Goal: Task Accomplishment & Management: Complete application form

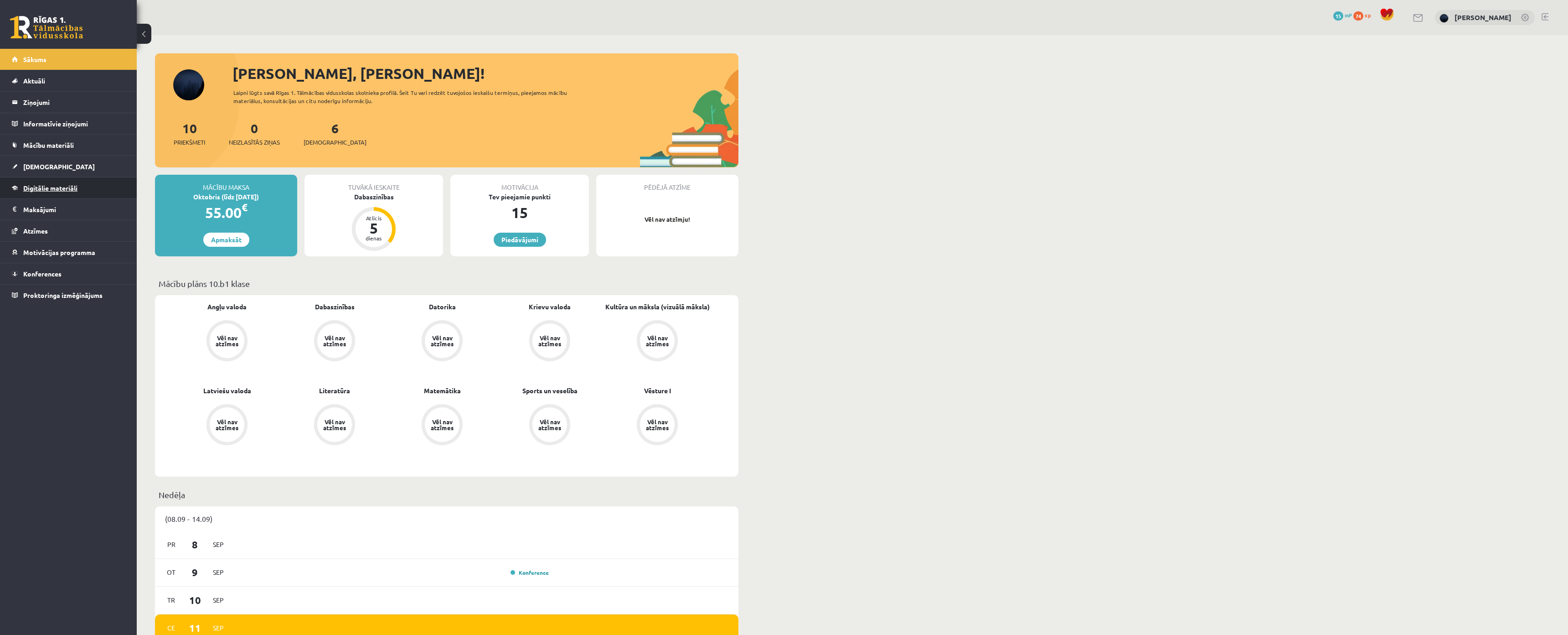
click at [62, 188] on span "Digitālie materiāli" at bounding box center [50, 188] width 54 height 8
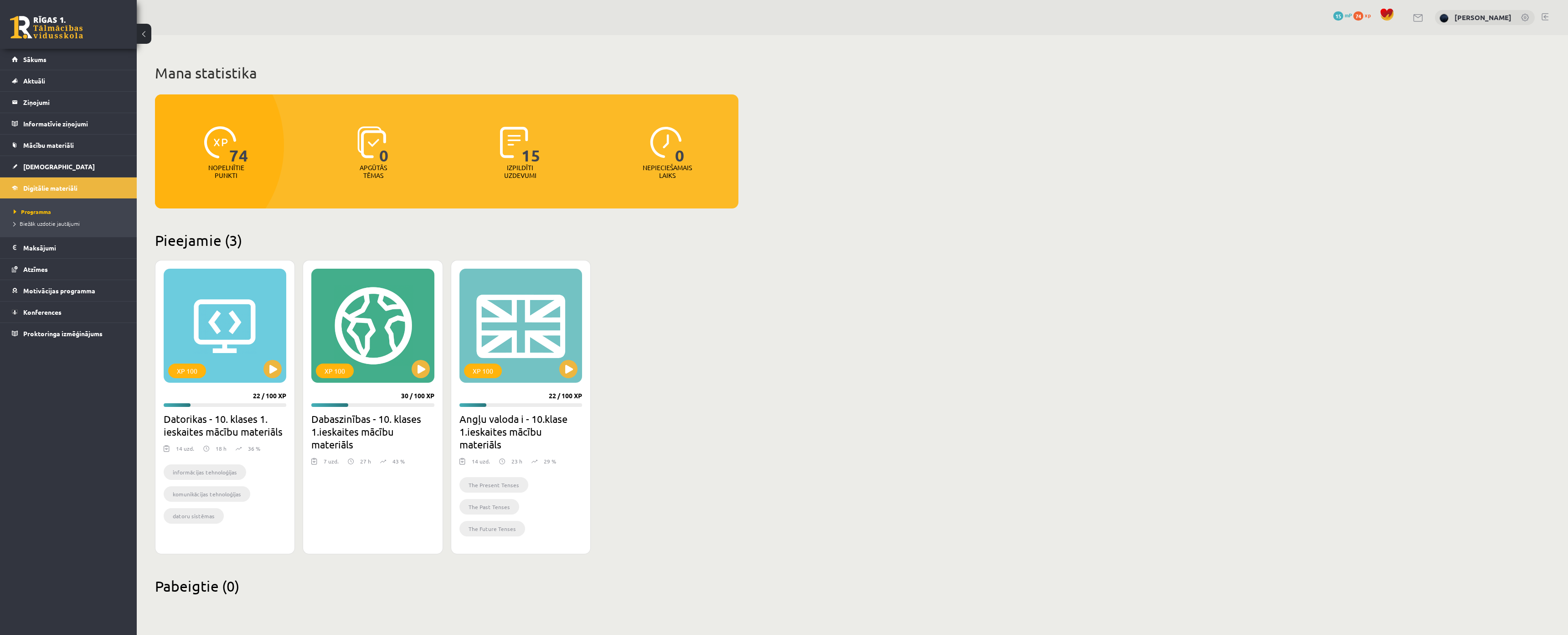
click at [207, 68] on h1 "Mana statistika" at bounding box center [447, 73] width 583 height 19
click at [169, 238] on h2 "Pieejamie (3)" at bounding box center [447, 240] width 583 height 18
click at [174, 238] on h2 "Pieejamie (3)" at bounding box center [447, 240] width 583 height 18
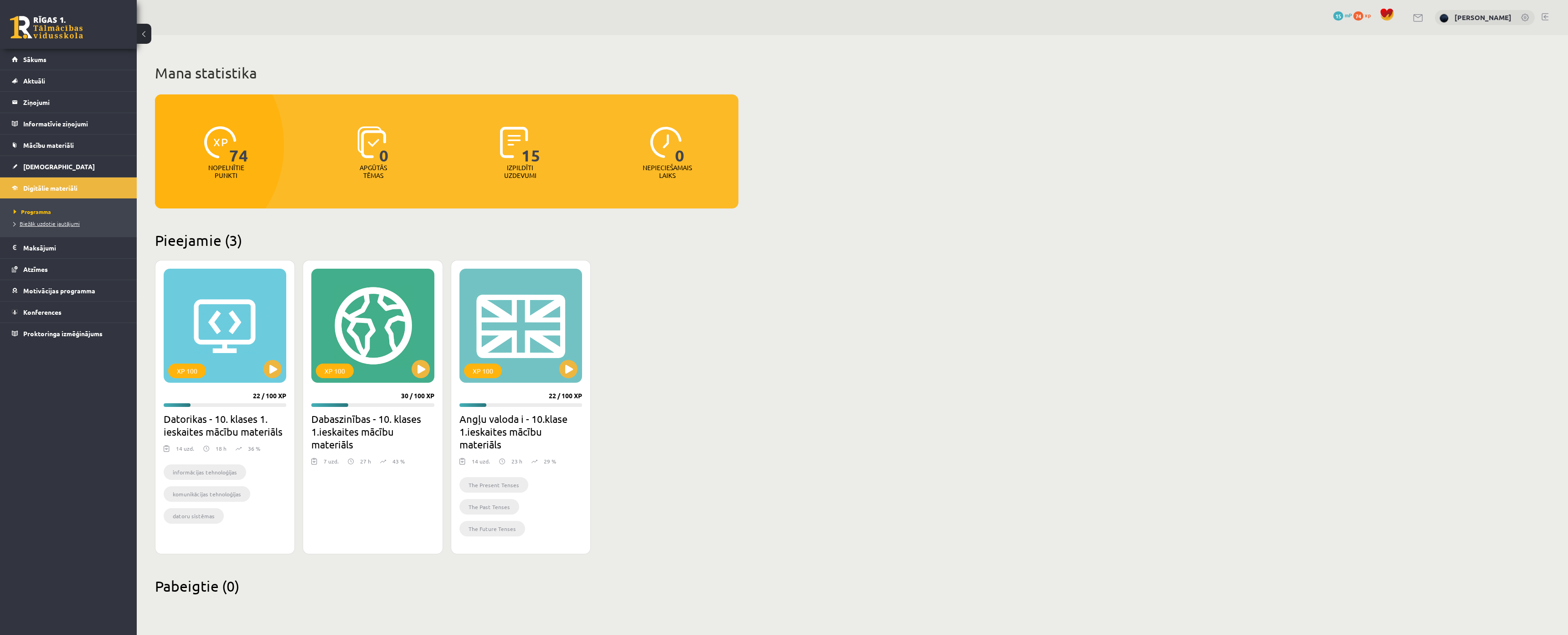
click at [70, 226] on span "Biežāk uzdotie jautājumi" at bounding box center [47, 223] width 66 height 7
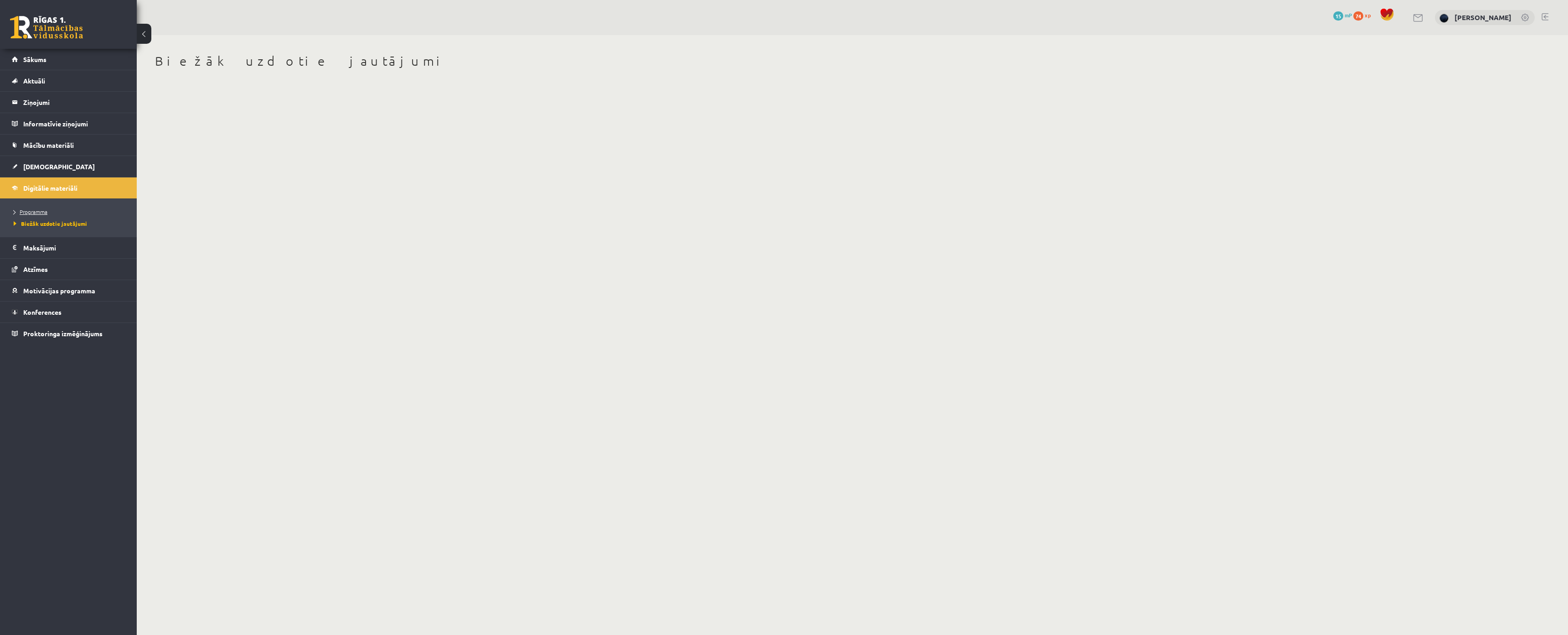
click at [60, 211] on link "Programma" at bounding box center [71, 211] width 114 height 8
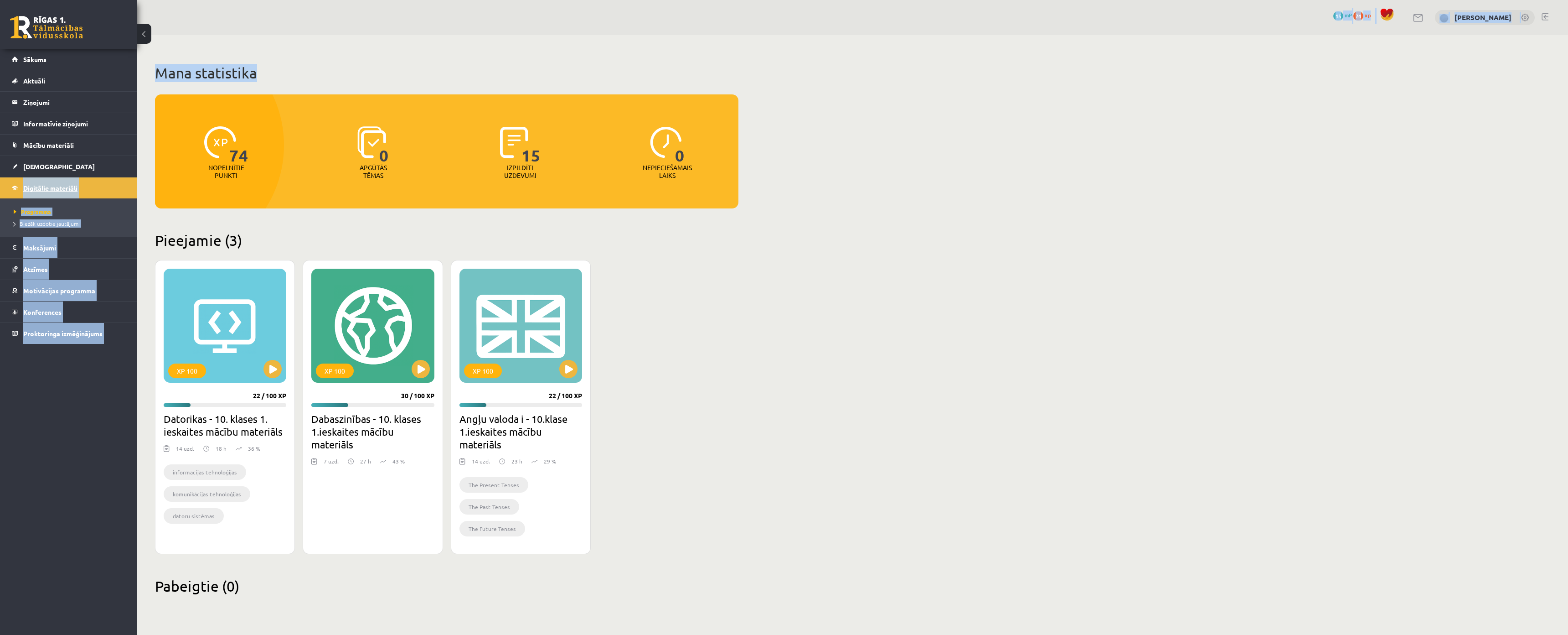
drag, startPoint x: 158, startPoint y: 192, endPoint x: 48, endPoint y: 189, distance: 110.0
click at [16, 189] on div "0 Dāvanas 15 mP 74 xp Nikolass Karpjuks Sākums Aktuāli Kā mācīties eSKOLĀ Konta…" at bounding box center [784, 312] width 1568 height 624
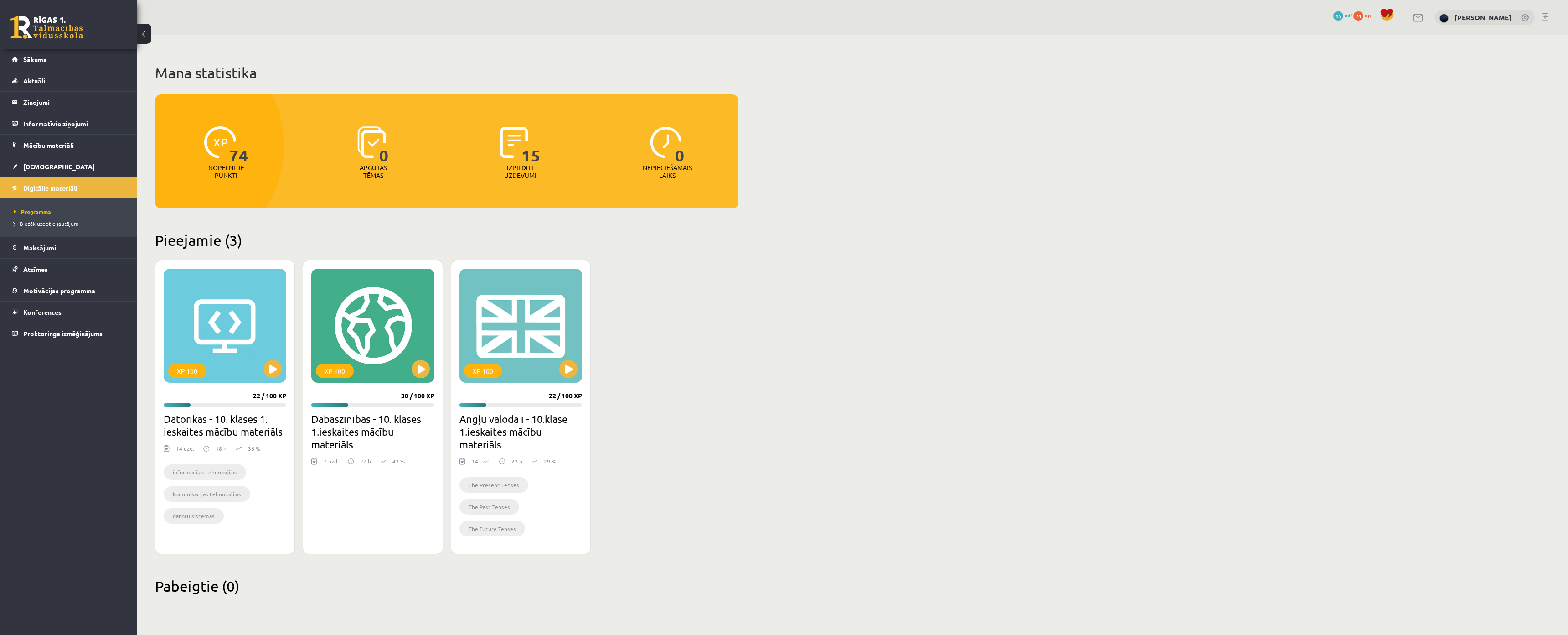
click at [151, 192] on div "Mana statistika 74 Nopelnītie punkti 0 Apgūtās tēmas 15 Izpildīti uzdevumi 0 Ne…" at bounding box center [447, 329] width 620 height 589
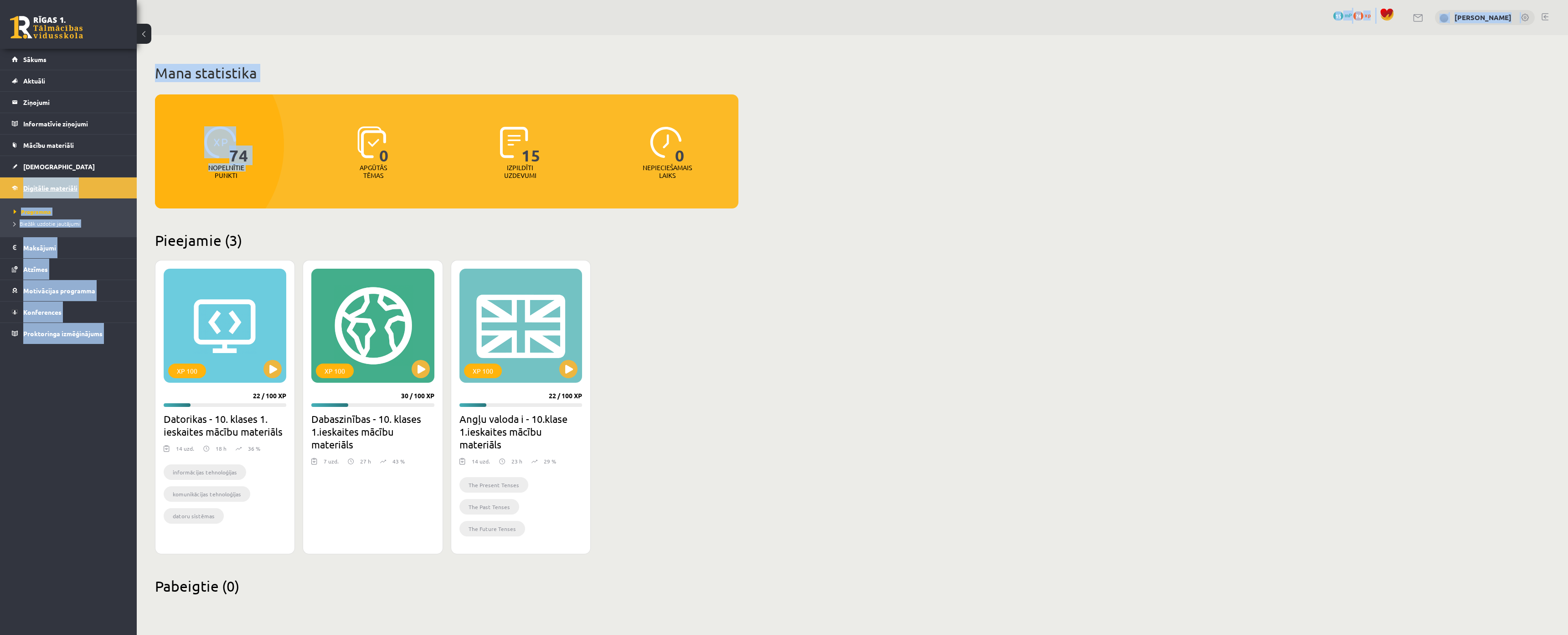
drag, startPoint x: 141, startPoint y: 186, endPoint x: 17, endPoint y: 191, distance: 124.1
click at [17, 191] on div "0 Dāvanas 15 mP 74 xp Nikolass Karpjuks Sākums Aktuāli Kā mācīties eSKOLĀ Konta…" at bounding box center [784, 312] width 1568 height 624
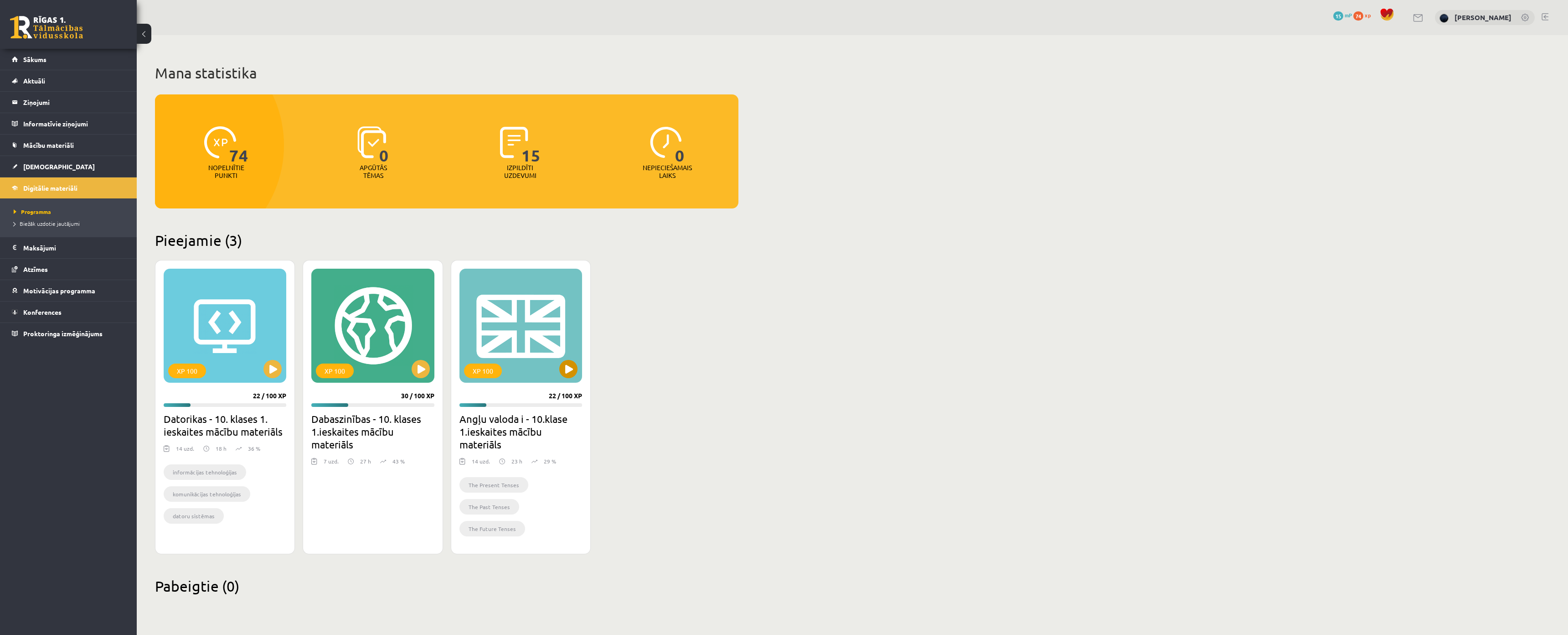
click at [569, 276] on div "XP 100" at bounding box center [520, 325] width 123 height 114
click at [30, 57] on span "Sākums" at bounding box center [34, 59] width 23 height 8
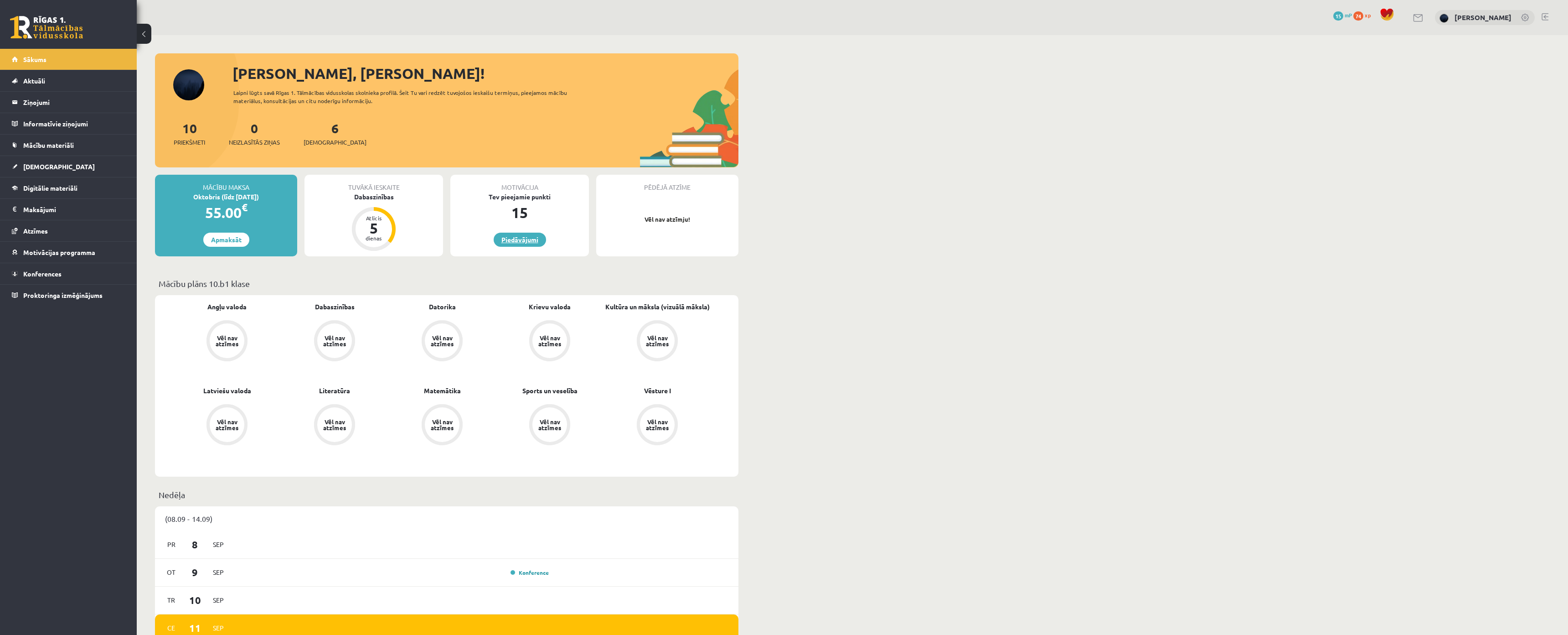
click at [530, 241] on link "Piedāvājumi" at bounding box center [520, 239] width 52 height 14
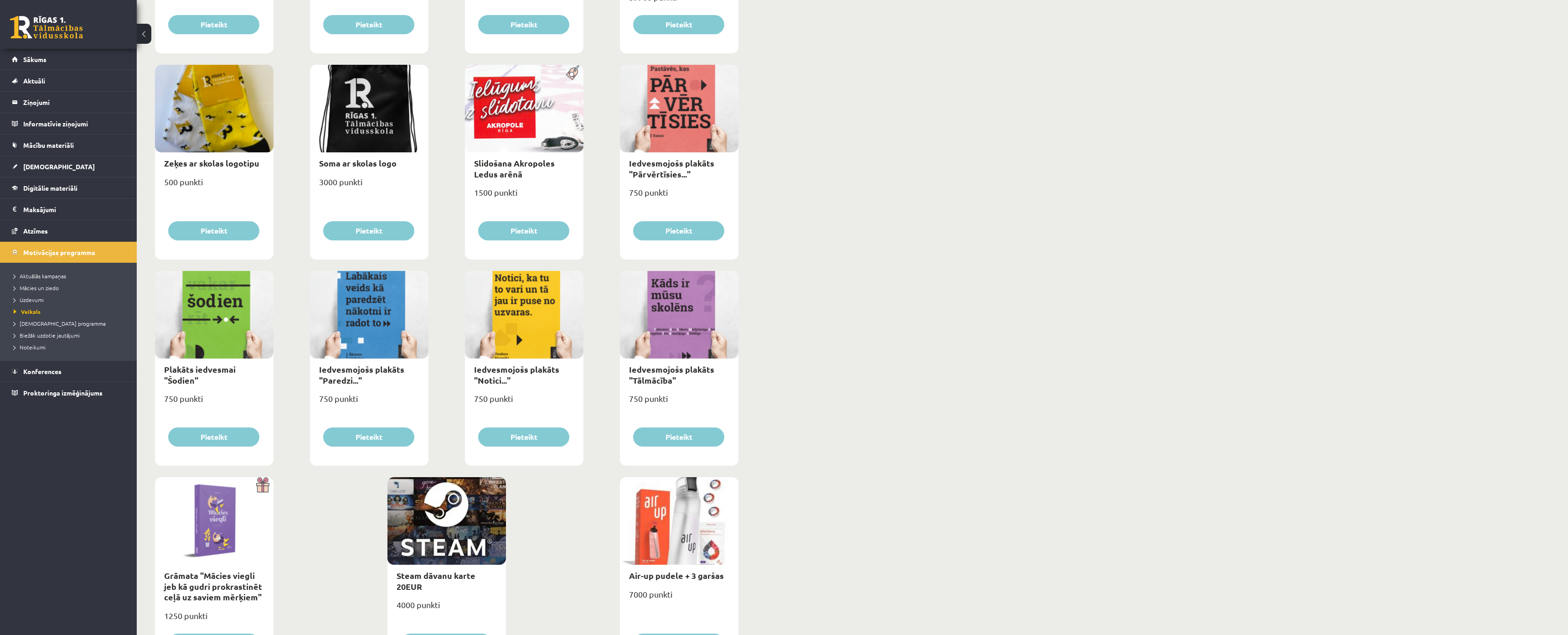
scroll to position [821, 0]
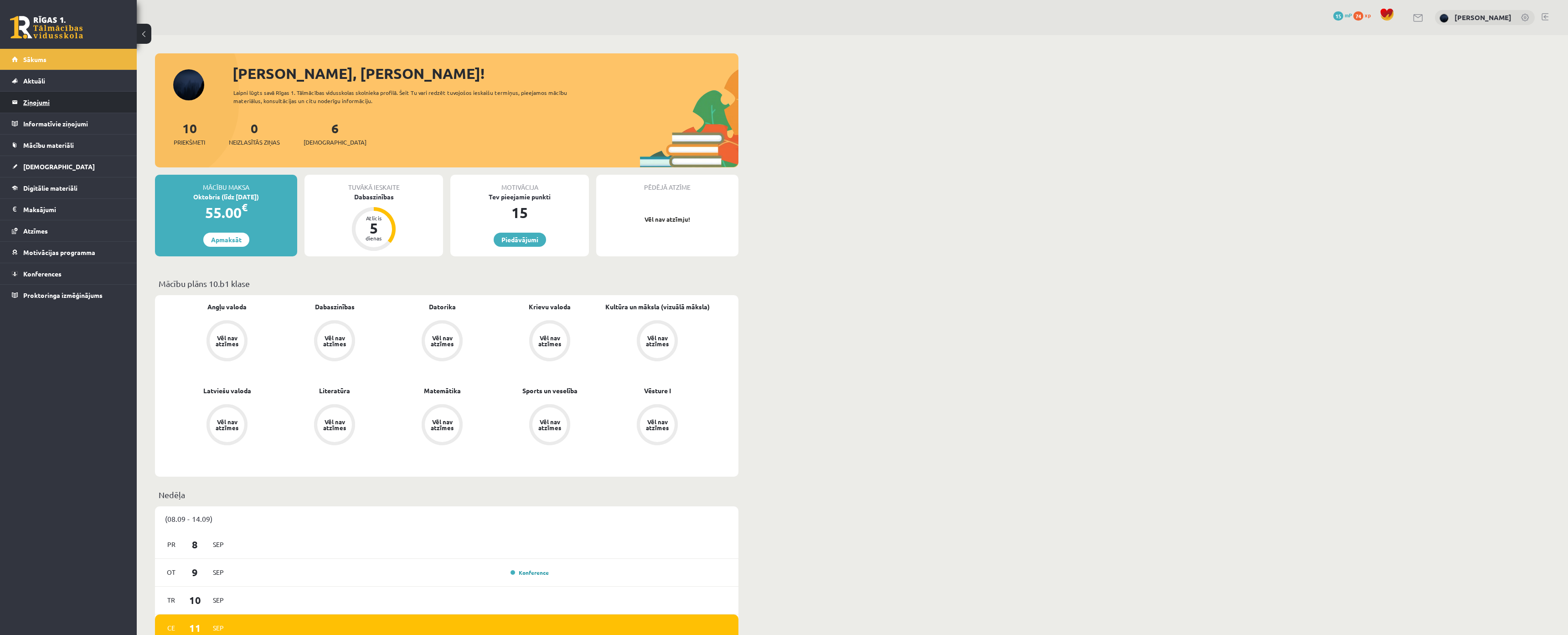
click at [62, 101] on legend "Ziņojumi 0" at bounding box center [74, 102] width 102 height 21
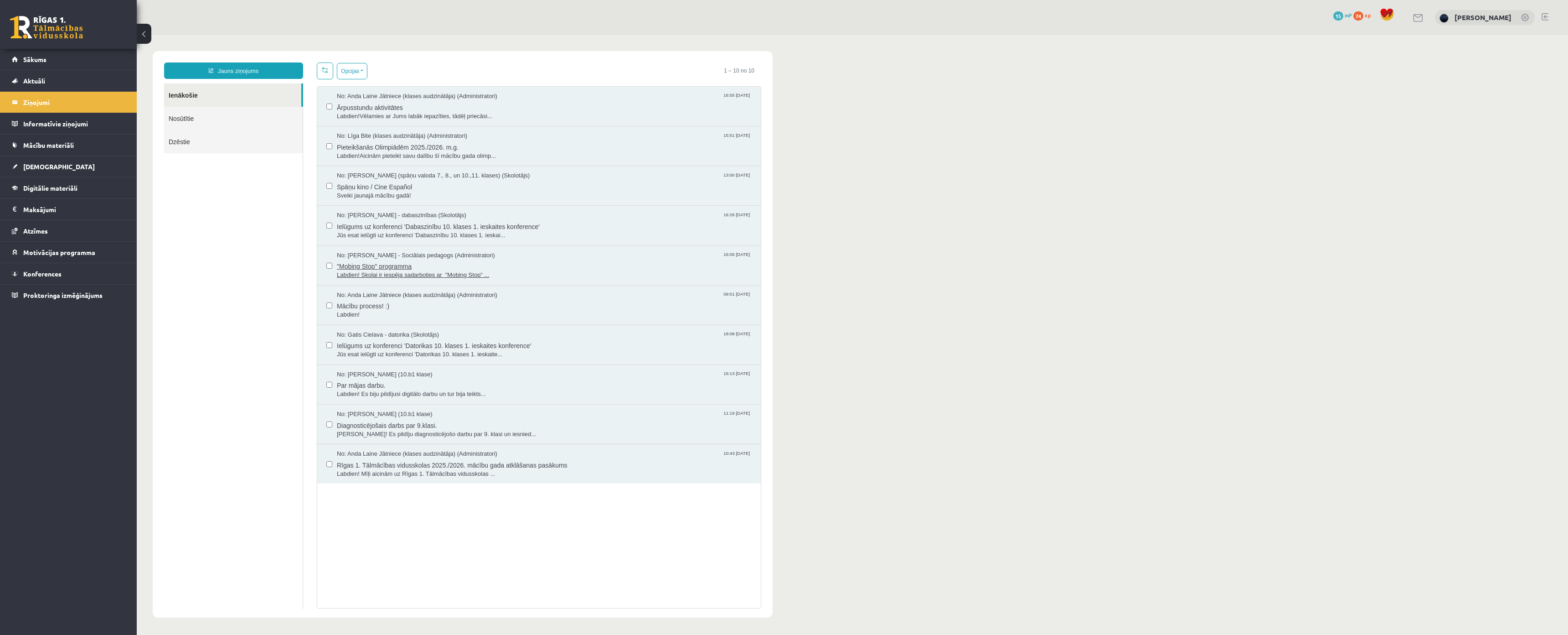
click at [391, 277] on span "Labdien! Skolai ir iespēja sadarboties ar "Mobing Stop" ..." at bounding box center [544, 275] width 415 height 9
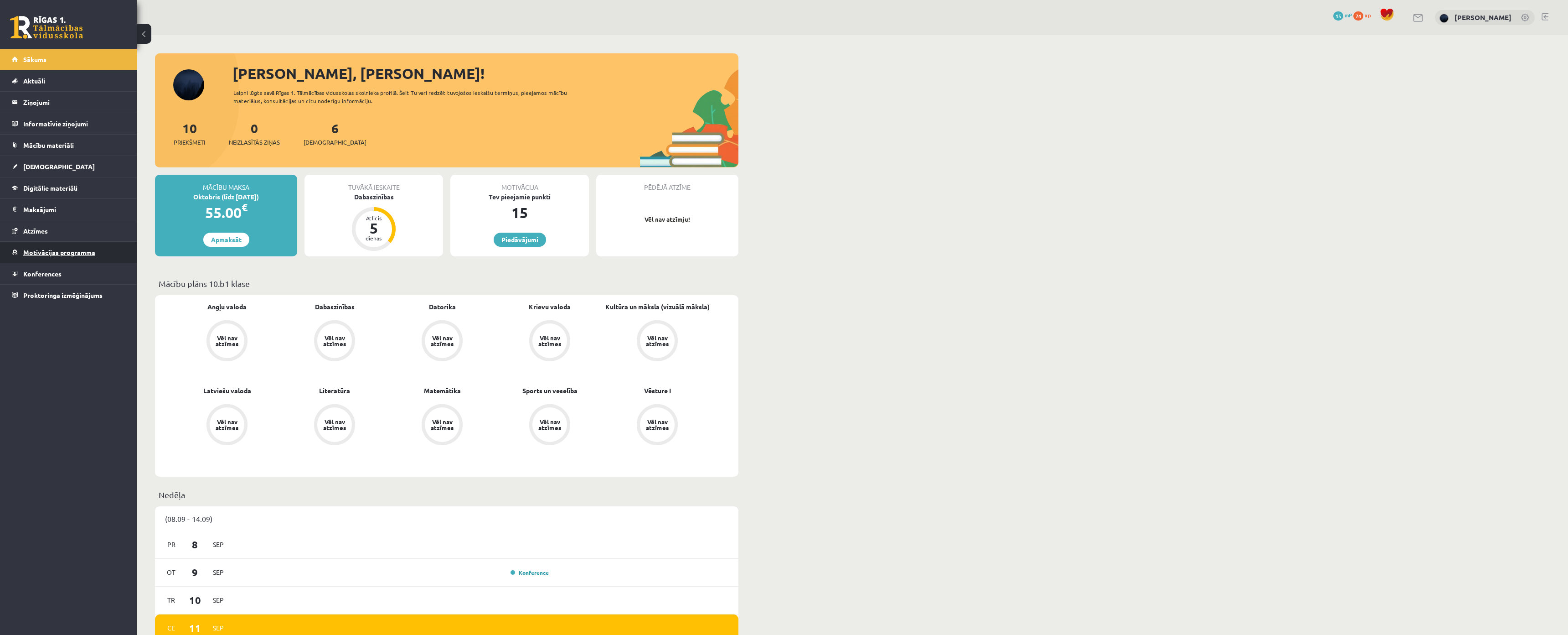
click at [64, 259] on link "Motivācijas programma" at bounding box center [68, 253] width 113 height 21
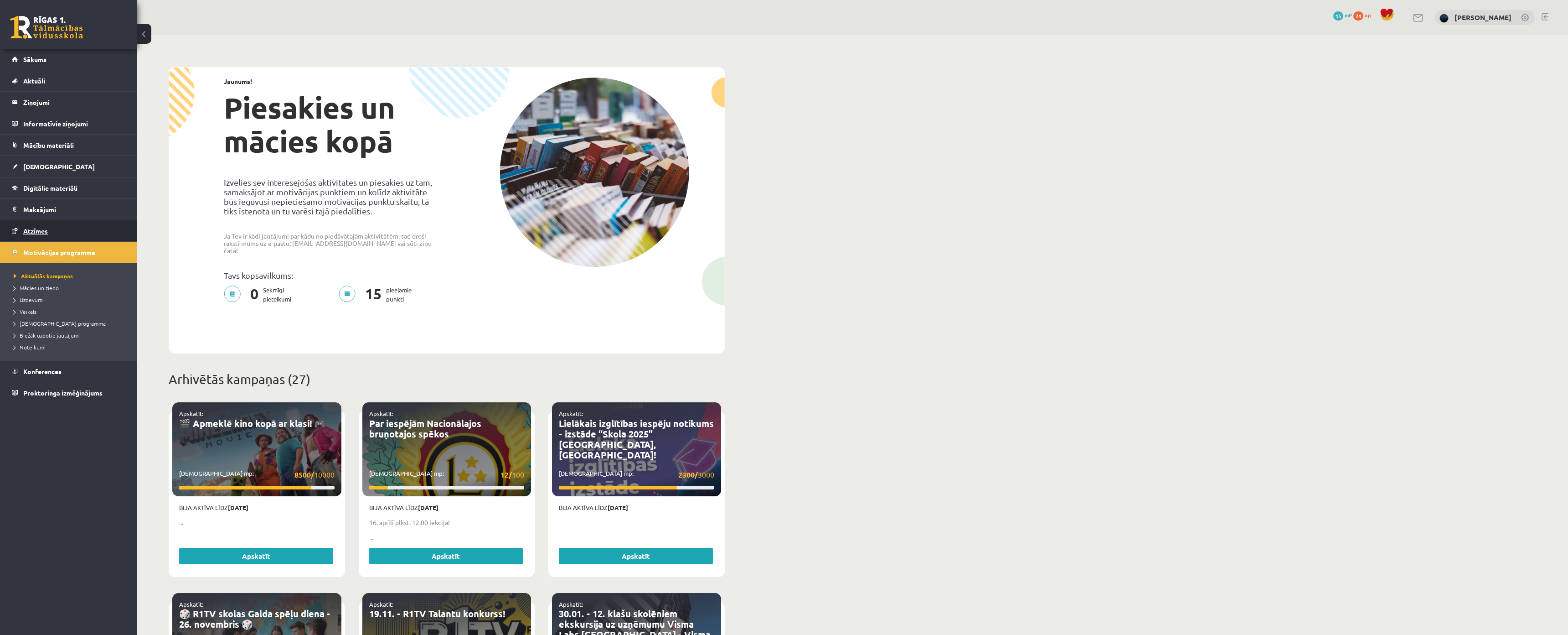
click at [55, 239] on link "Atzīmes" at bounding box center [68, 231] width 113 height 21
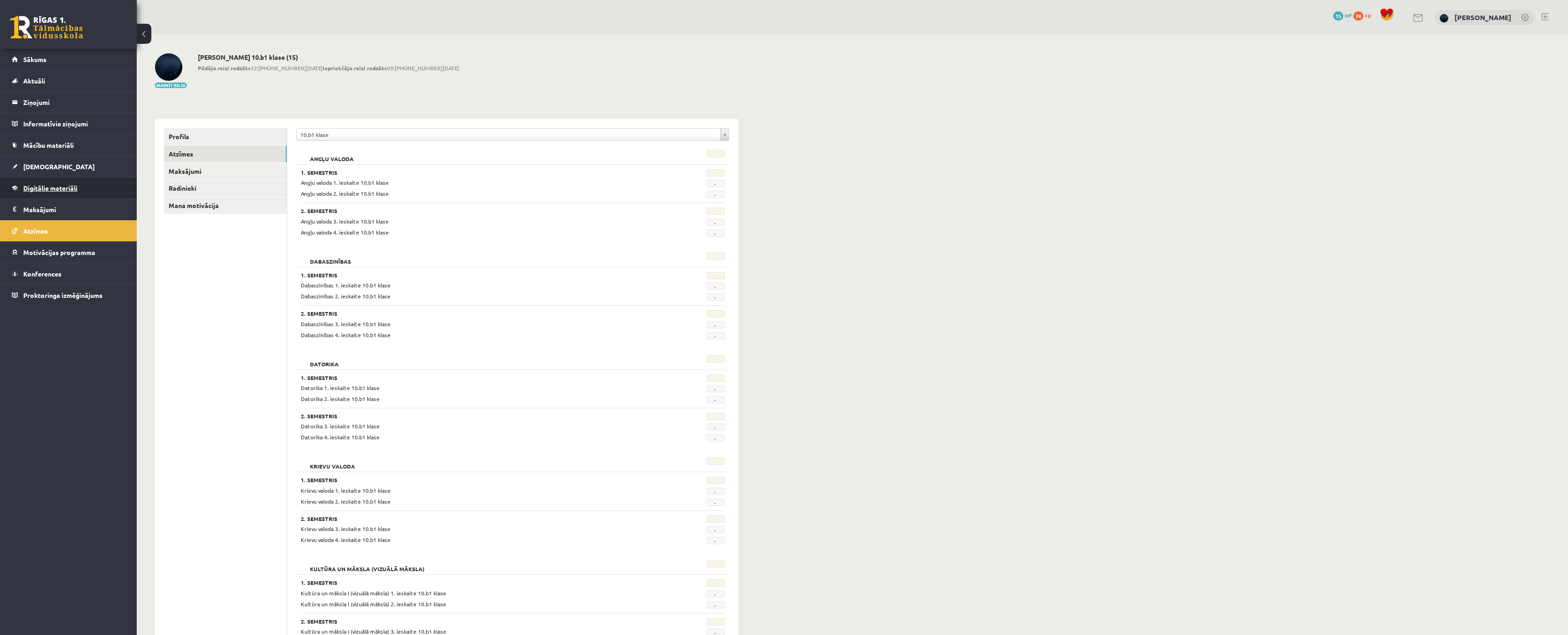
click at [43, 191] on span "Digitālie materiāli" at bounding box center [50, 188] width 54 height 8
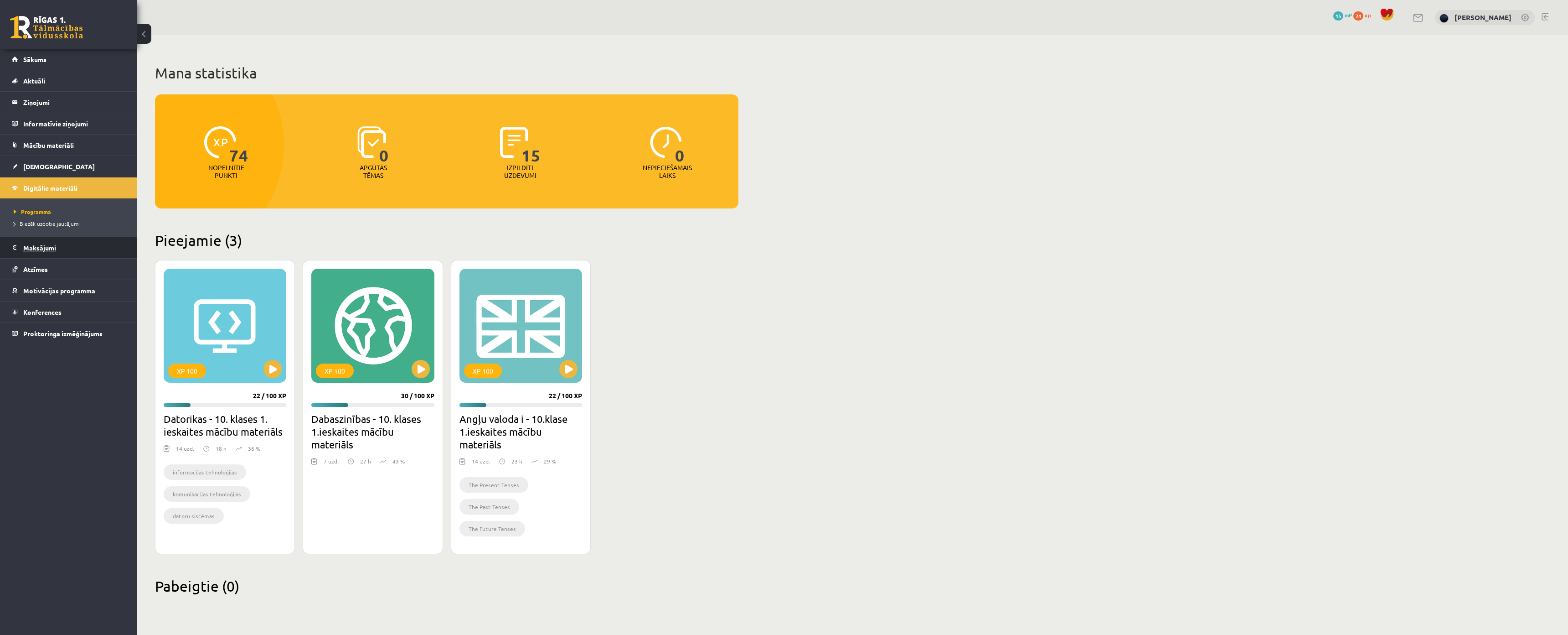
click at [44, 248] on legend "Maksājumi 0" at bounding box center [74, 248] width 102 height 21
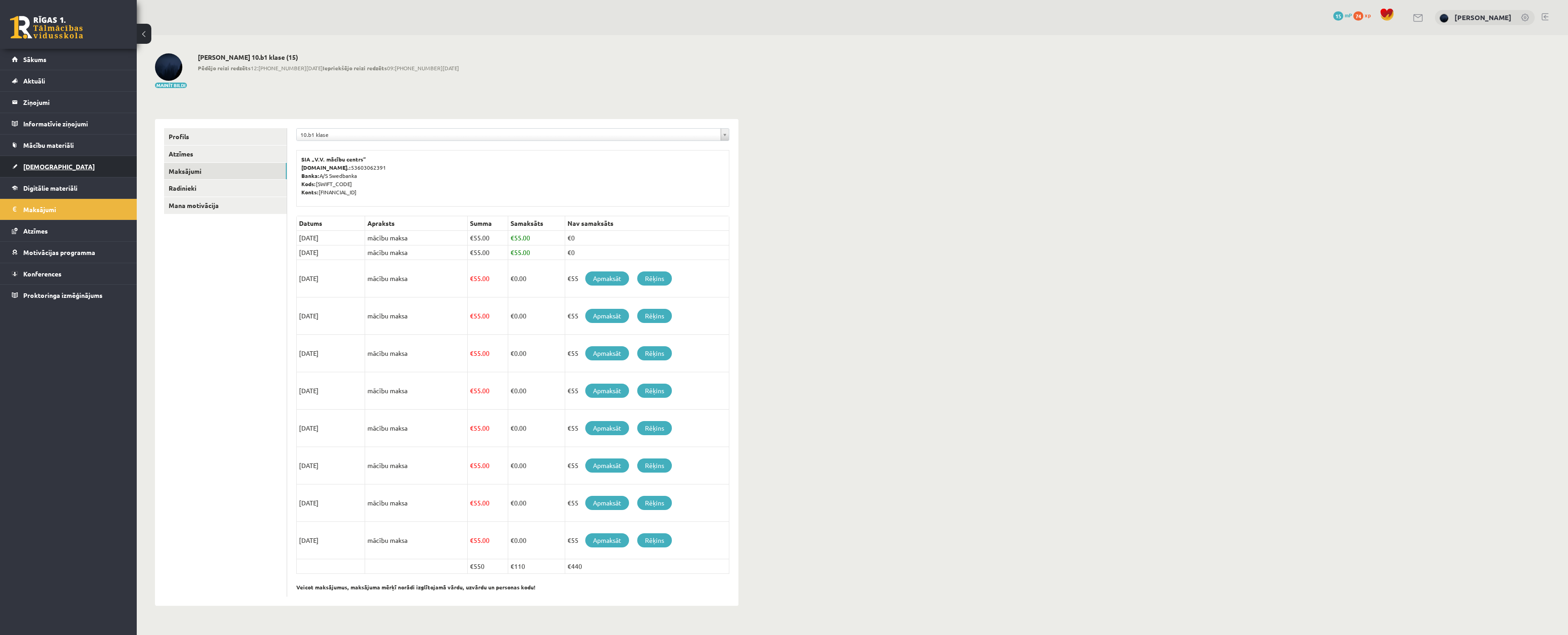
click at [55, 172] on link "[DEMOGRAPHIC_DATA]" at bounding box center [68, 166] width 113 height 21
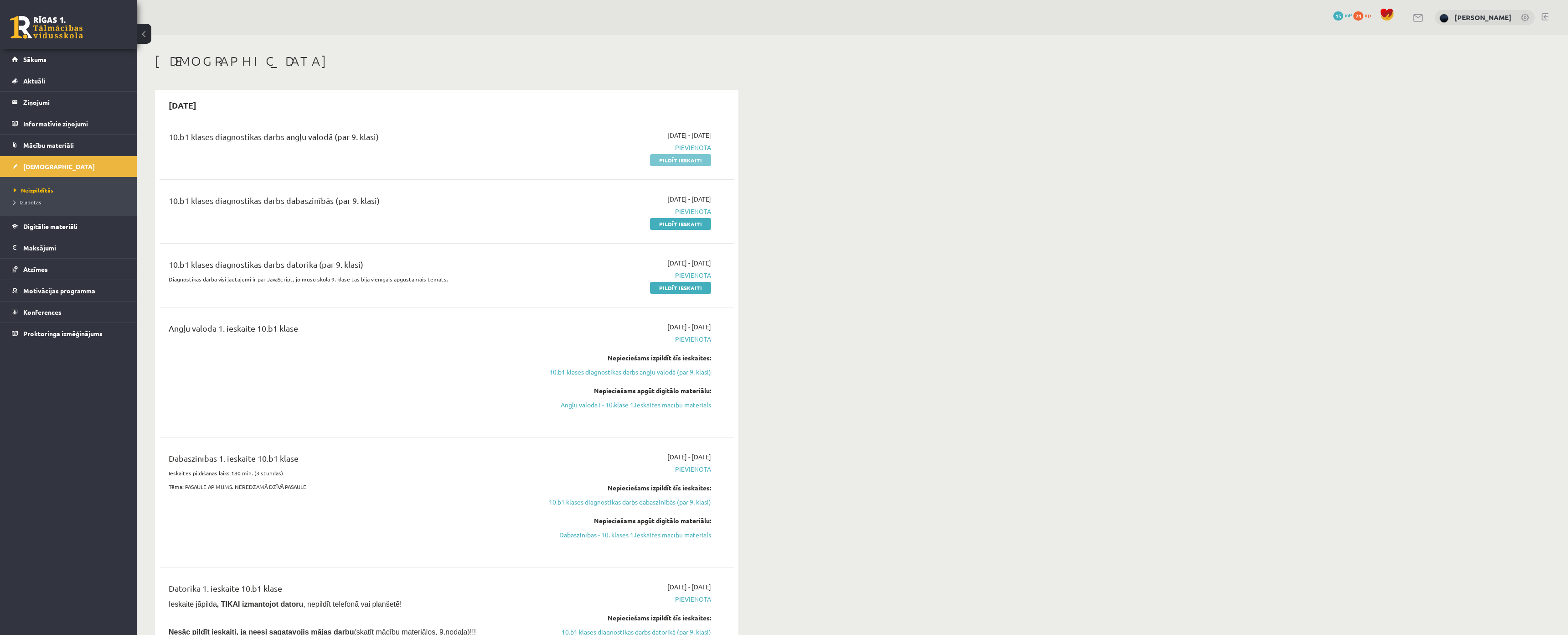
click at [683, 162] on link "Pildīt ieskaiti" at bounding box center [681, 160] width 61 height 12
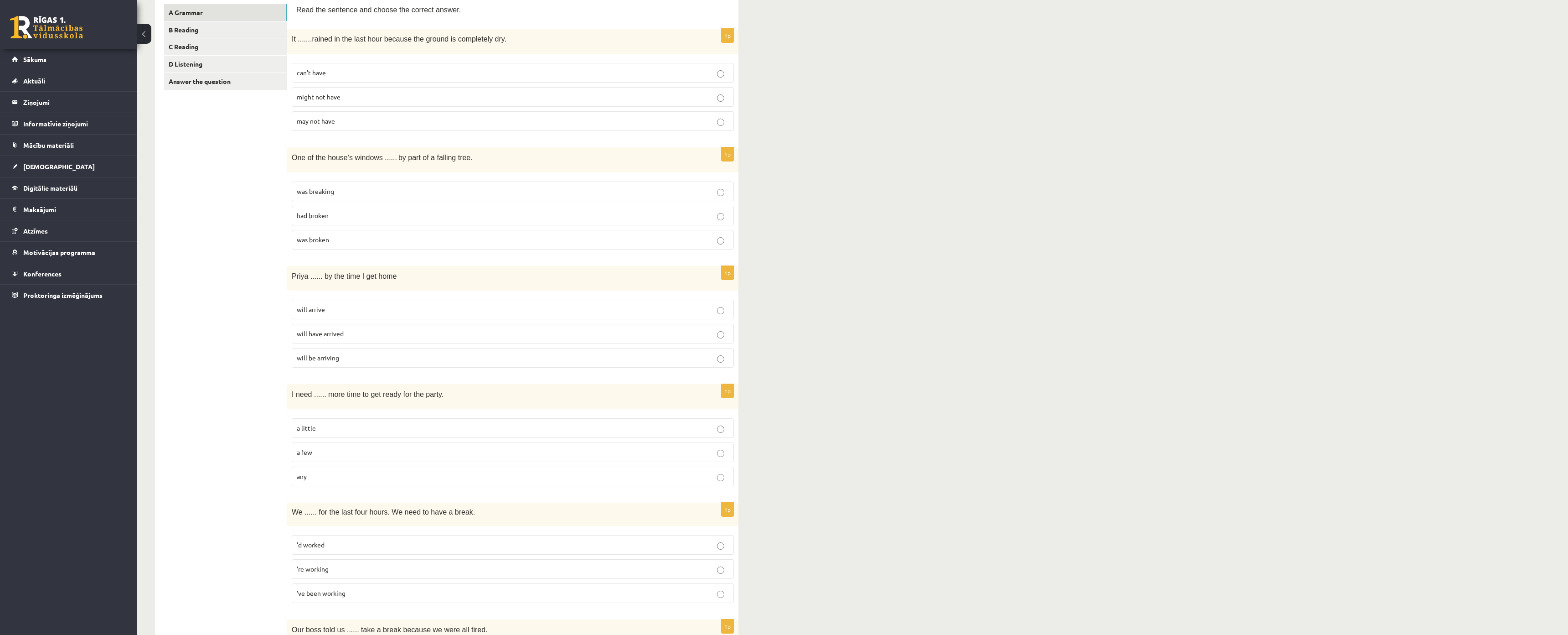
scroll to position [182, 0]
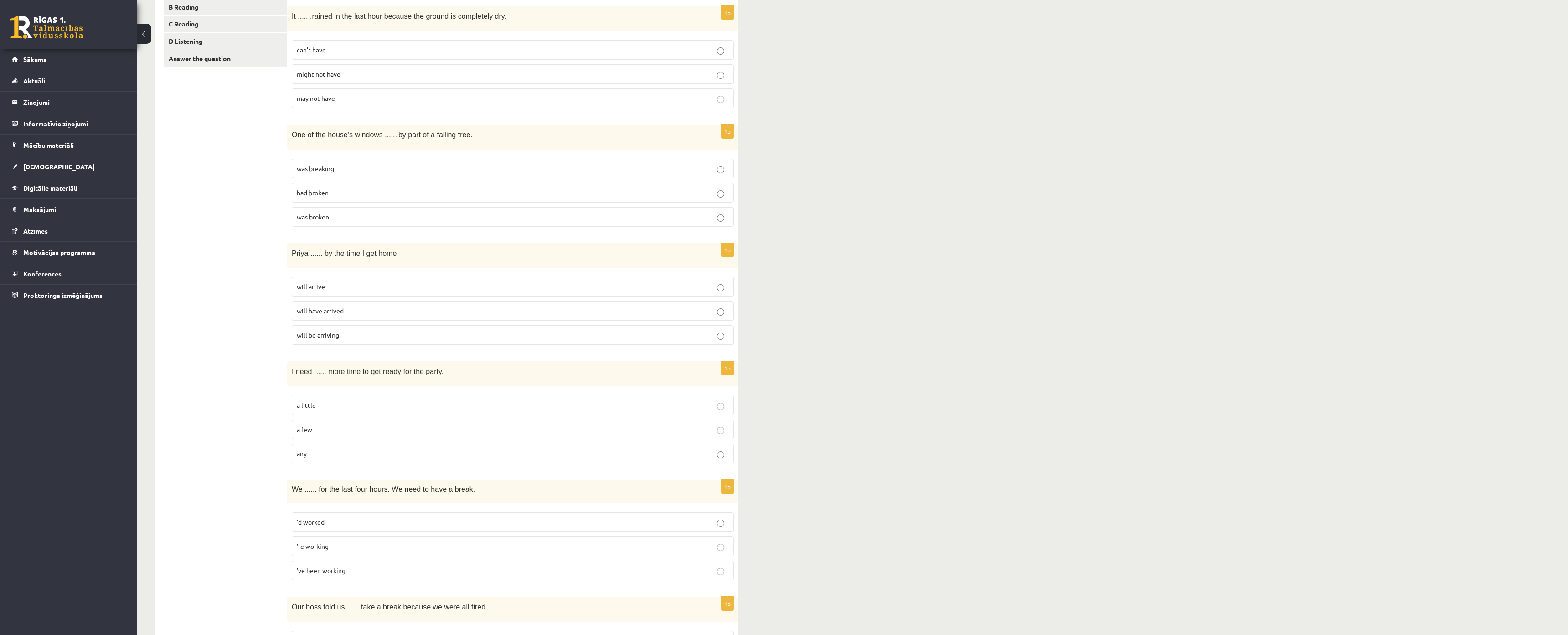
click at [313, 48] on span "can’t have" at bounding box center [311, 50] width 29 height 8
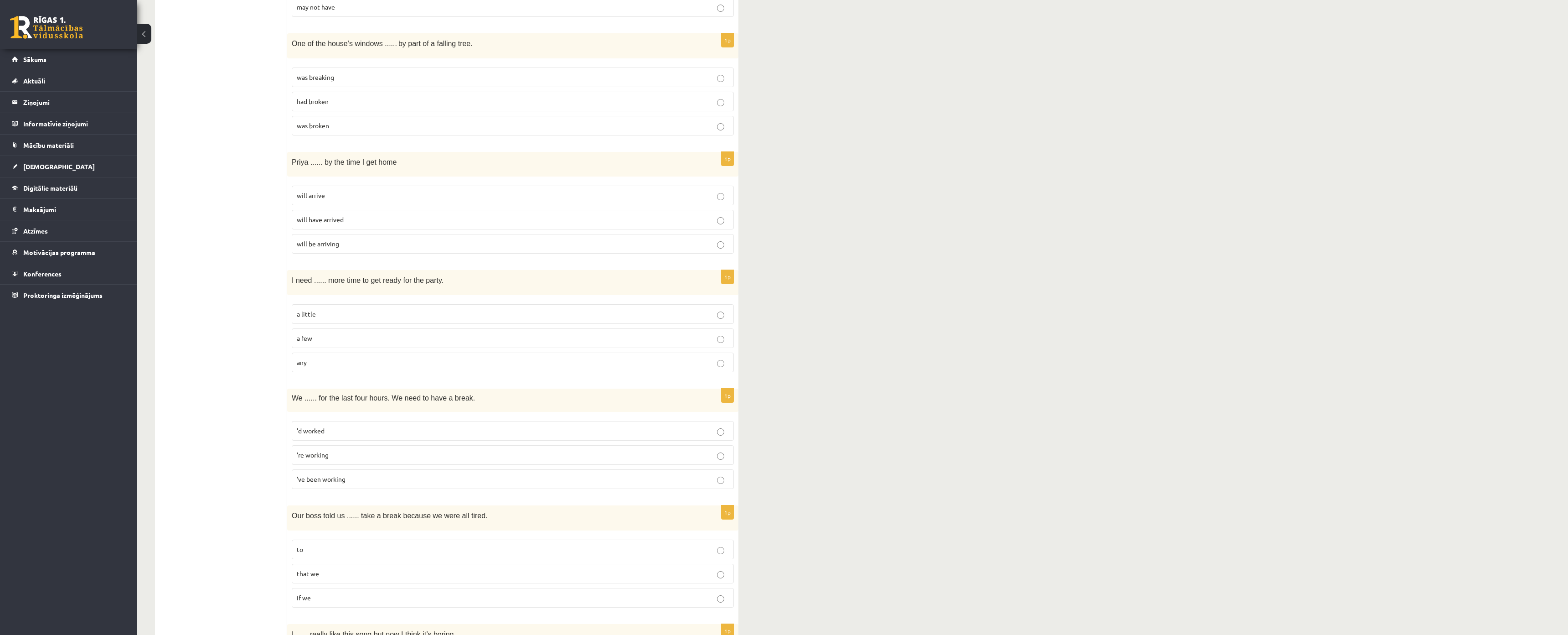
click at [329, 131] on p "was broken" at bounding box center [513, 125] width 432 height 9
click at [321, 199] on span "will arrive" at bounding box center [311, 195] width 28 height 8
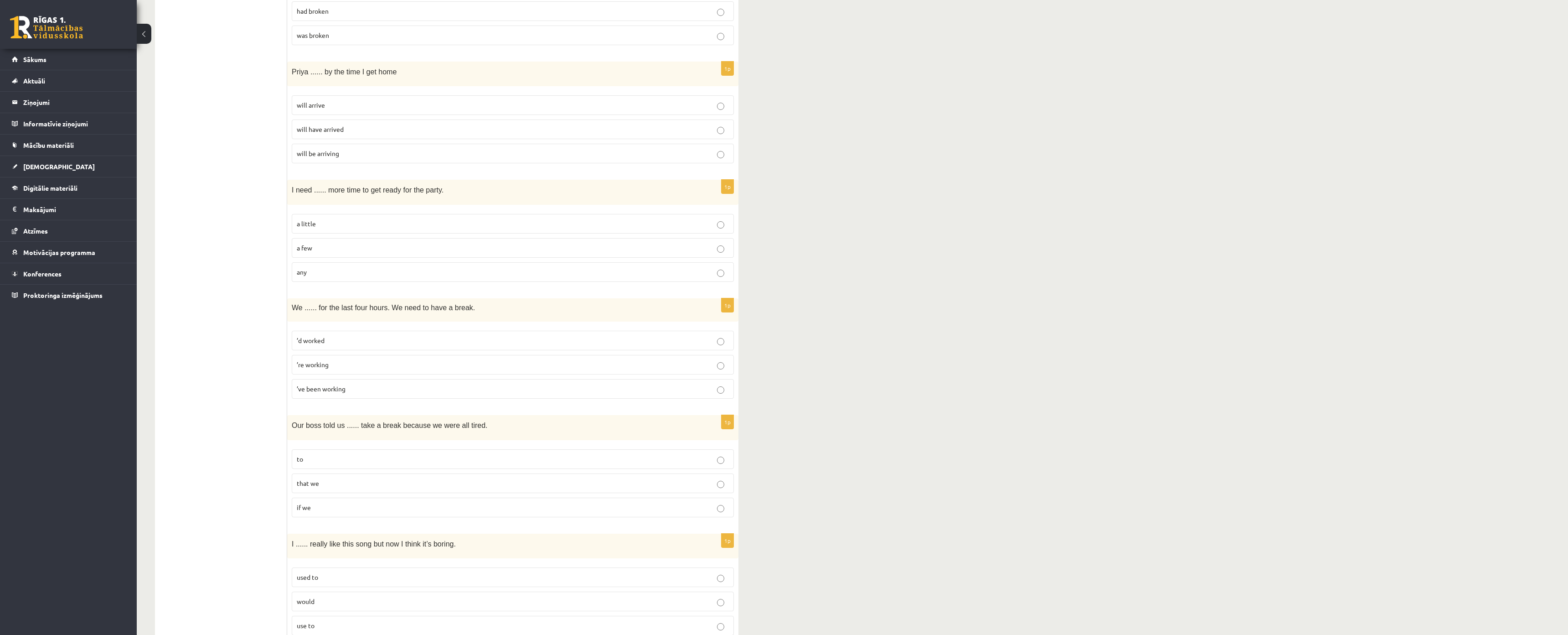
scroll to position [365, 0]
click at [315, 223] on span "a little" at bounding box center [306, 222] width 19 height 8
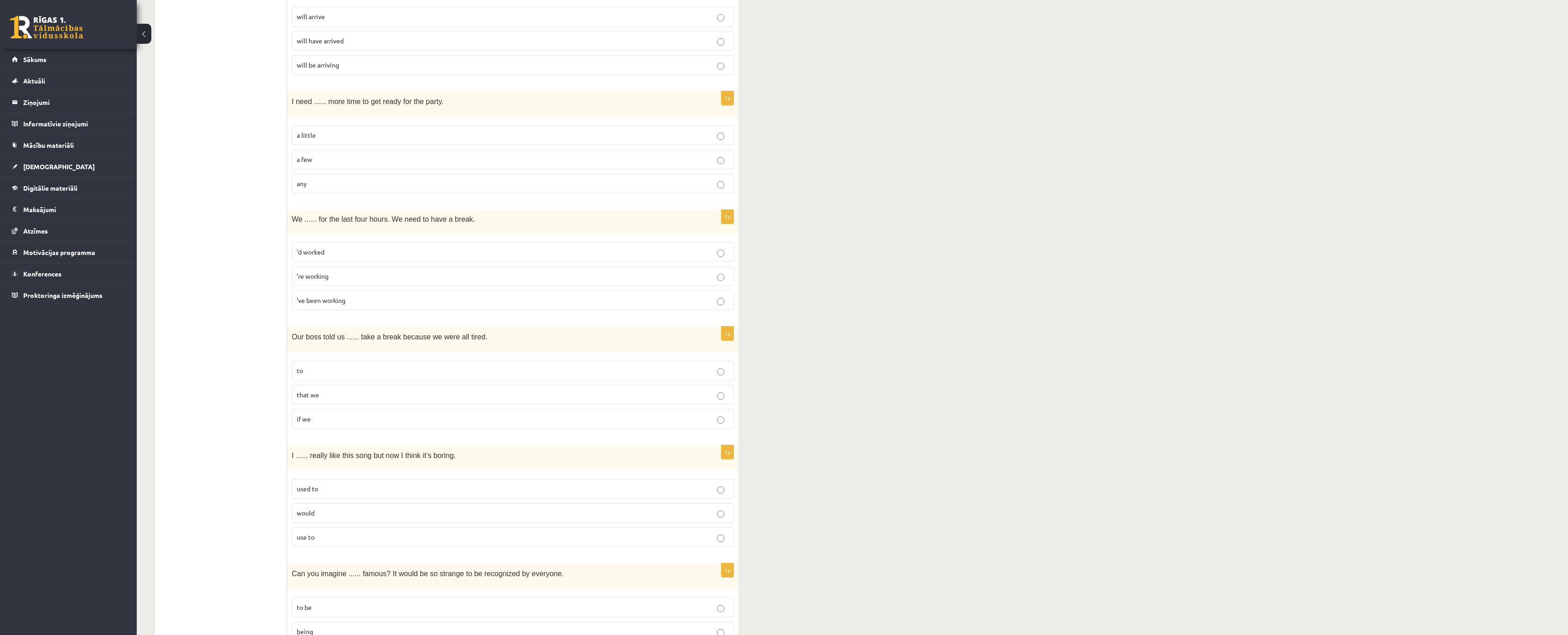
scroll to position [456, 0]
click at [313, 299] on span "’ve been working" at bounding box center [321, 296] width 49 height 8
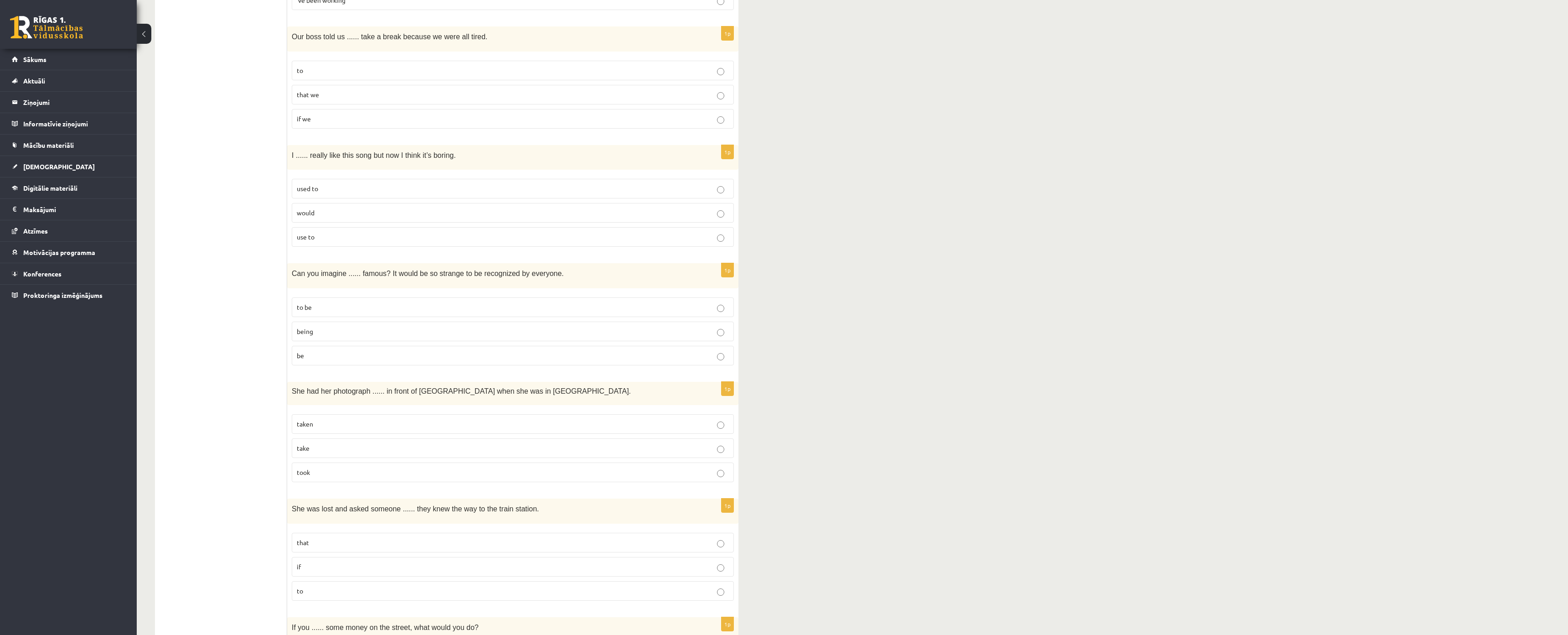
scroll to position [775, 0]
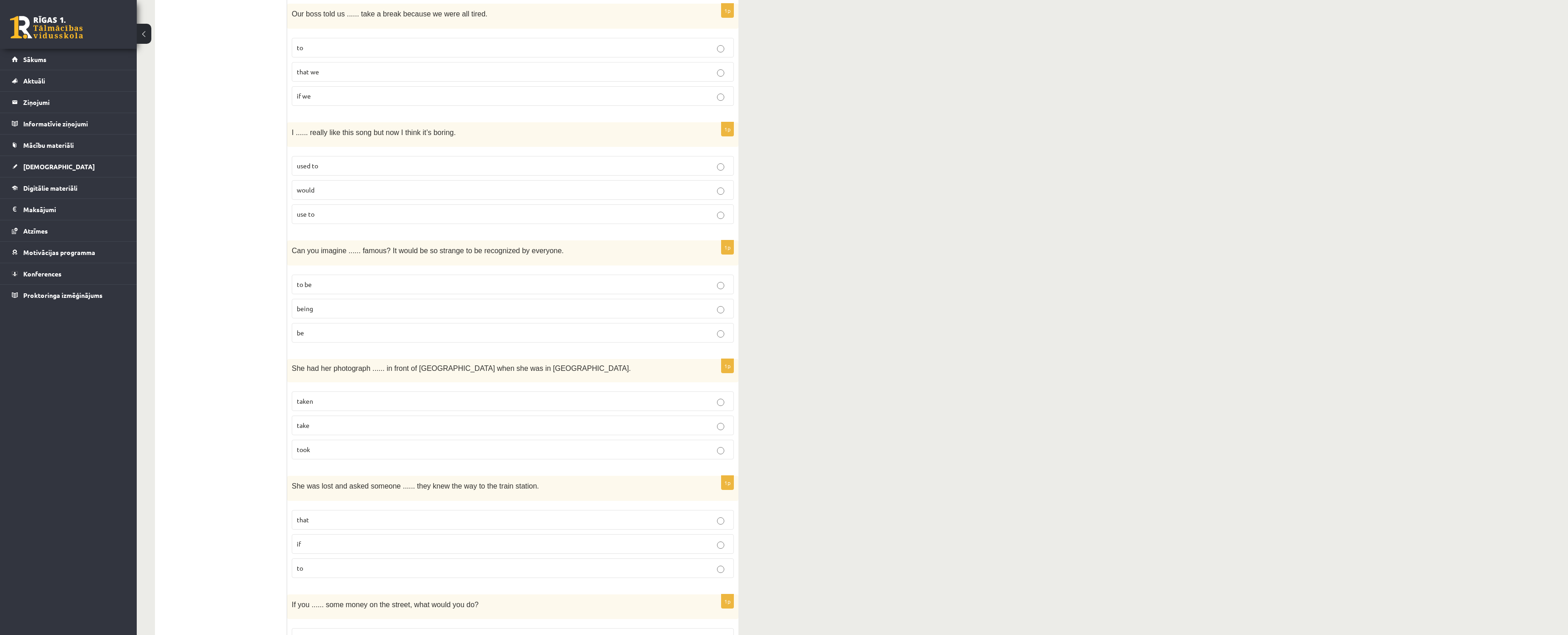
drag, startPoint x: 232, startPoint y: 265, endPoint x: 226, endPoint y: 268, distance: 6.7
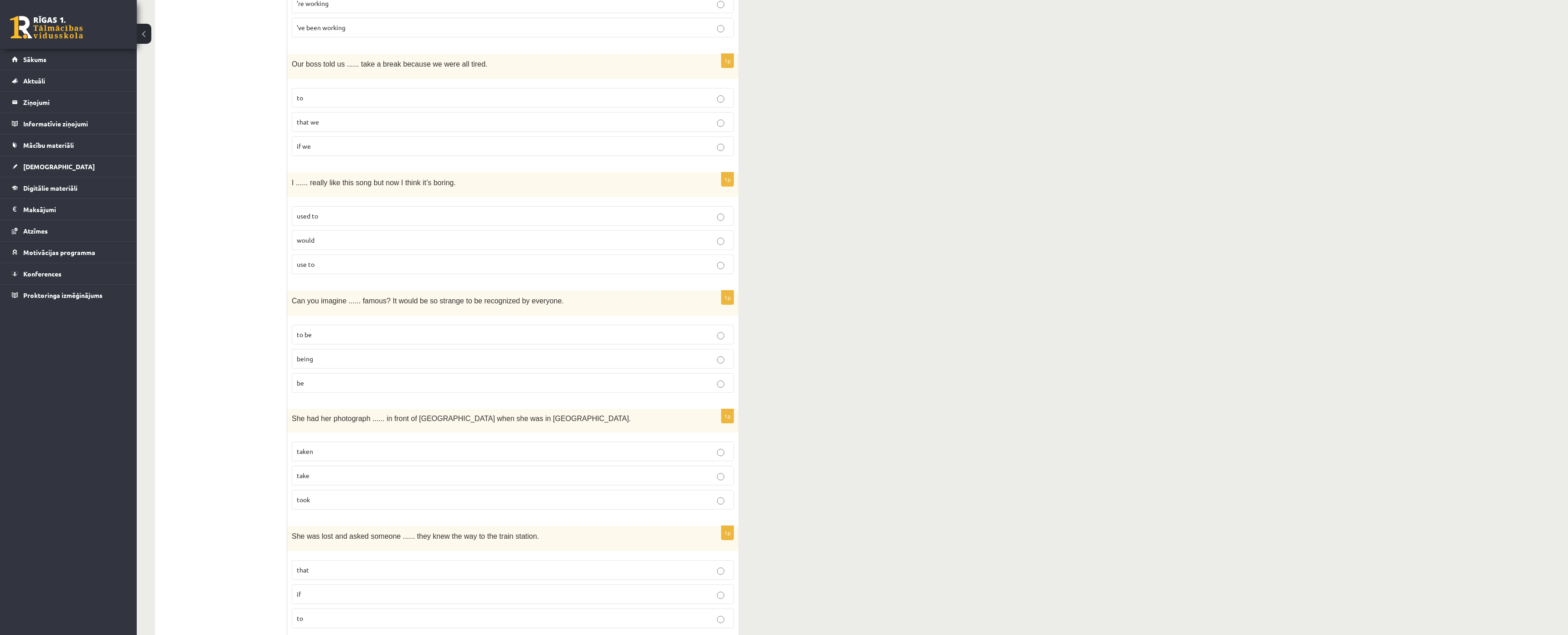
scroll to position [647, 0]
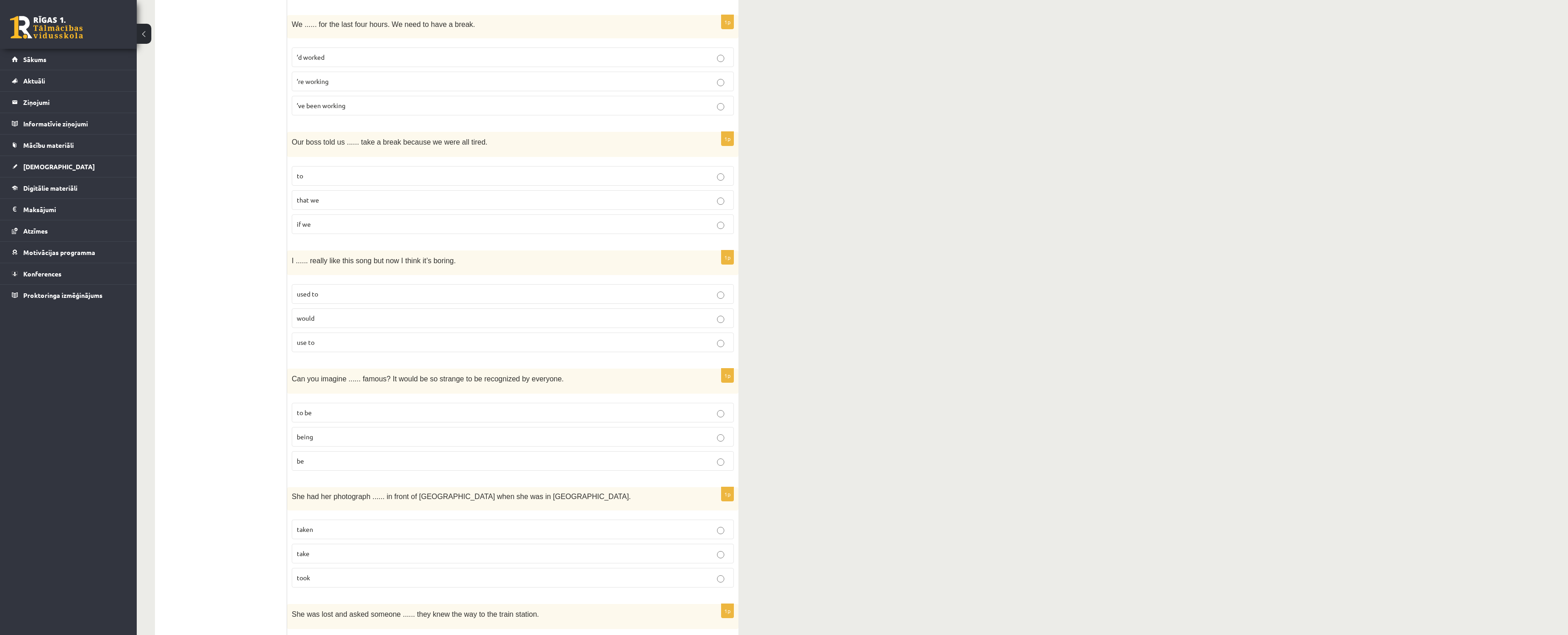
drag, startPoint x: 317, startPoint y: 166, endPoint x: 317, endPoint y: 171, distance: 5.0
click at [317, 168] on fieldset "to that we if we" at bounding box center [512, 200] width 442 height 76
click at [316, 174] on p "to" at bounding box center [513, 176] width 432 height 9
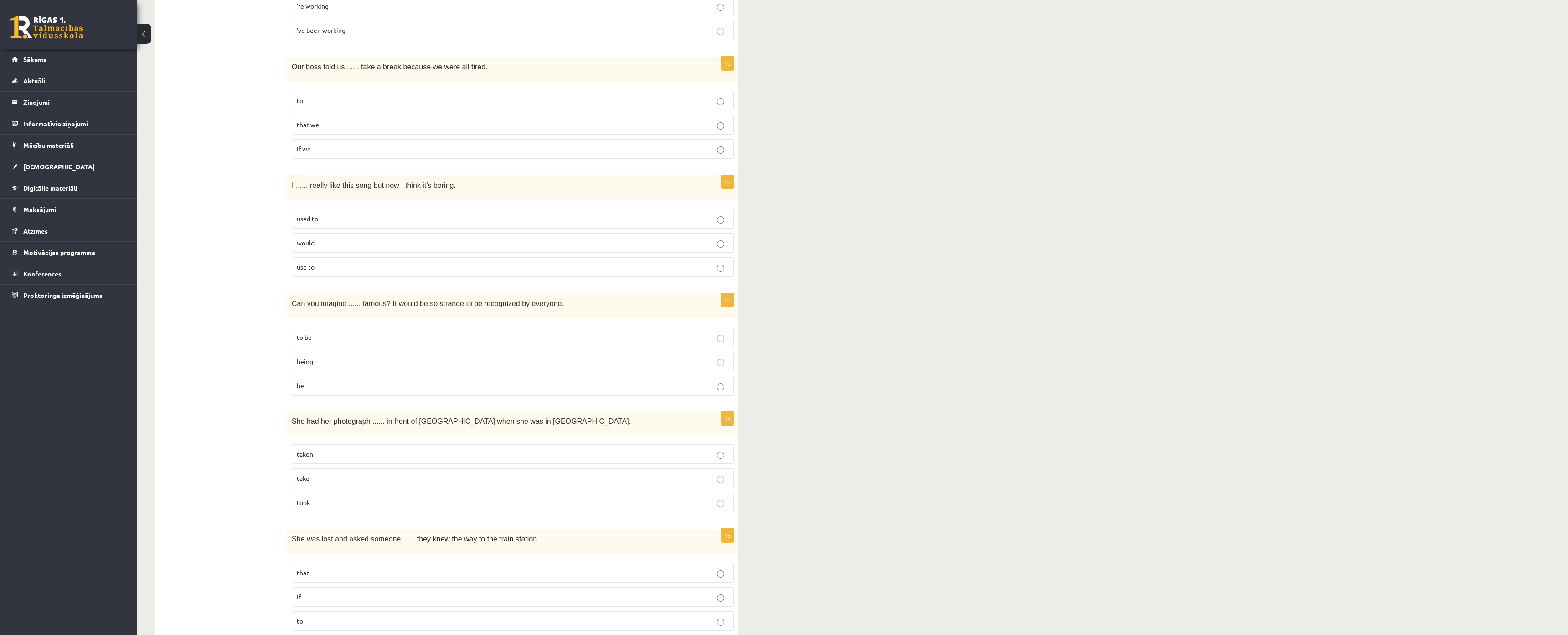
scroll to position [738, 0]
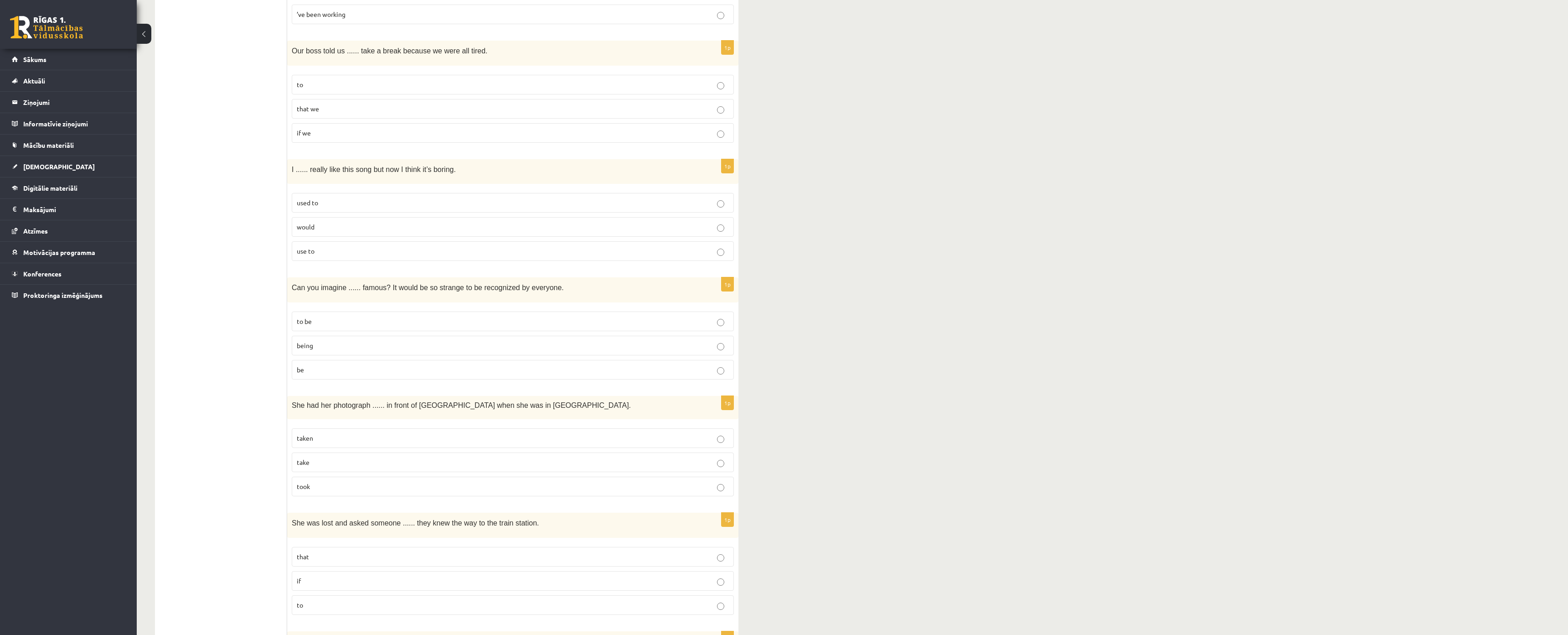
click at [313, 206] on span "used to" at bounding box center [308, 202] width 21 height 8
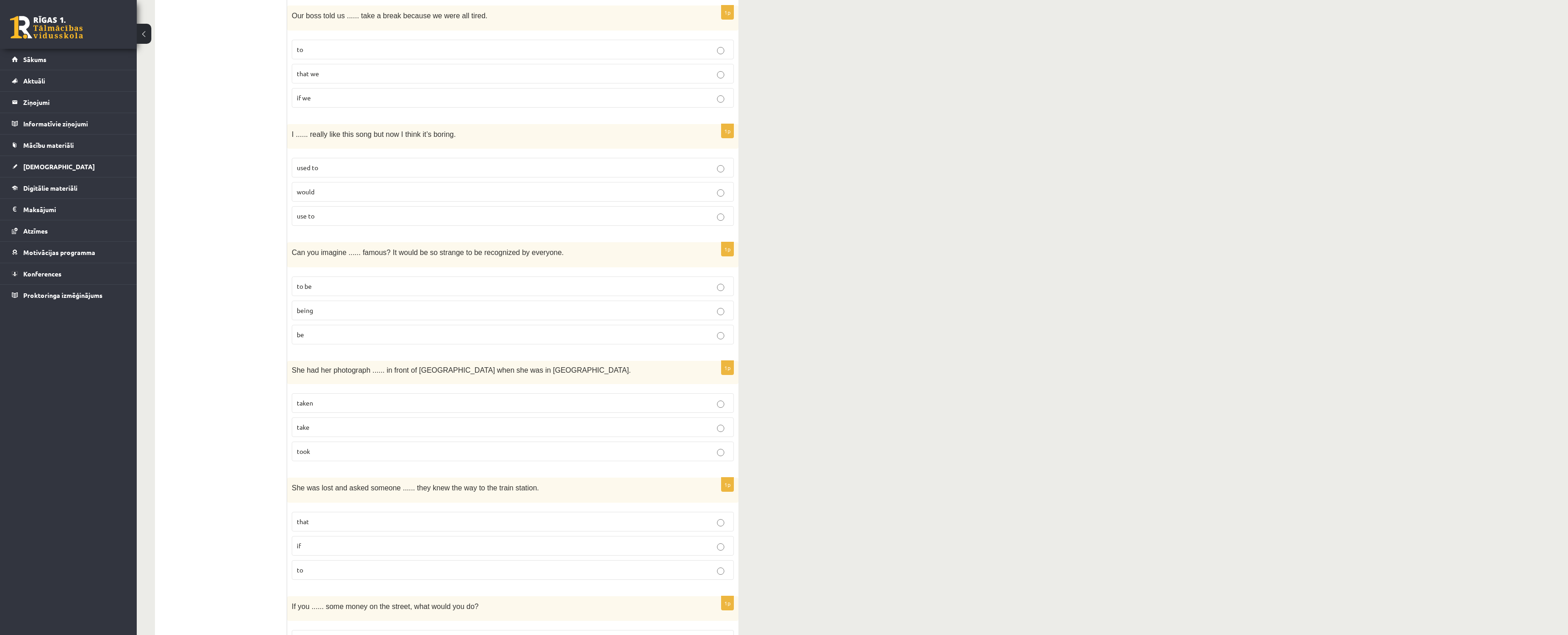
scroll to position [829, 0]
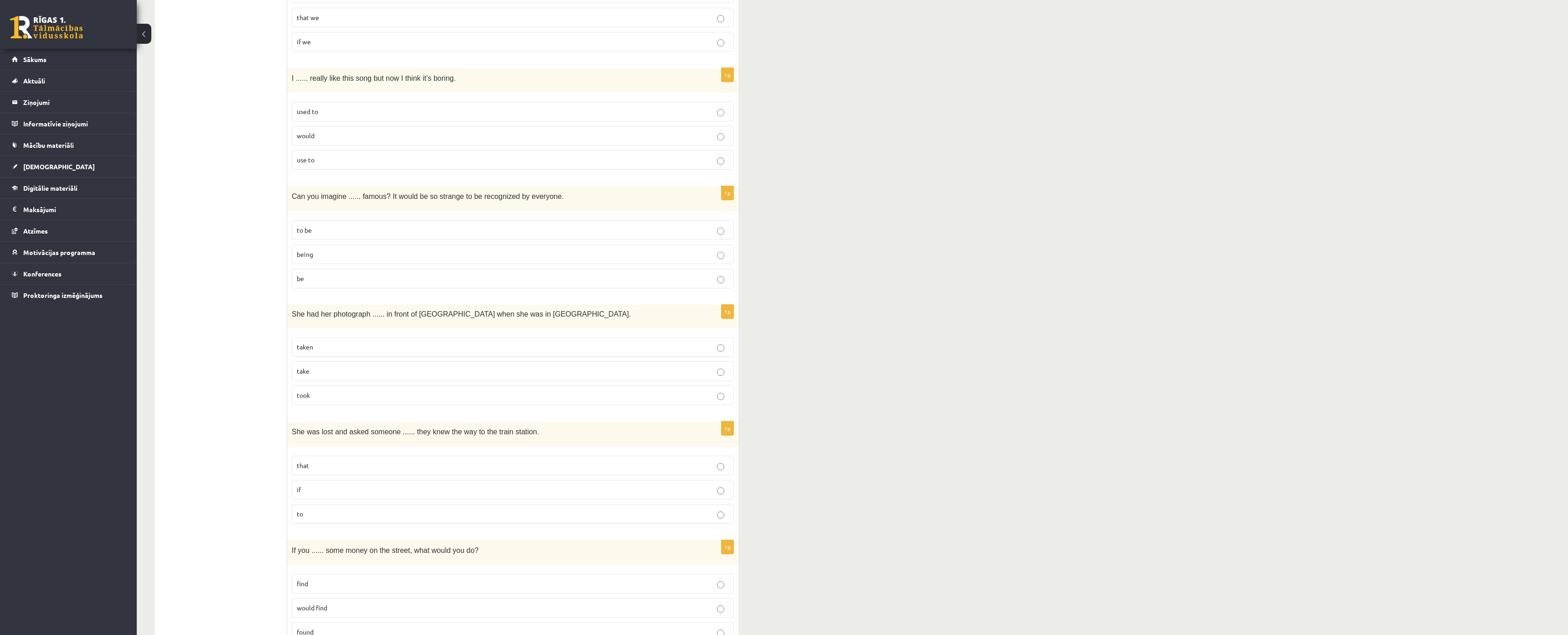
click at [317, 253] on p "being" at bounding box center [513, 254] width 432 height 9
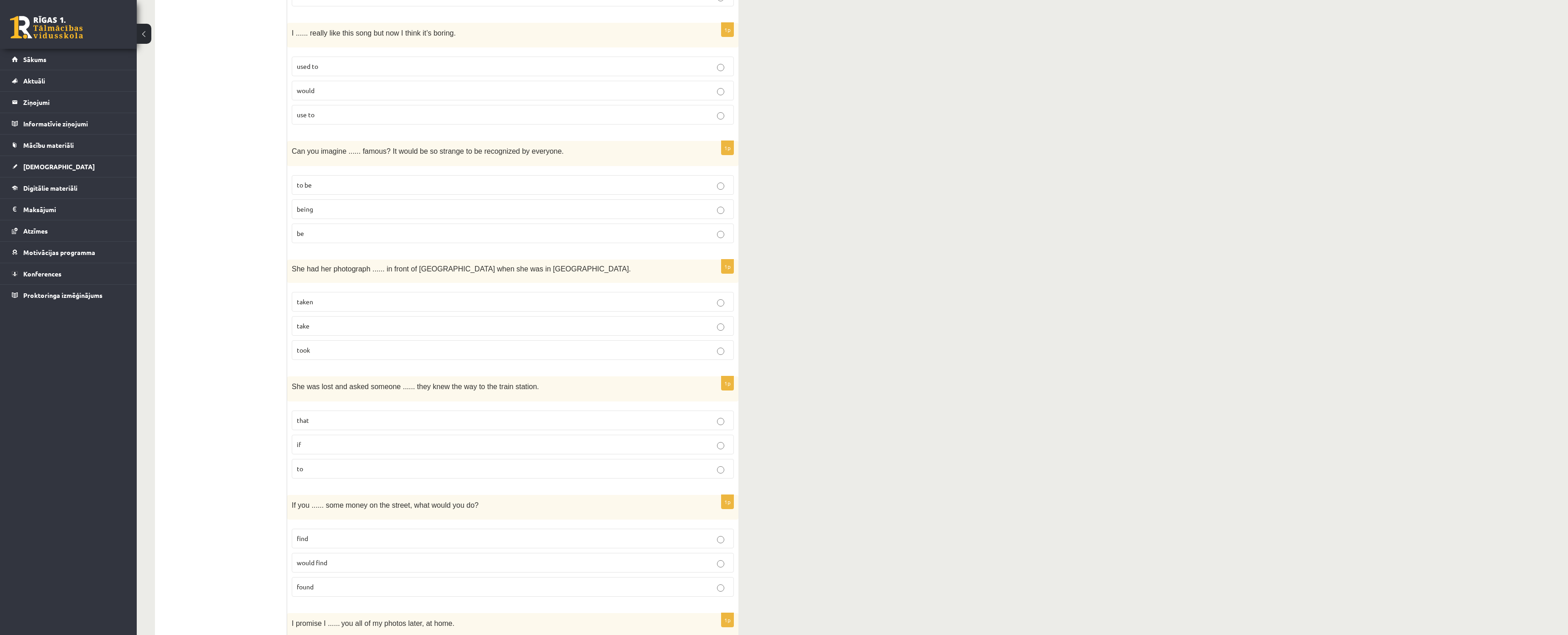
scroll to position [875, 0]
click at [329, 325] on p "take" at bounding box center [513, 325] width 432 height 9
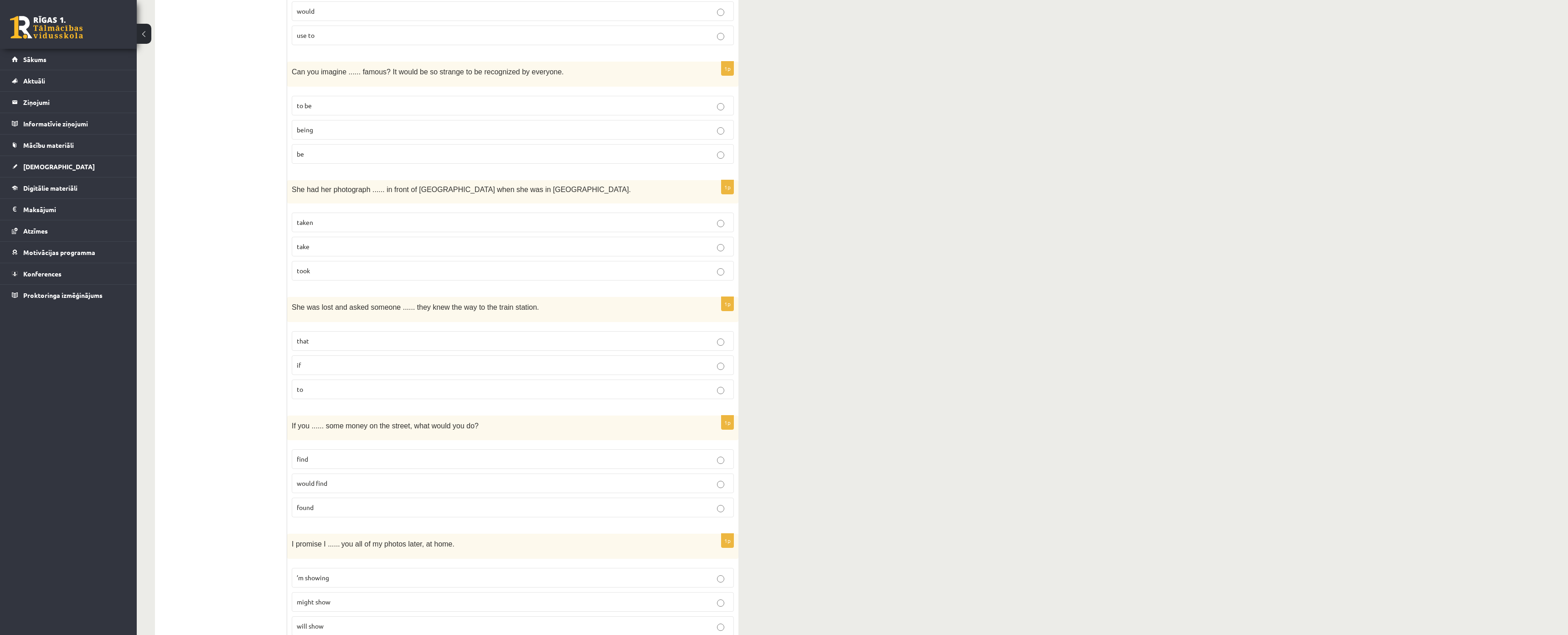
scroll to position [966, 0]
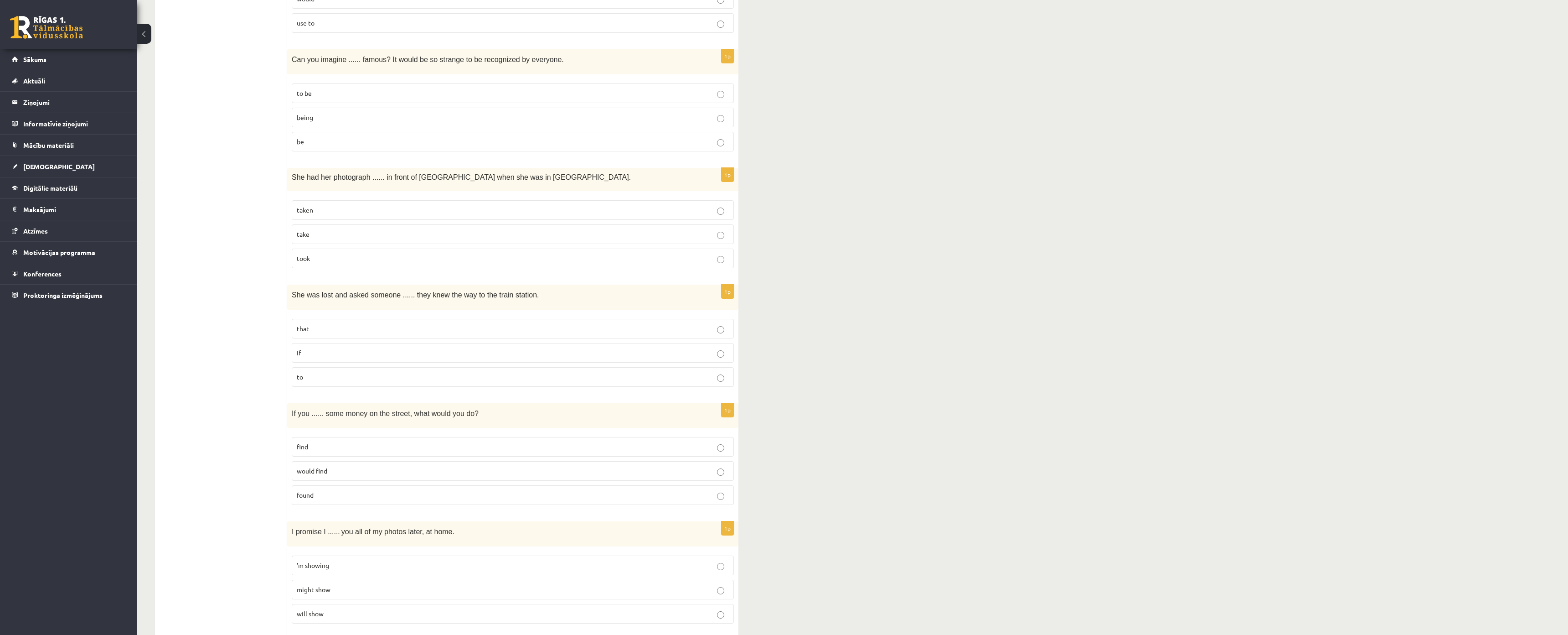
click at [312, 350] on p "if" at bounding box center [513, 353] width 432 height 9
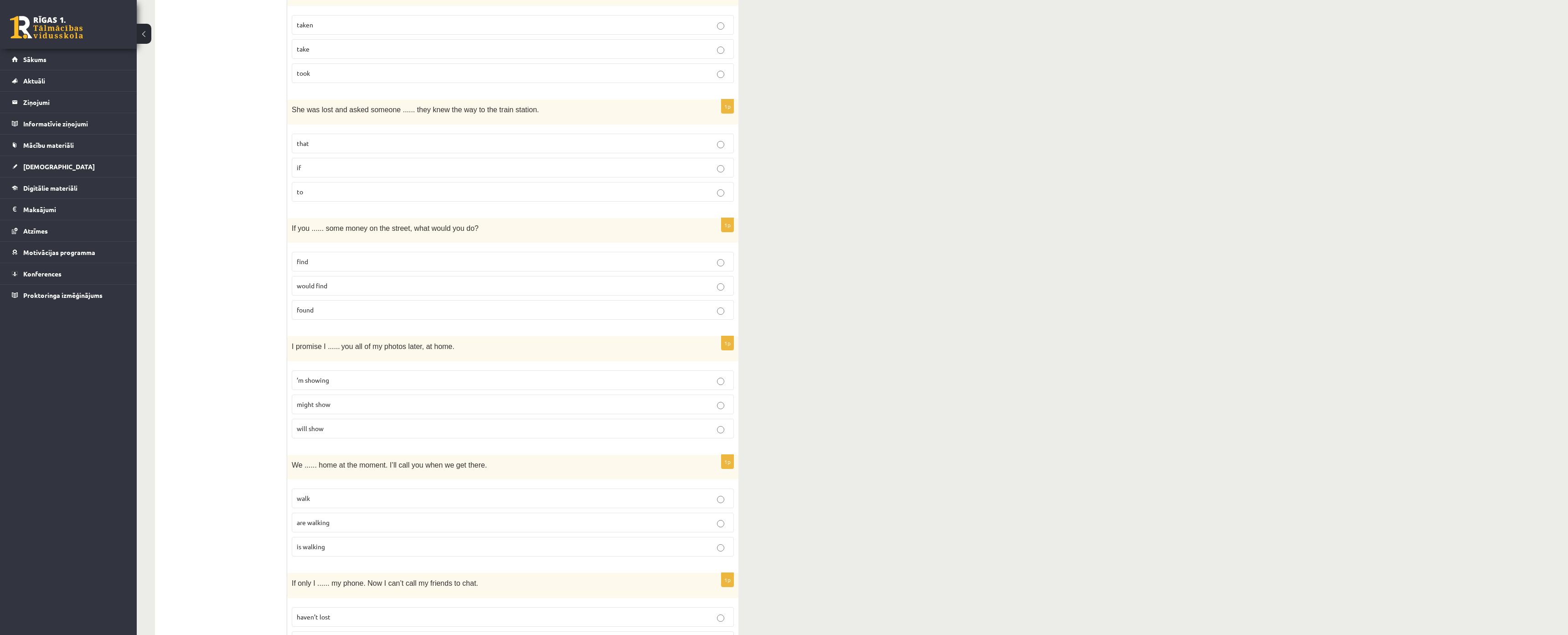
scroll to position [1145, 0]
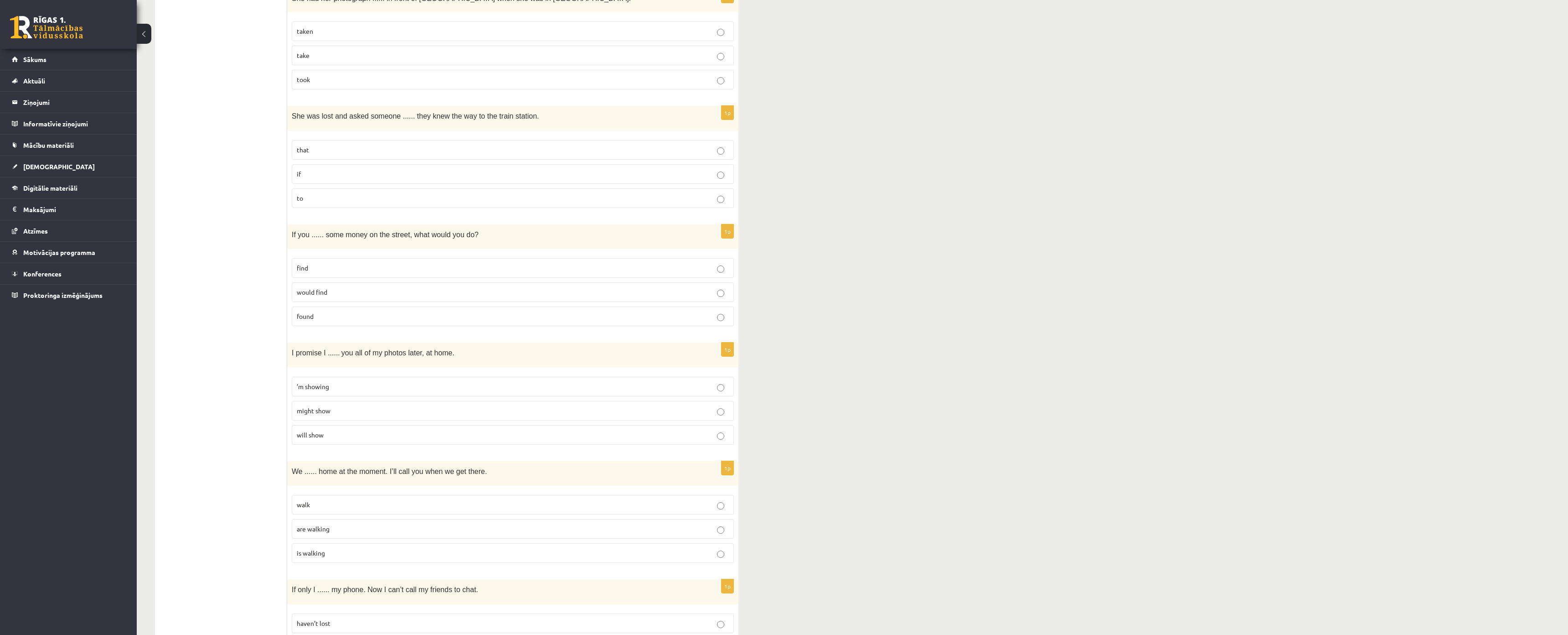
click at [321, 291] on span "would find" at bounding box center [312, 292] width 30 height 8
click at [306, 266] on span "find" at bounding box center [302, 268] width 11 height 8
click at [318, 312] on label "found" at bounding box center [512, 316] width 442 height 20
click at [358, 282] on label "would find" at bounding box center [512, 292] width 442 height 20
click at [343, 270] on p "find" at bounding box center [513, 268] width 432 height 9
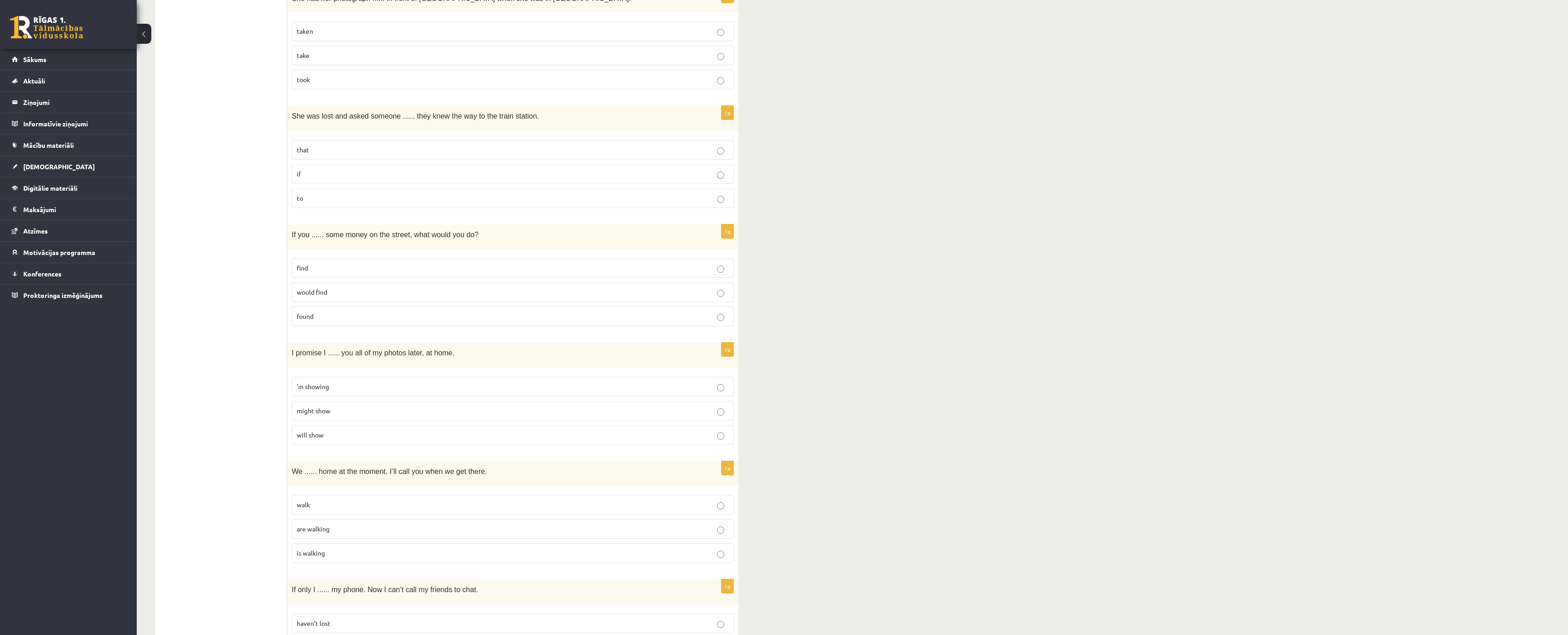
click at [337, 306] on fieldset "find would find found" at bounding box center [512, 291] width 442 height 76
click at [349, 322] on label "found" at bounding box center [512, 316] width 442 height 20
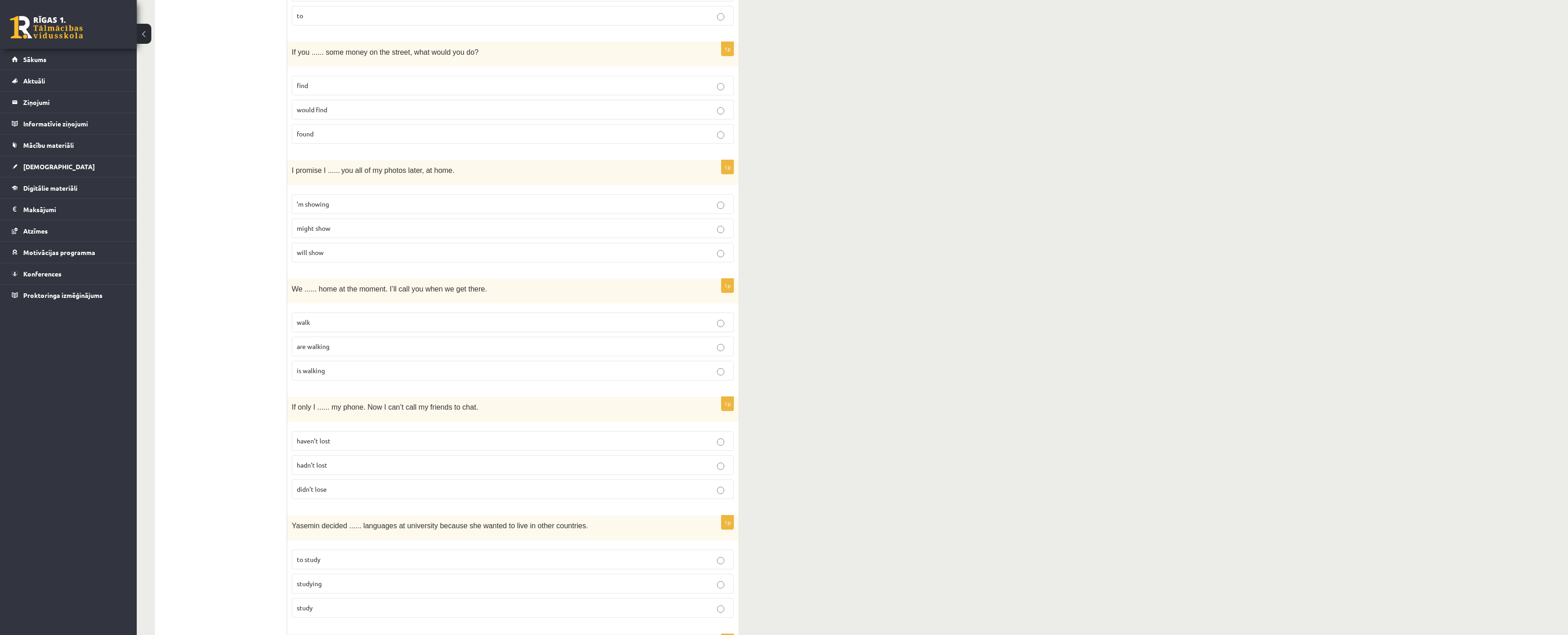
click at [324, 259] on label "will show" at bounding box center [512, 253] width 442 height 20
click at [313, 347] on span "are walking" at bounding box center [313, 346] width 33 height 8
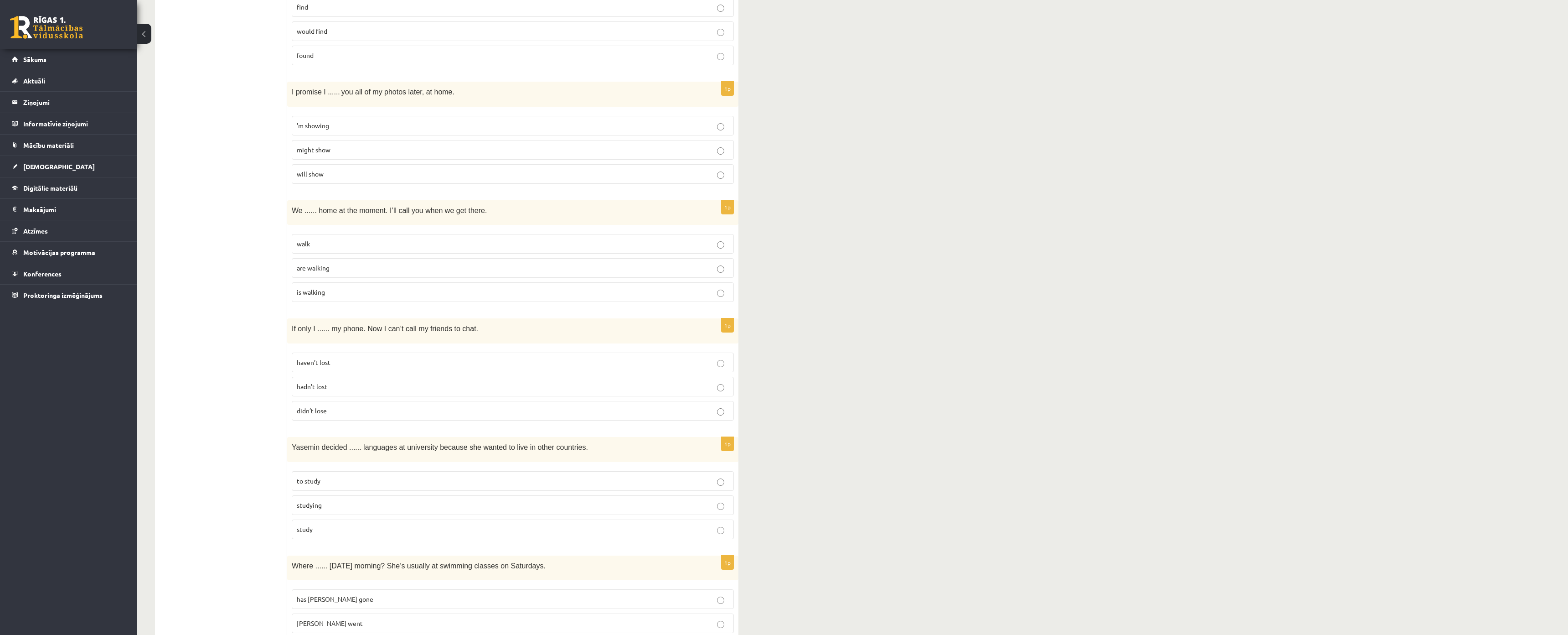
scroll to position [1464, 0]
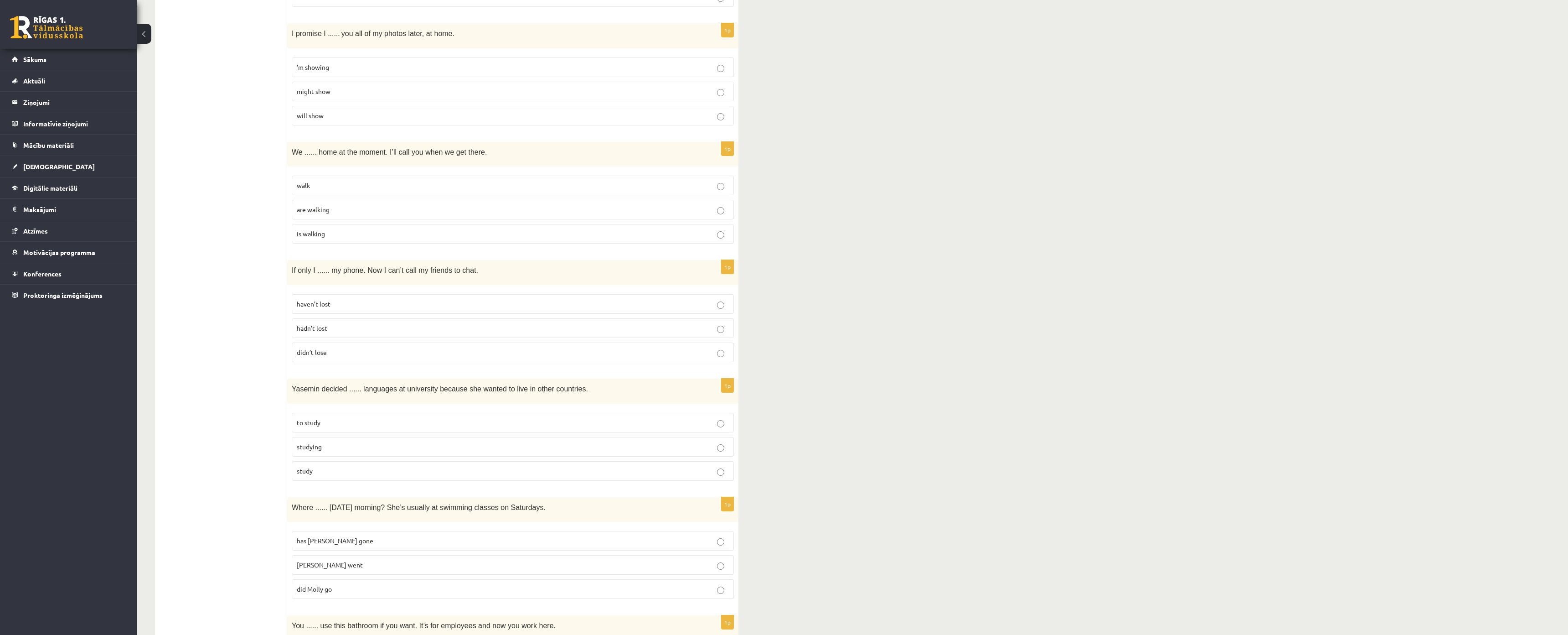
click at [333, 357] on p "didn’t lose" at bounding box center [513, 352] width 432 height 9
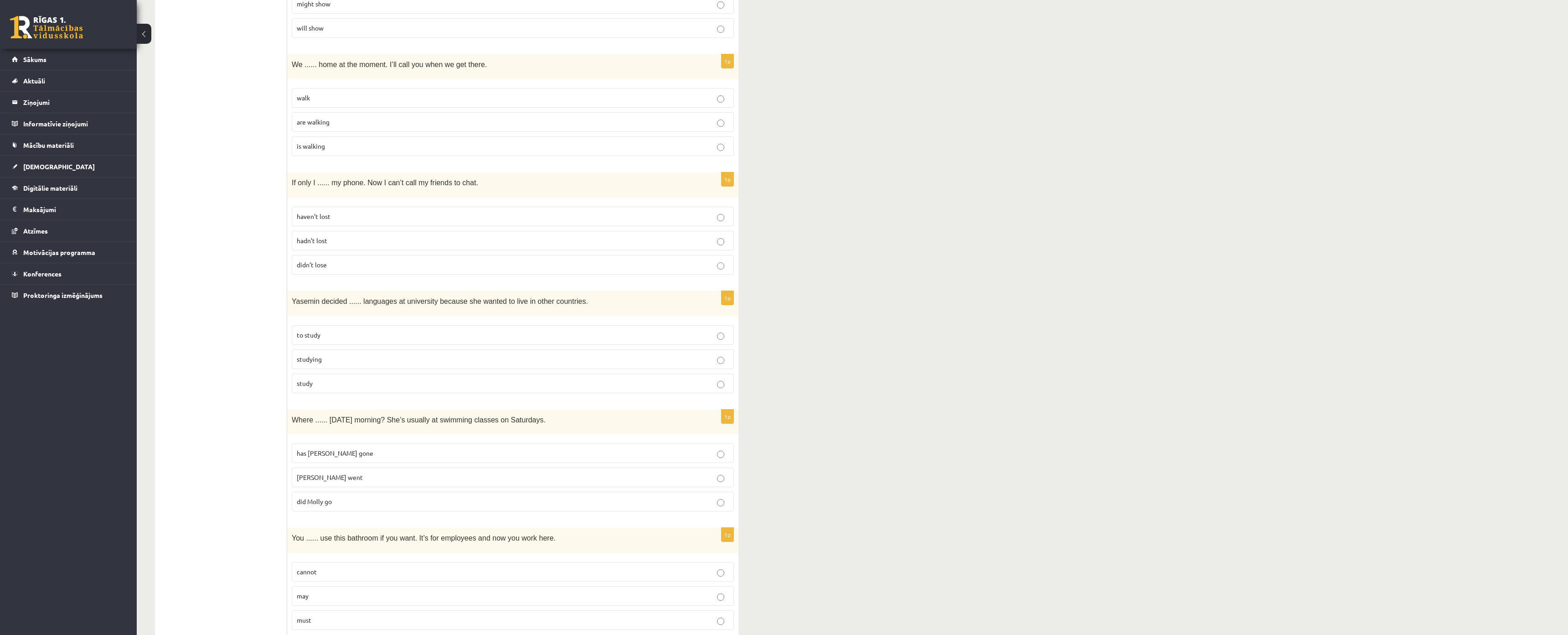
scroll to position [1555, 0]
click at [309, 331] on span "to study" at bounding box center [309, 331] width 24 height 8
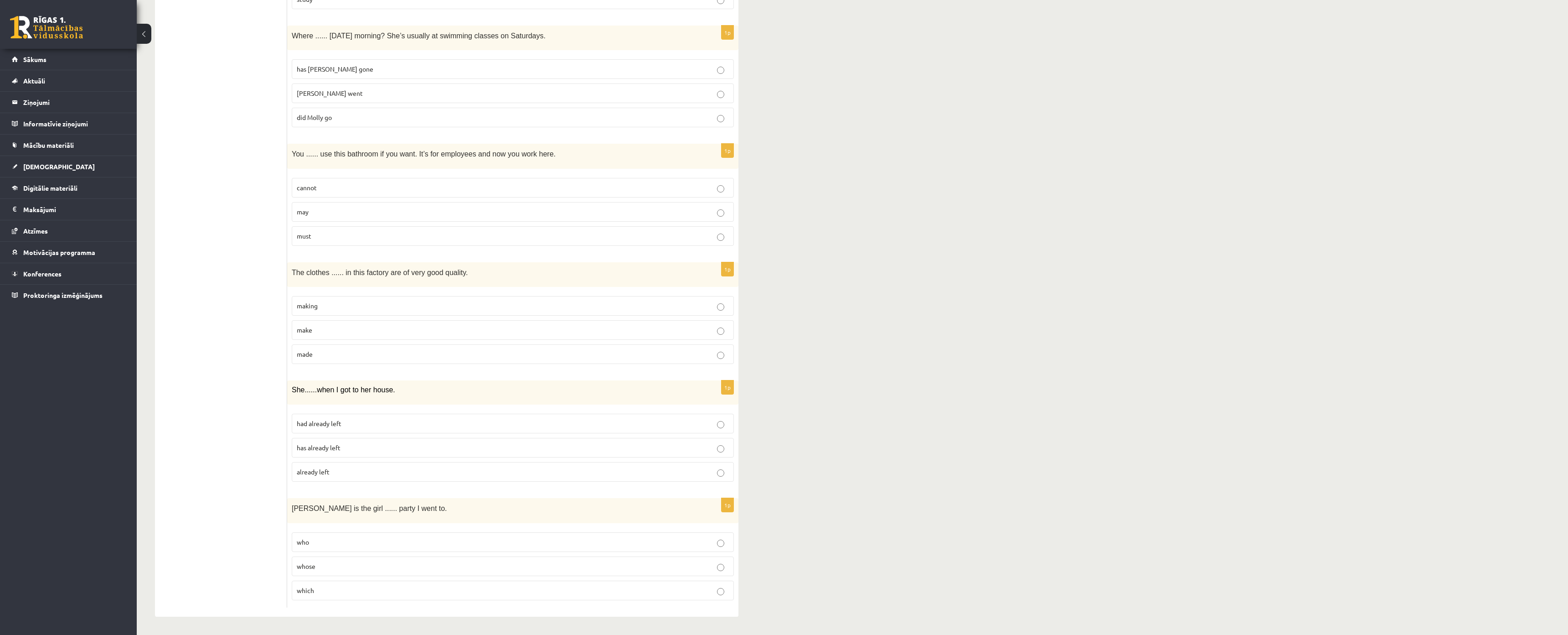
scroll to position [1918, 0]
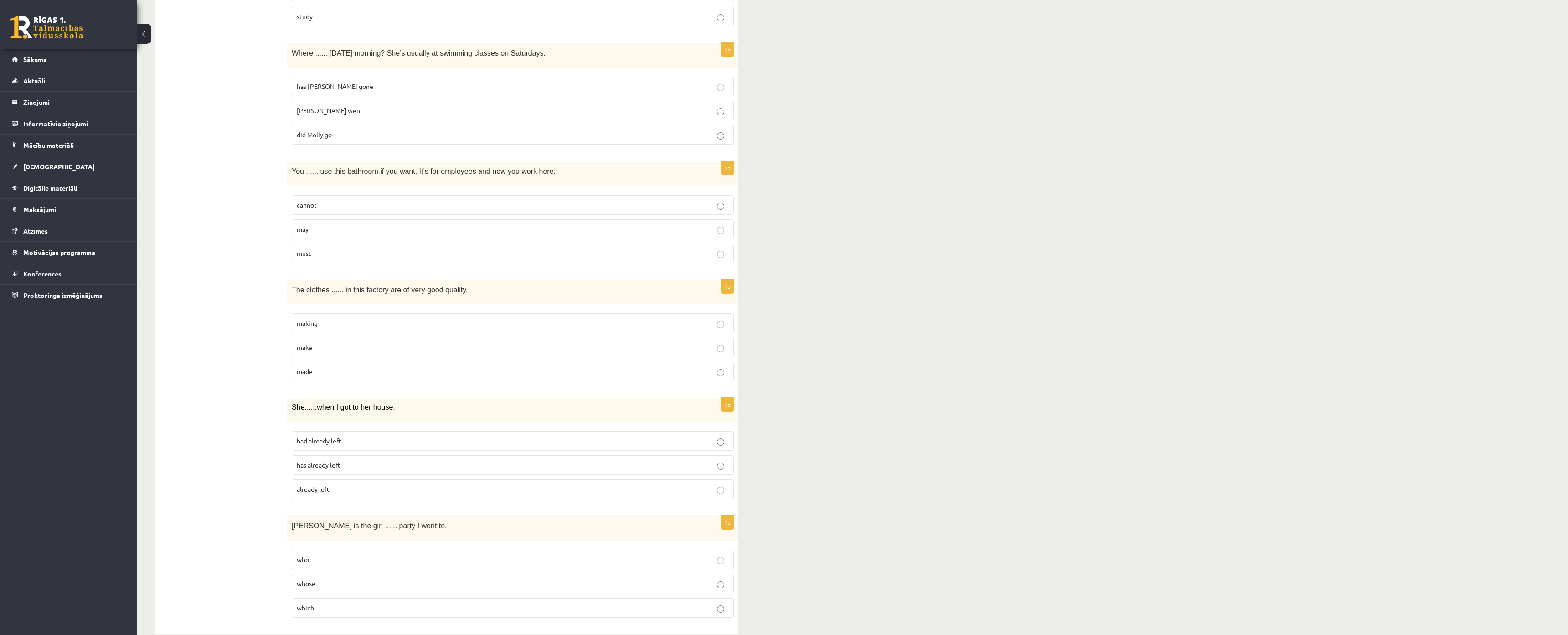
click at [315, 117] on label "[PERSON_NAME] went" at bounding box center [512, 111] width 442 height 20
click at [319, 132] on span "did Molly go" at bounding box center [314, 135] width 35 height 8
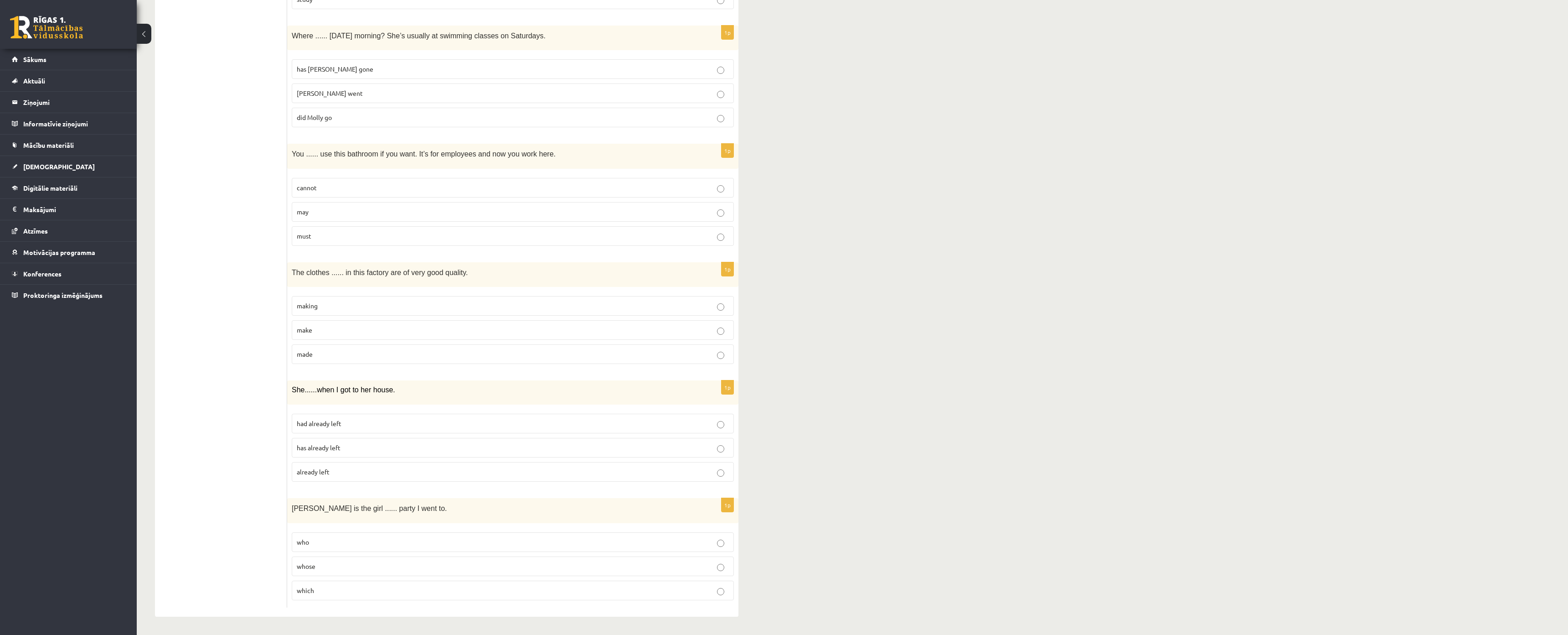
scroll to position [1991, 0]
click at [324, 207] on p "may" at bounding box center [513, 211] width 432 height 9
click at [308, 350] on span "made" at bounding box center [305, 354] width 16 height 8
click at [321, 419] on span "had already left" at bounding box center [319, 423] width 44 height 8
click at [322, 561] on p "whose" at bounding box center [513, 566] width 432 height 9
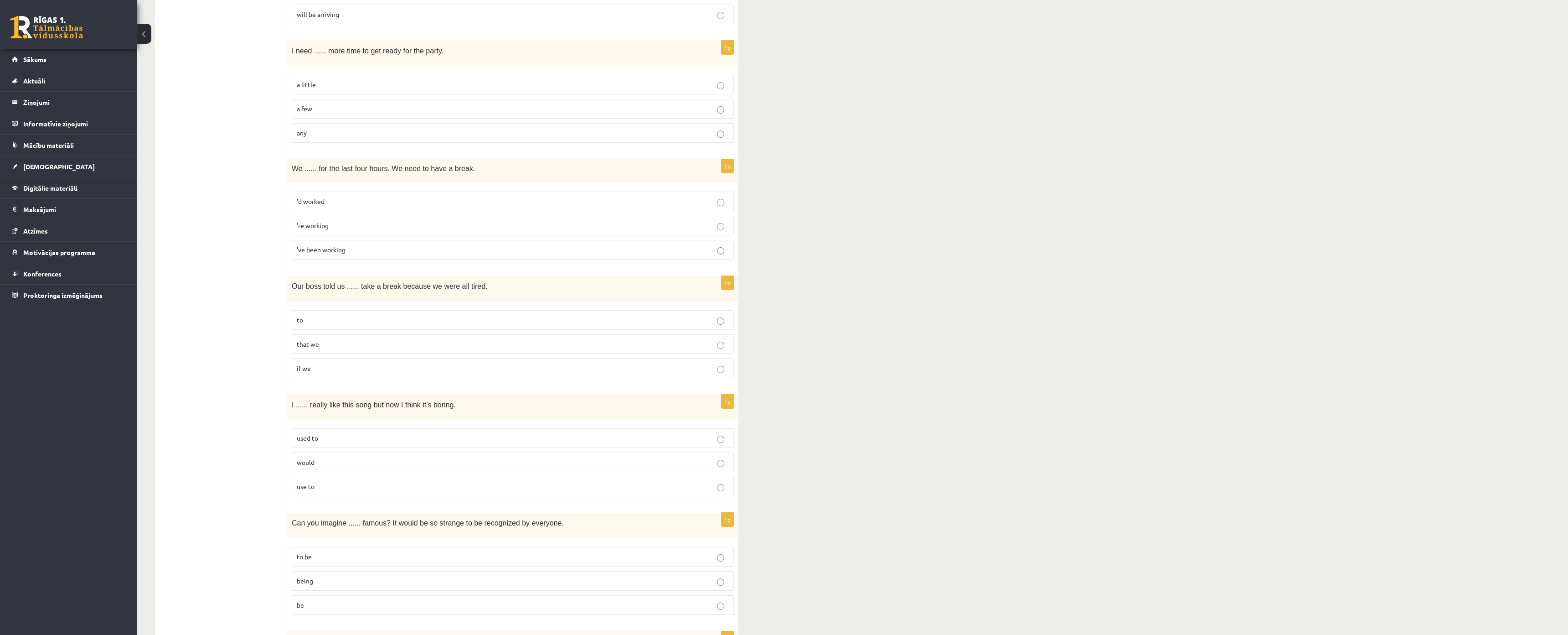
scroll to position [0, 0]
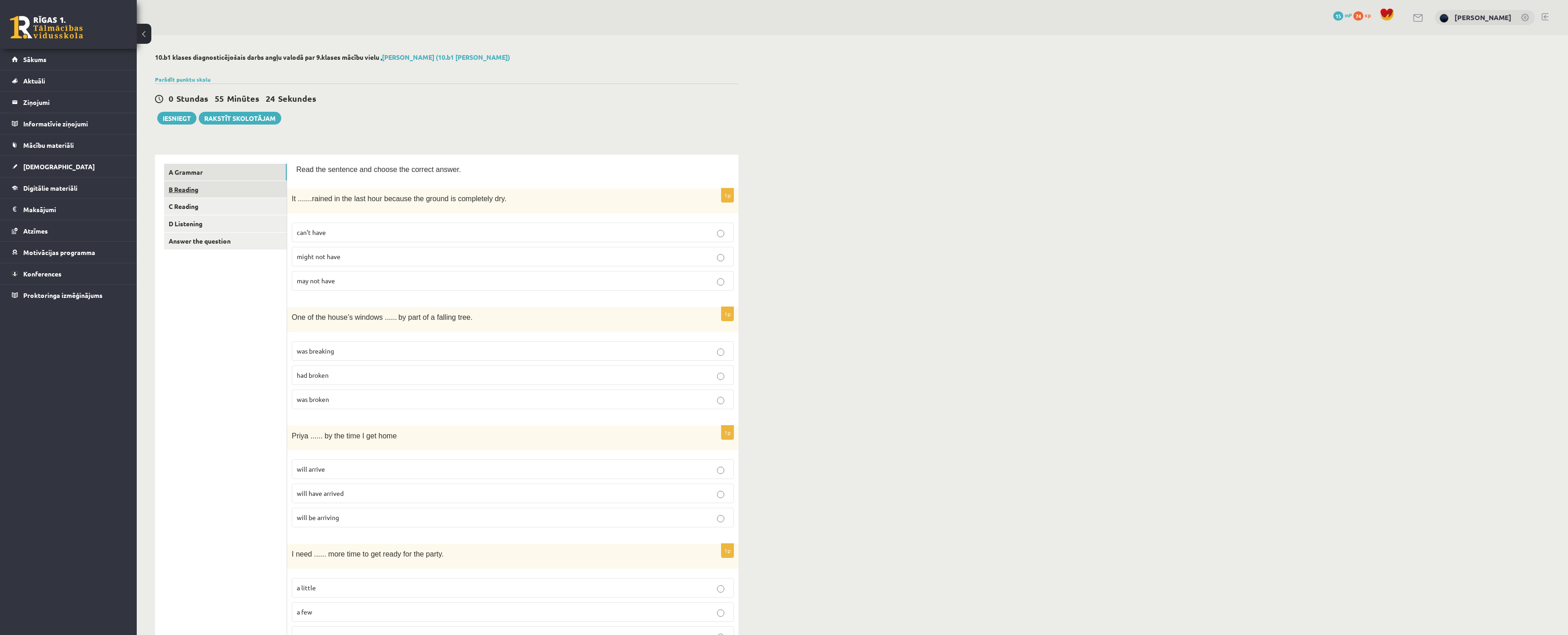
click at [199, 193] on link "B Reading" at bounding box center [225, 189] width 123 height 17
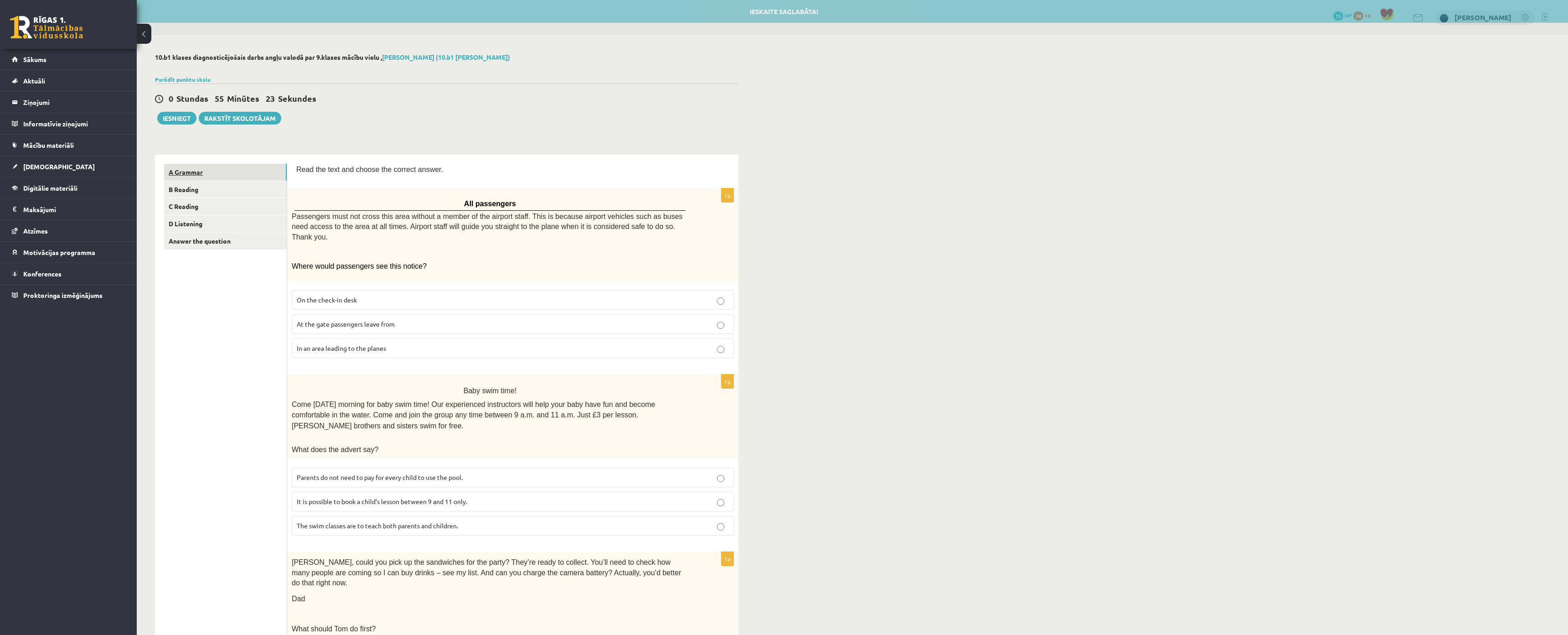
click at [180, 174] on link "A Grammar" at bounding box center [225, 172] width 123 height 17
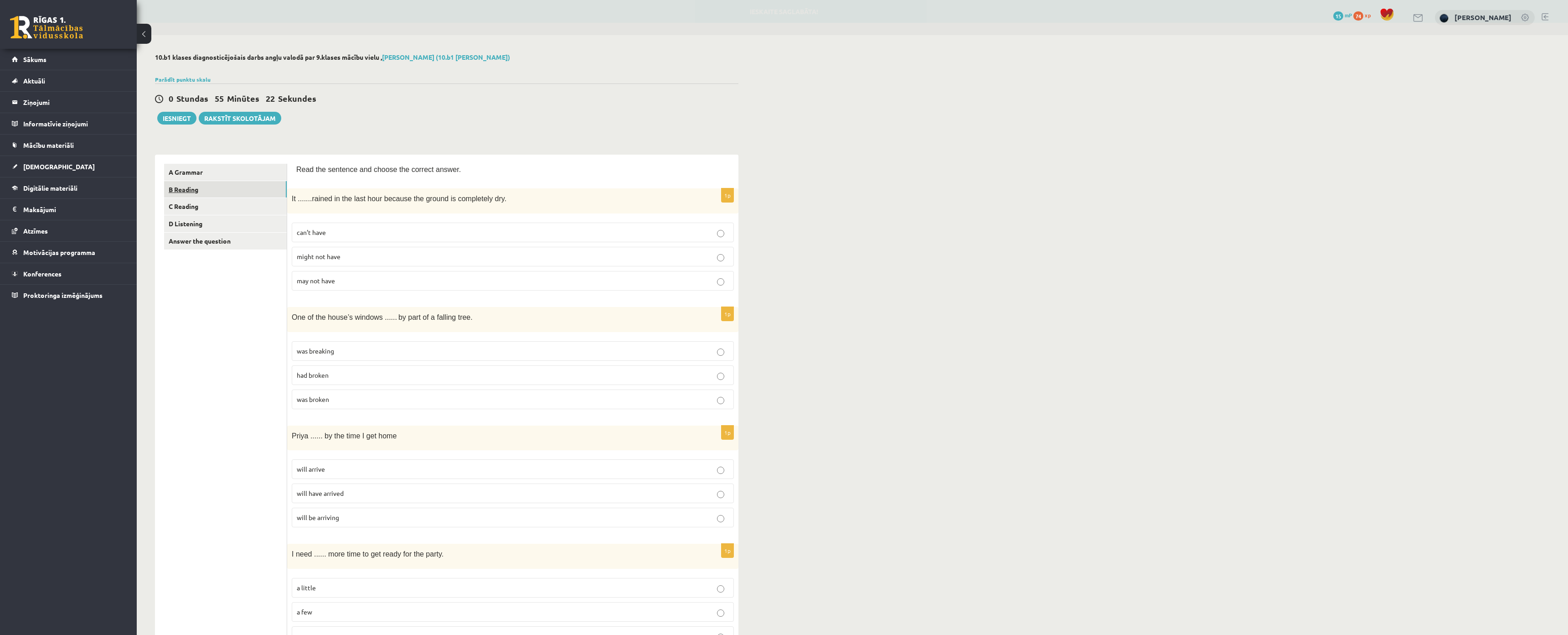
click at [184, 194] on link "B Reading" at bounding box center [225, 189] width 123 height 17
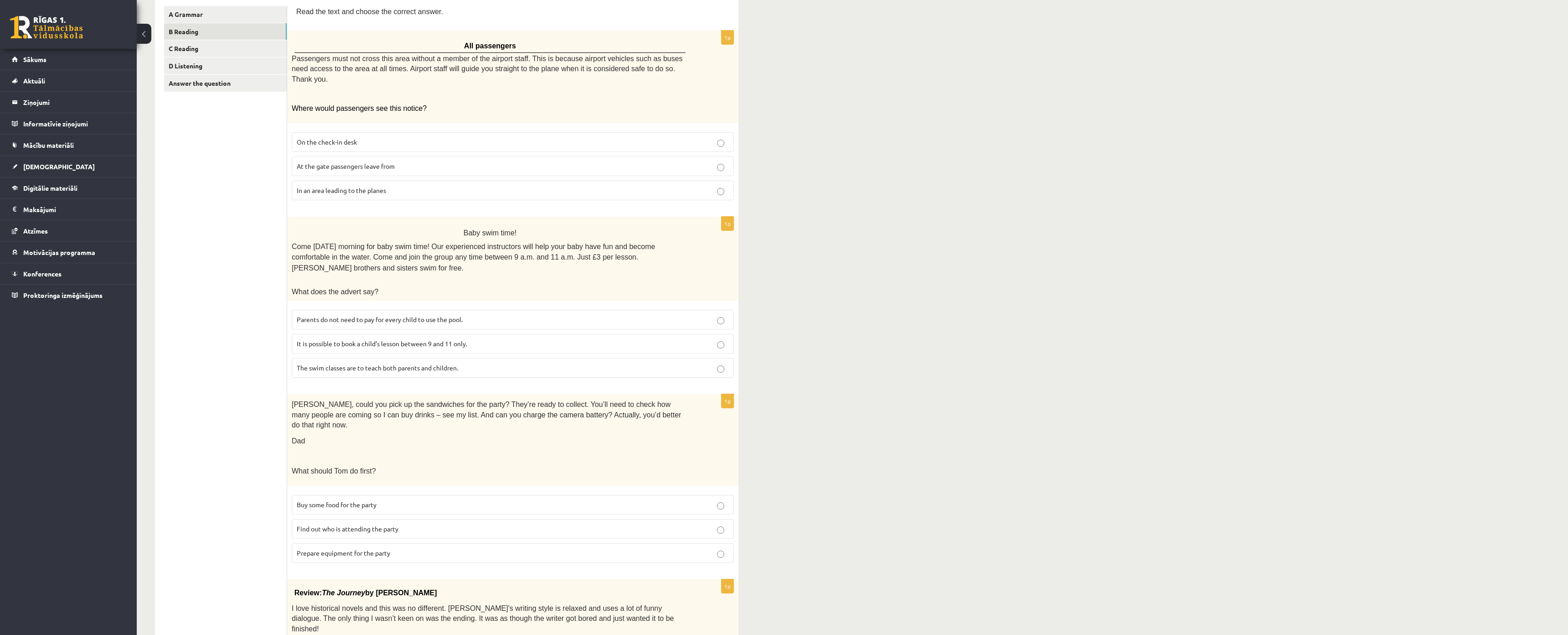
scroll to position [137, 0]
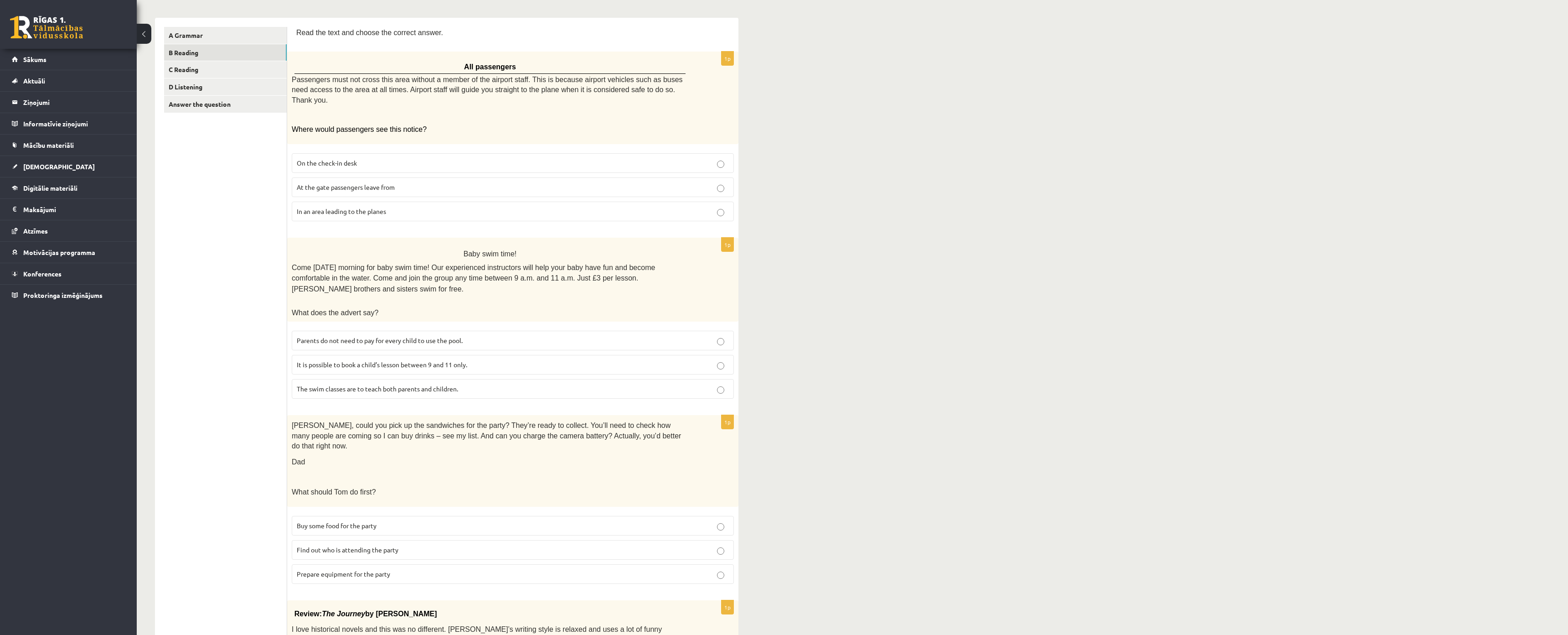
click at [662, 207] on p "In an area leading to the planes" at bounding box center [513, 211] width 432 height 9
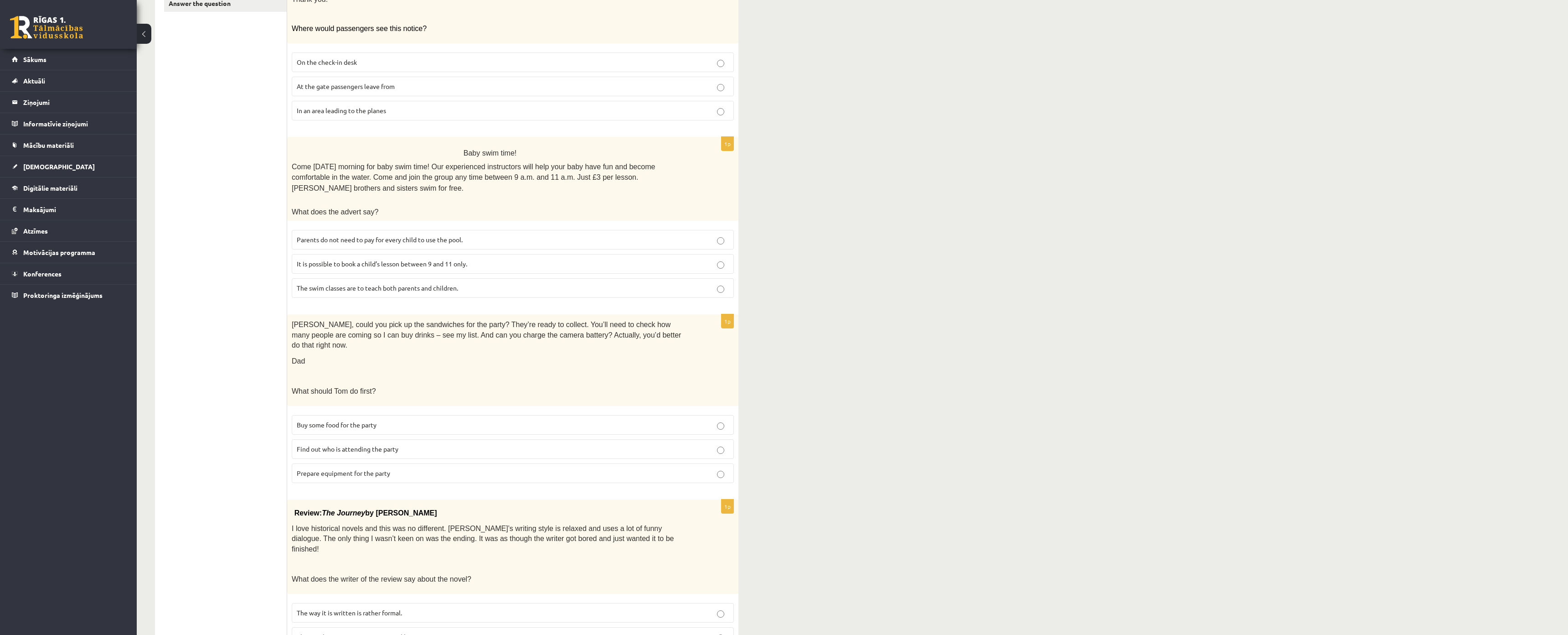
scroll to position [274, 0]
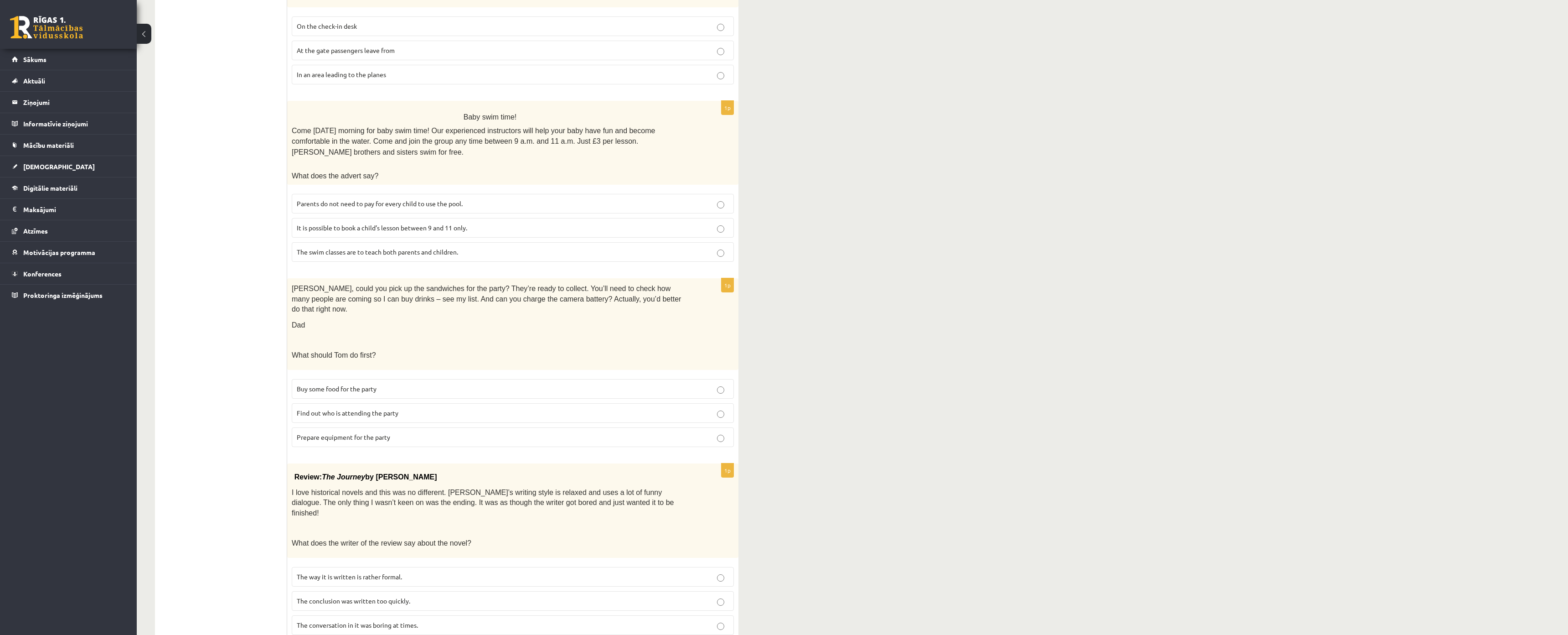
click at [415, 194] on label "Parents do not need to pay for every child to use the pool." at bounding box center [512, 203] width 442 height 20
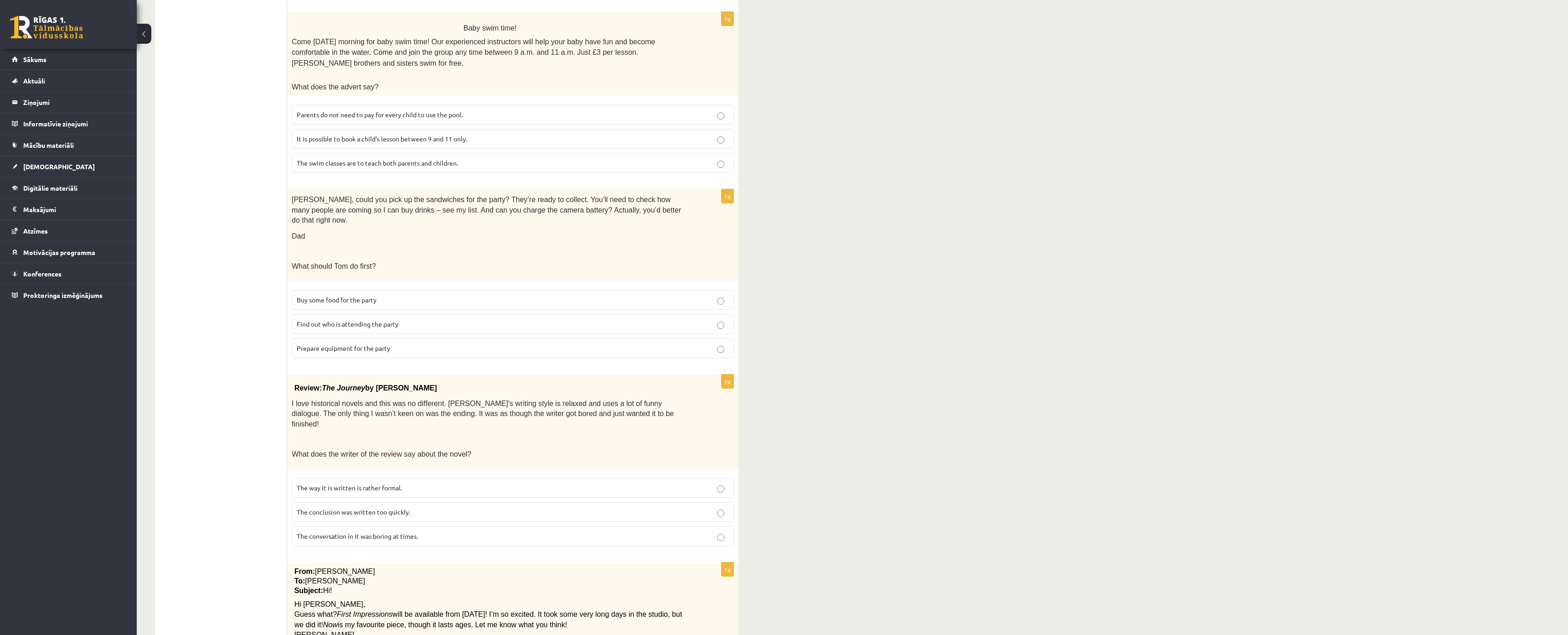
scroll to position [471, 0]
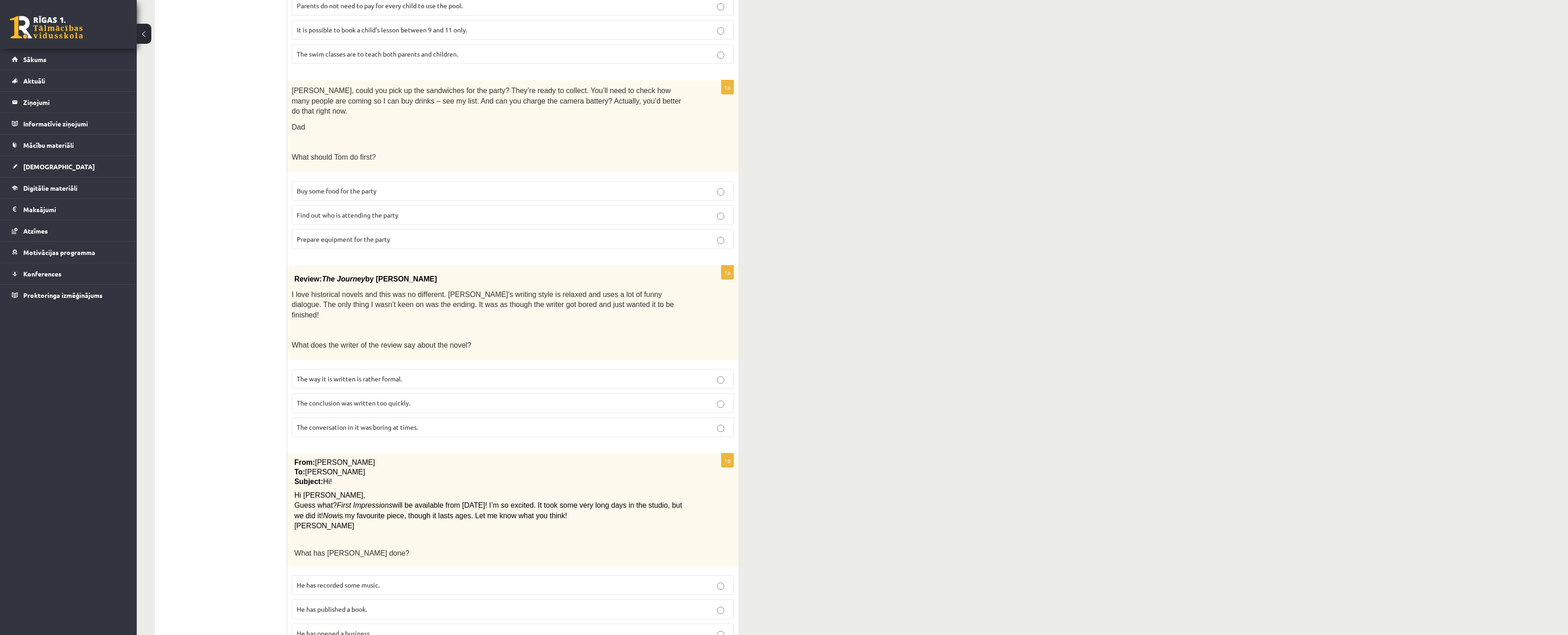
click at [355, 235] on span "Prepare equipment for the party" at bounding box center [343, 239] width 93 height 8
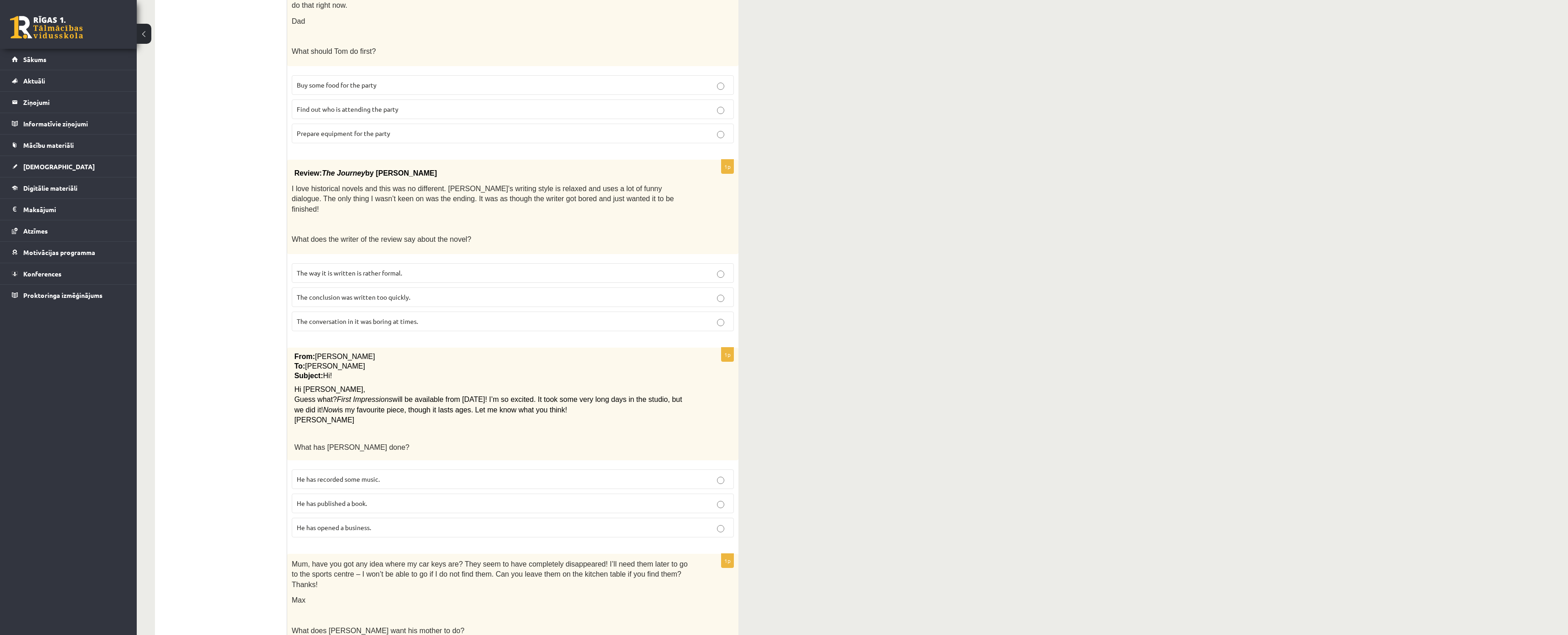
scroll to position [699, 0]
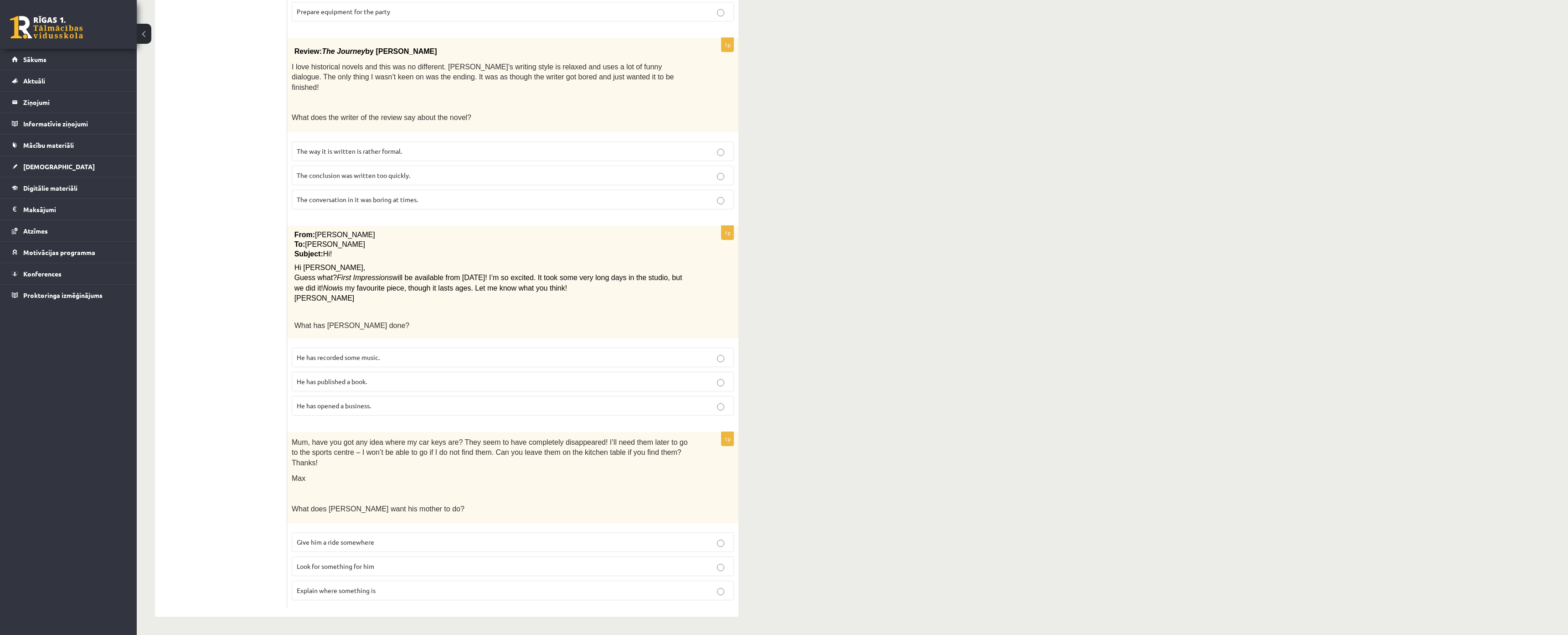
click at [359, 166] on label "The conclusion was written too quickly." at bounding box center [512, 176] width 442 height 20
click at [329, 353] on span "He has recorded some music." at bounding box center [338, 357] width 83 height 8
click at [337, 579] on p "Explain where something is" at bounding box center [513, 590] width 432 height 9
click at [230, 520] on ul "A Grammar B Reading C Reading D Listening Answer the question" at bounding box center [226, 36] width 123 height 1143
click at [306, 579] on span "Explain where something is" at bounding box center [336, 590] width 79 height 8
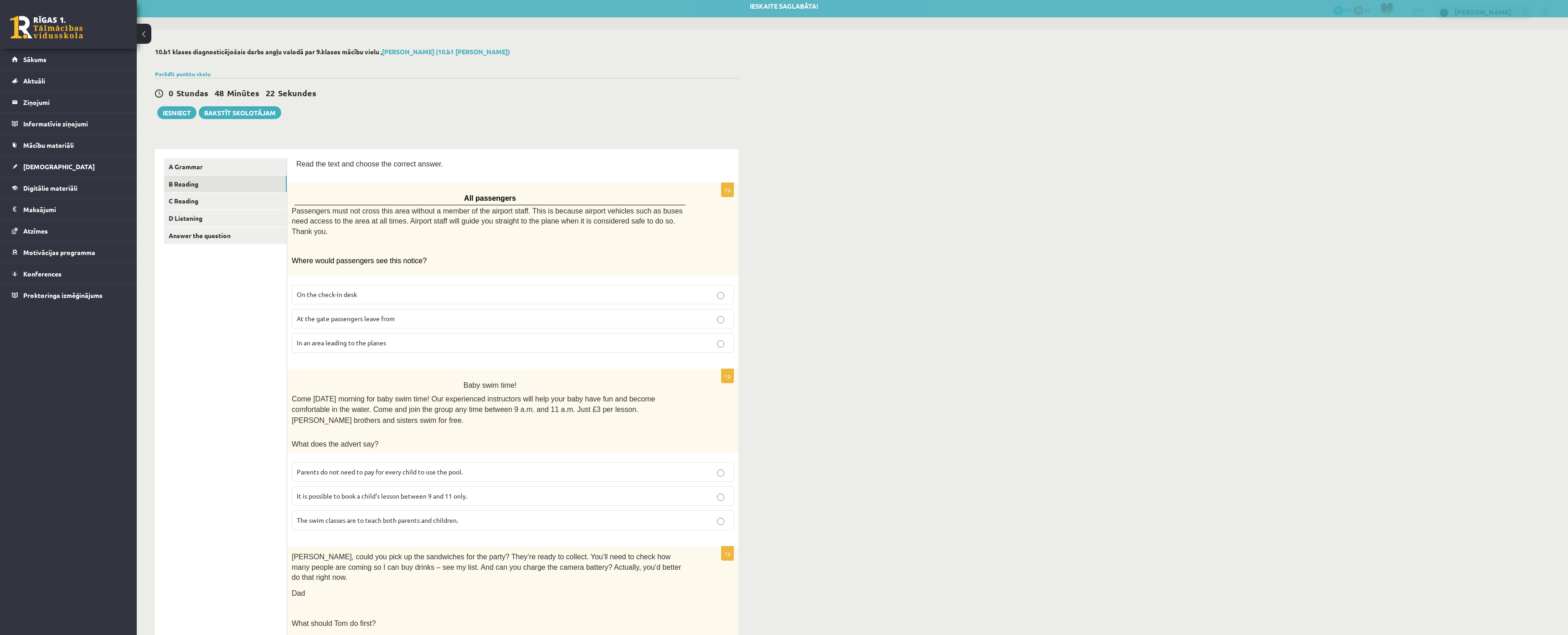
scroll to position [0, 0]
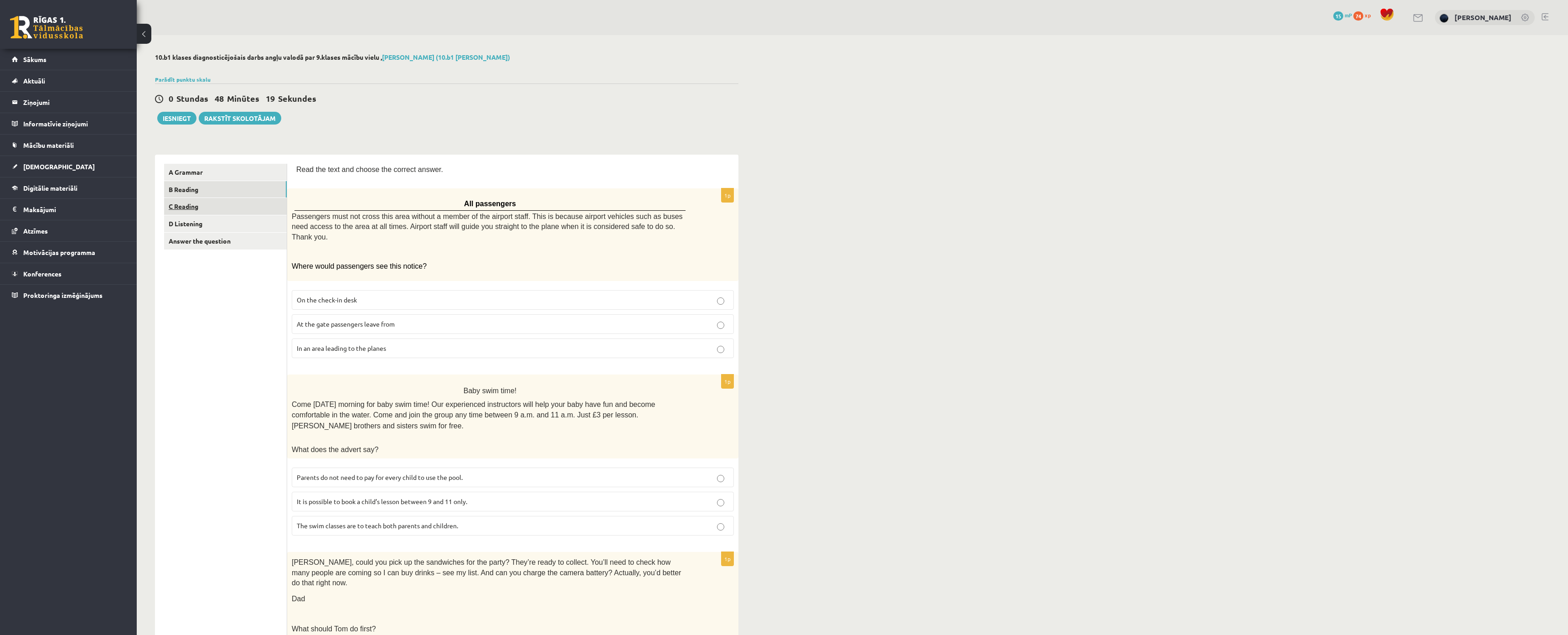
click at [193, 207] on link "C Reading" at bounding box center [225, 206] width 123 height 17
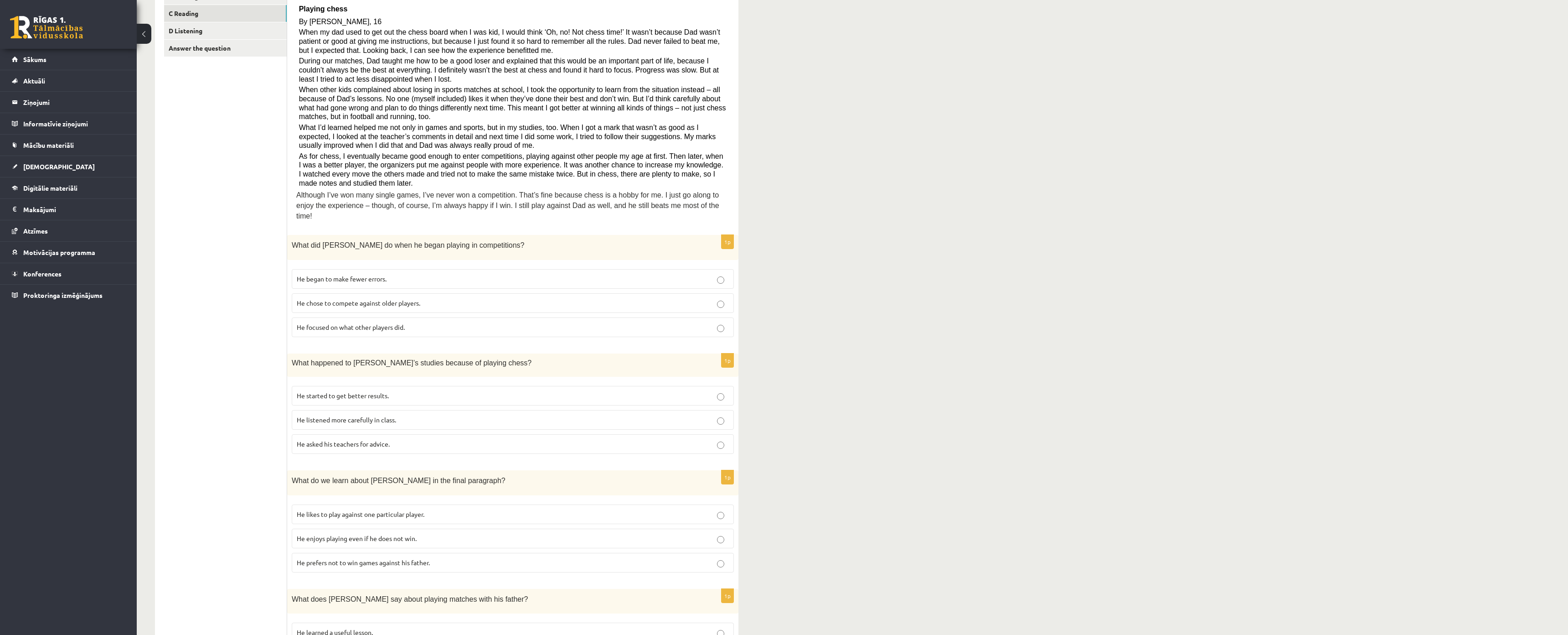
scroll to position [197, 0]
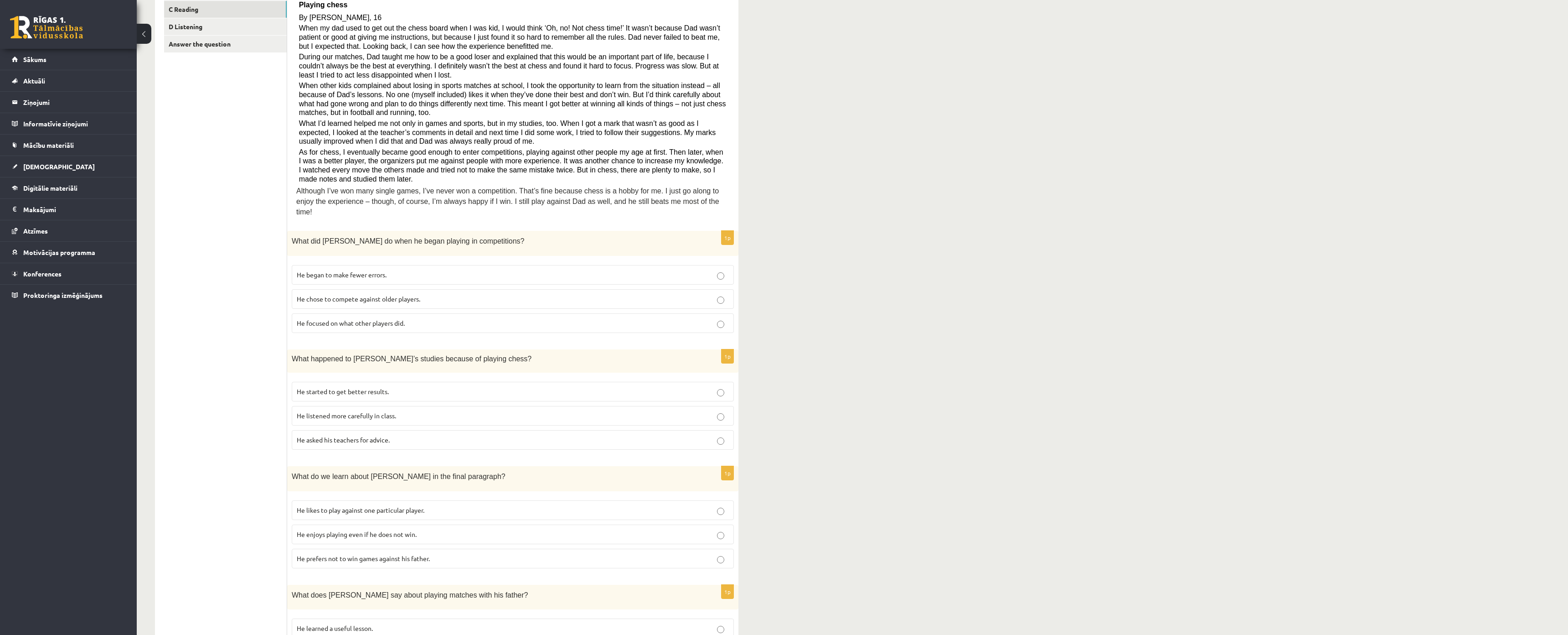
click at [229, 177] on ul "A Grammar B Reading C Reading D Listening Answer the question" at bounding box center [226, 449] width 123 height 964
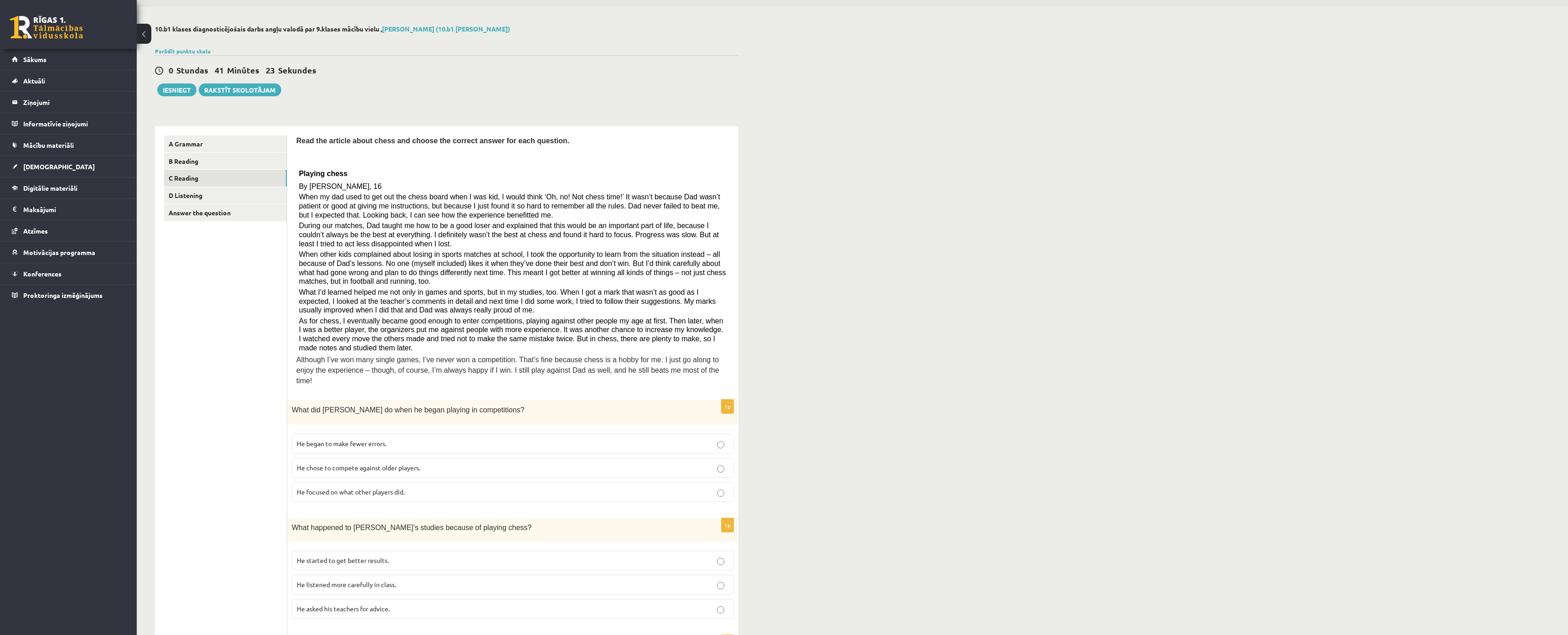
scroll to position [91, 0]
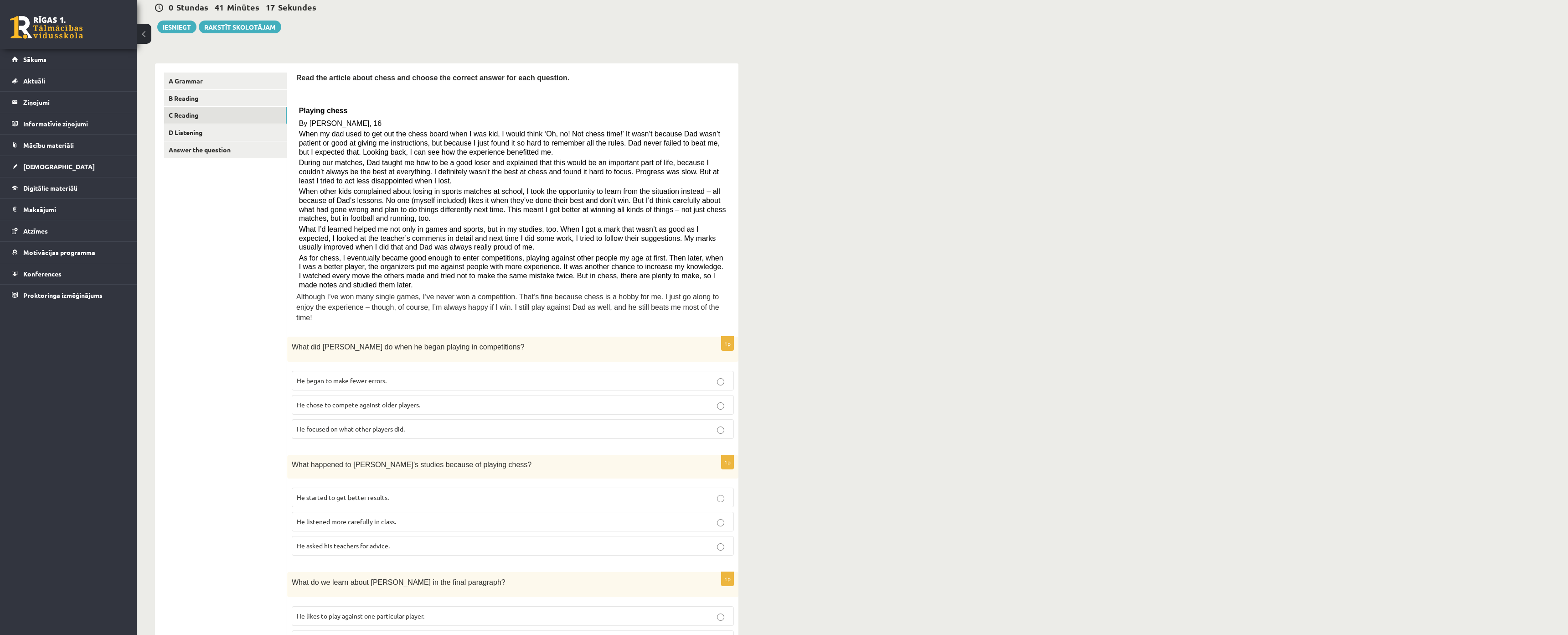
click at [351, 424] on span "He focused on what other players did." at bounding box center [351, 428] width 108 height 8
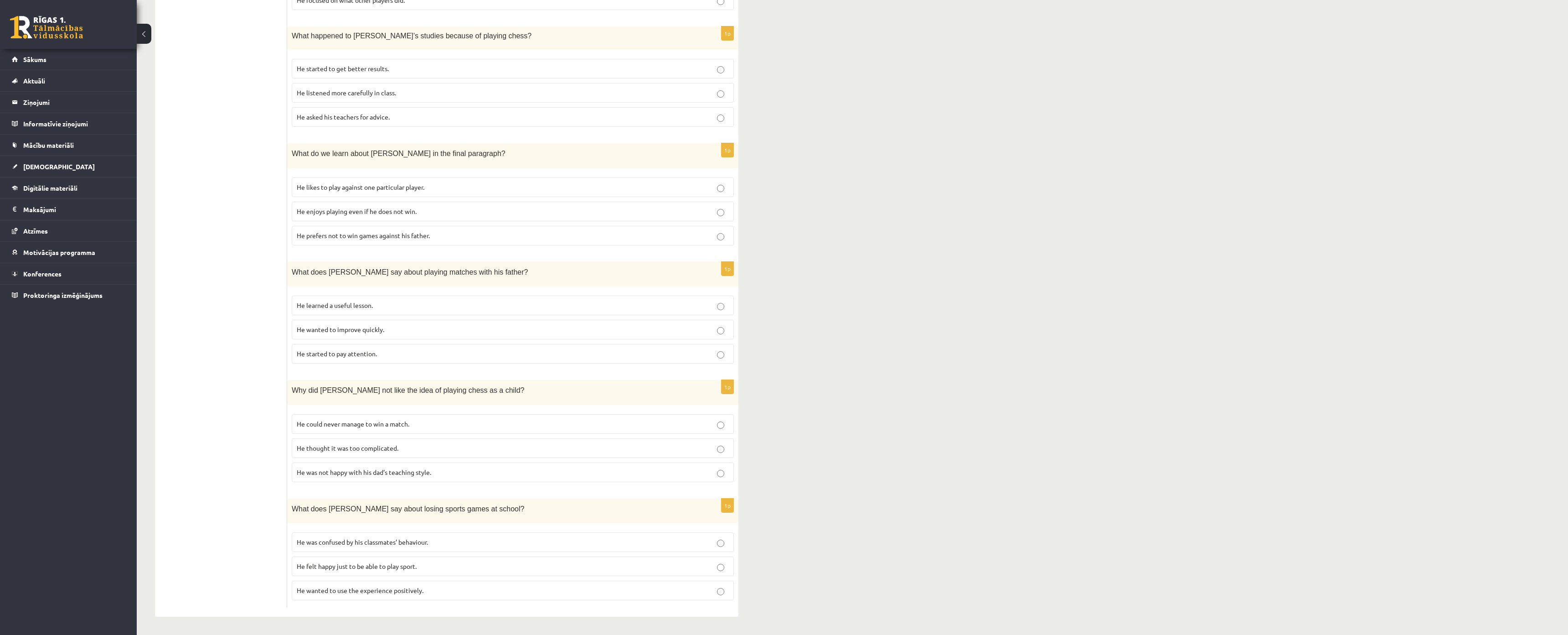
drag, startPoint x: 258, startPoint y: 331, endPoint x: 256, endPoint y: 343, distance: 12.2
click at [306, 64] on span "He started to get better results." at bounding box center [343, 68] width 92 height 8
click at [335, 207] on span "He enjoys playing even if he does not win." at bounding box center [357, 211] width 120 height 8
click at [339, 301] on span "He learned a useful lesson." at bounding box center [335, 305] width 76 height 8
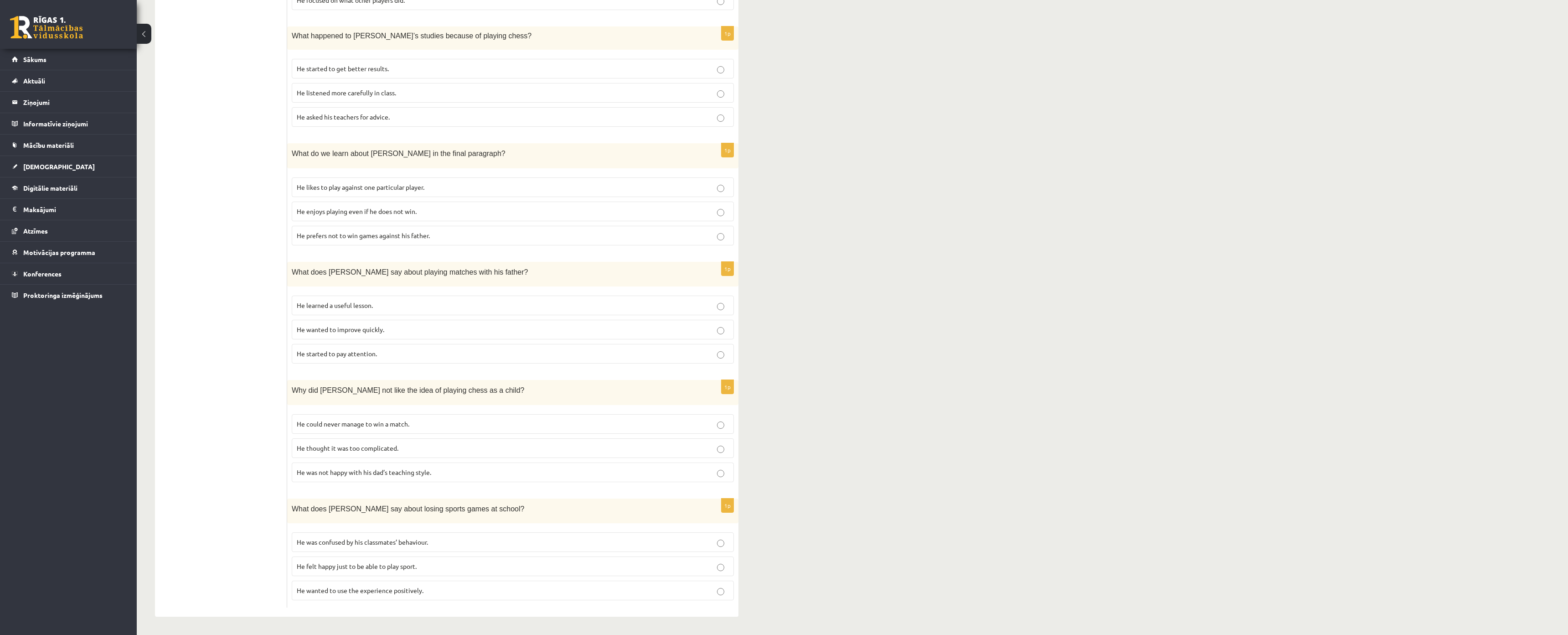
click at [343, 443] on span "He thought it was too complicated." at bounding box center [347, 447] width 101 height 8
click at [458, 443] on p "He thought it was too complicated." at bounding box center [513, 448] width 432 height 9
click at [358, 579] on span "He wanted to use the experience positively." at bounding box center [360, 590] width 127 height 8
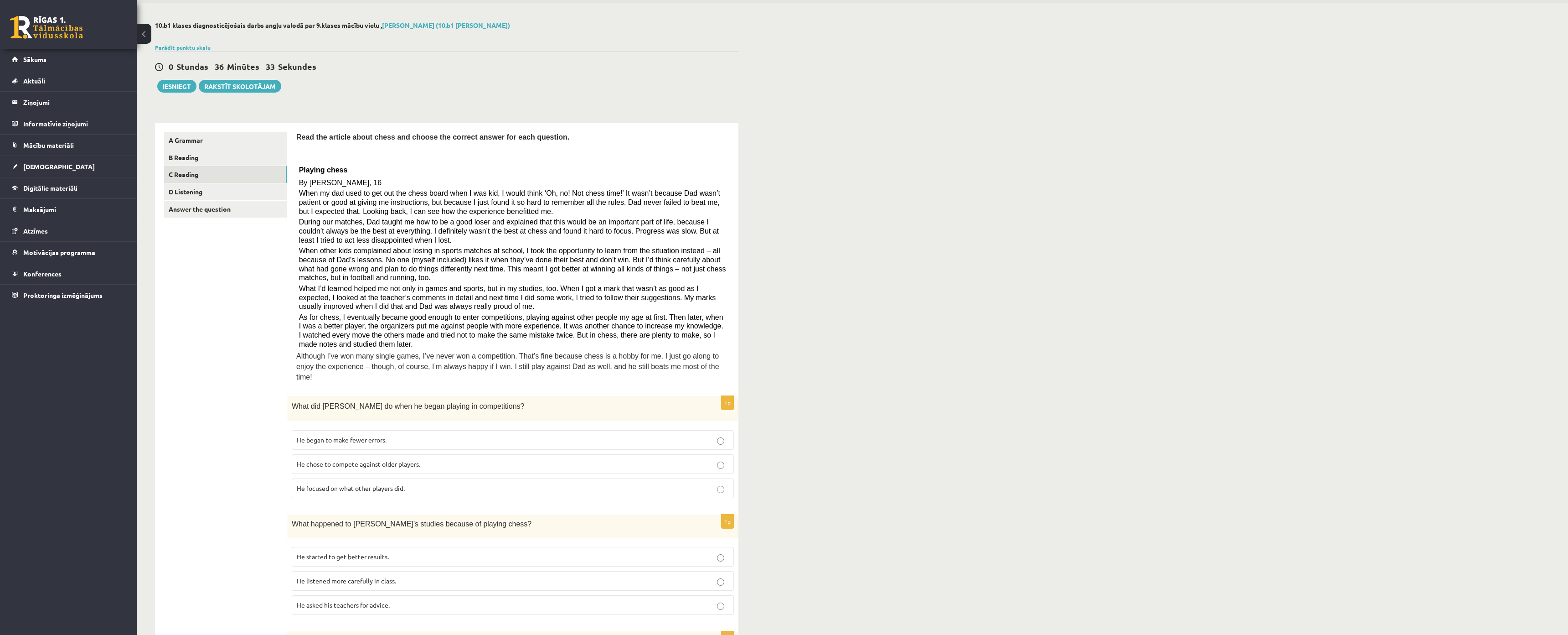
scroll to position [0, 0]
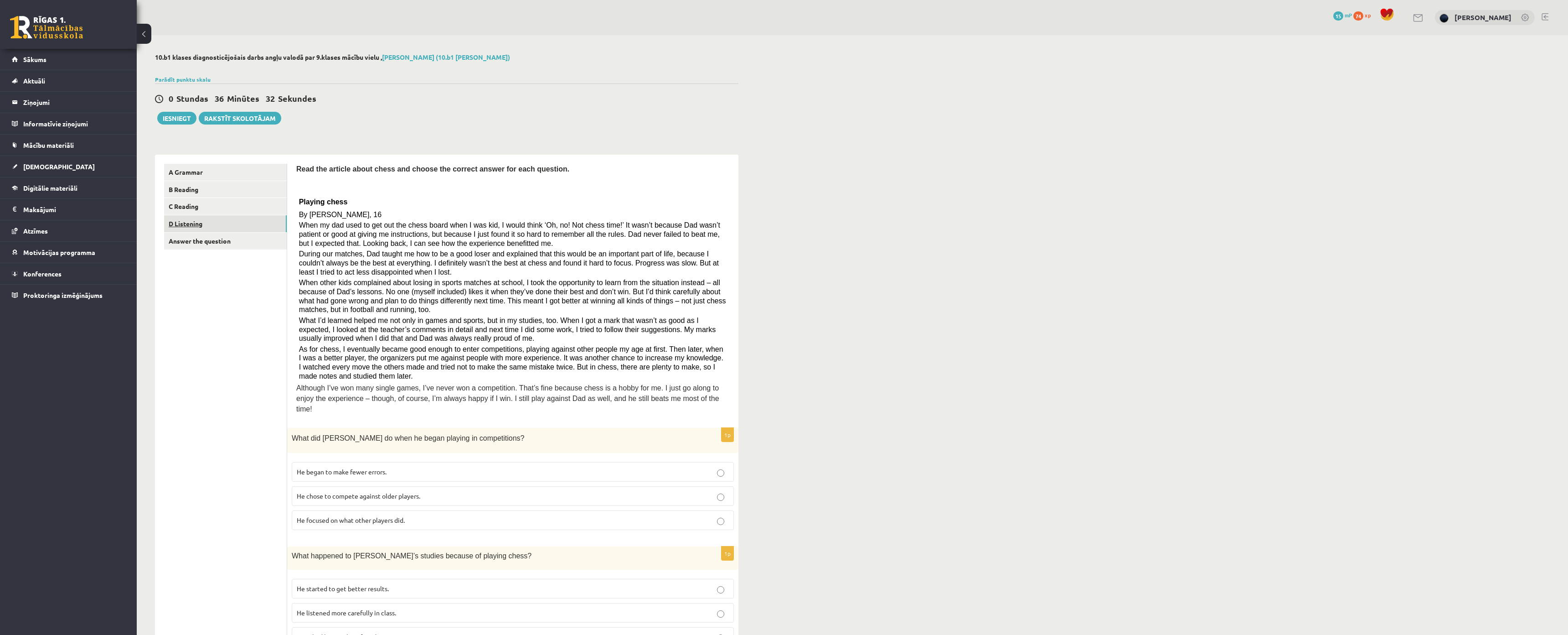
click at [190, 219] on link "D Listening" at bounding box center [225, 223] width 123 height 17
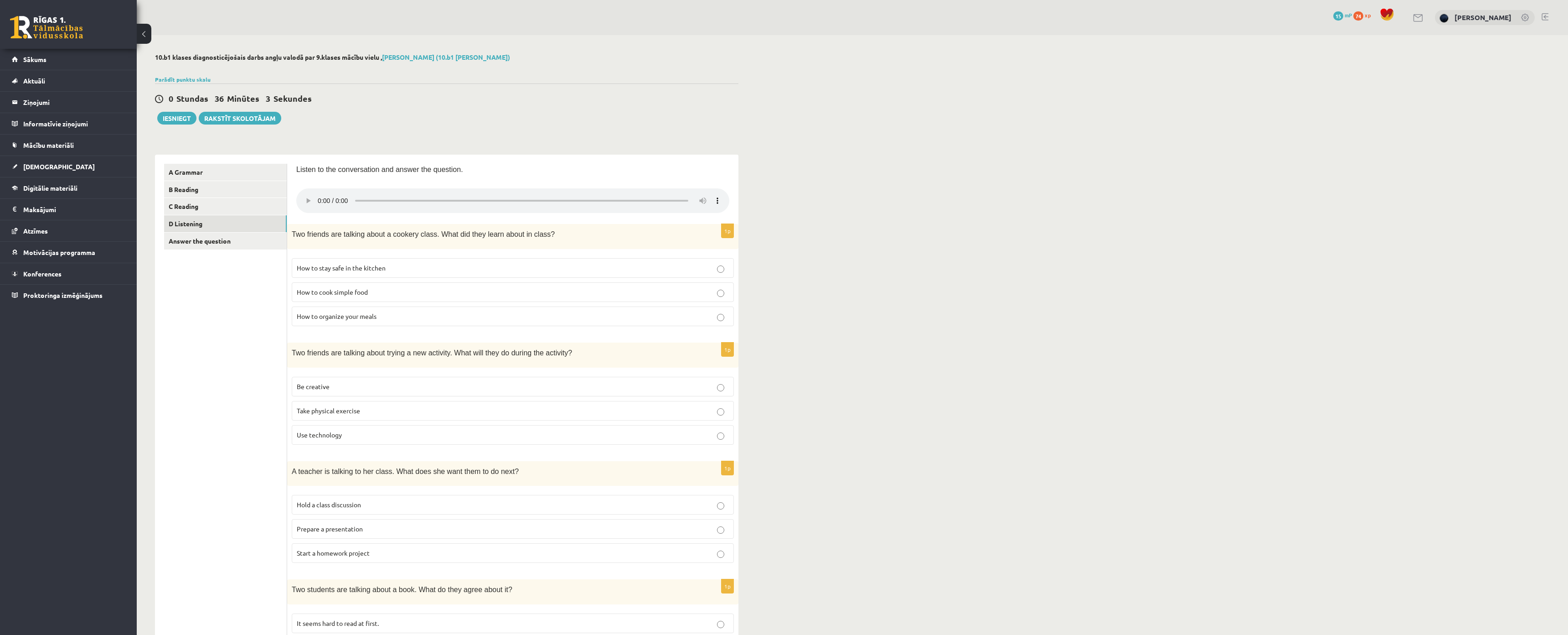
click at [1290, 160] on div "10.b1 klases diagnosticējošais darbs angļu valodā par 9.klases mācību vielu , N…" at bounding box center [852, 494] width 1431 height 917
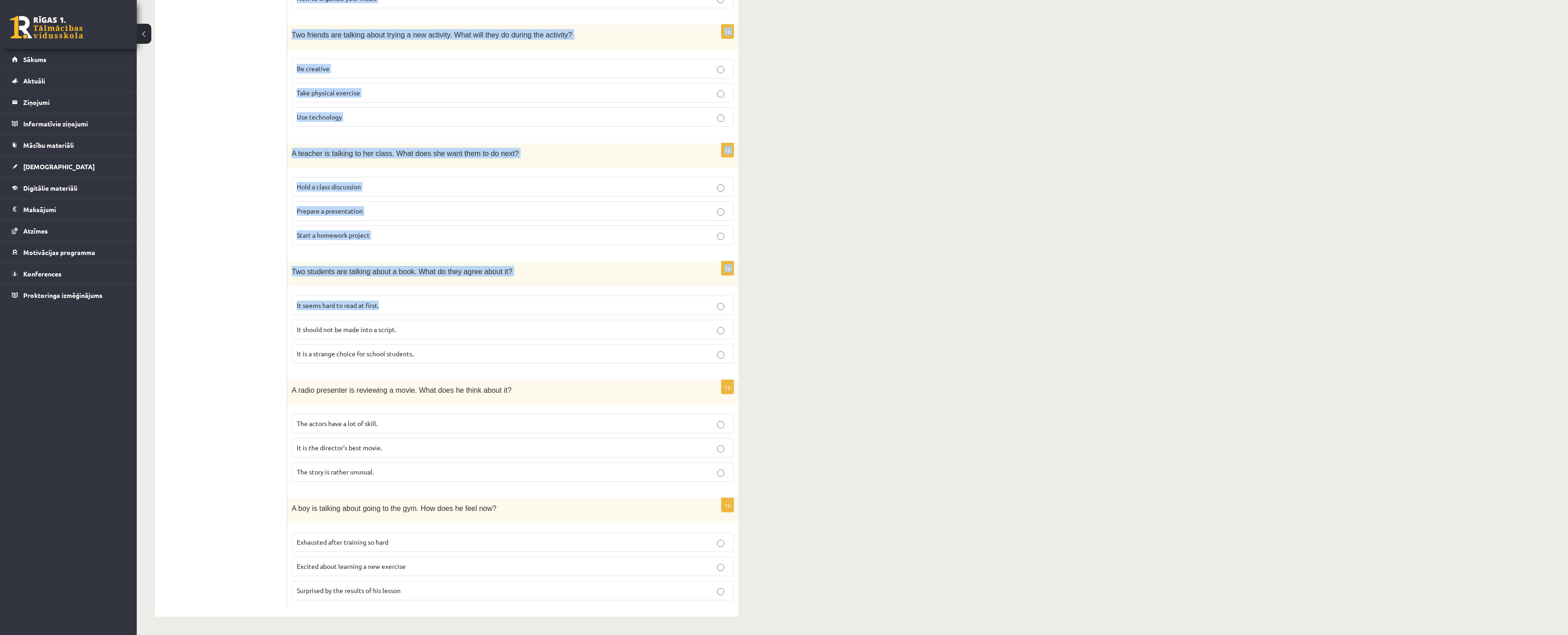
scroll to position [374, 0]
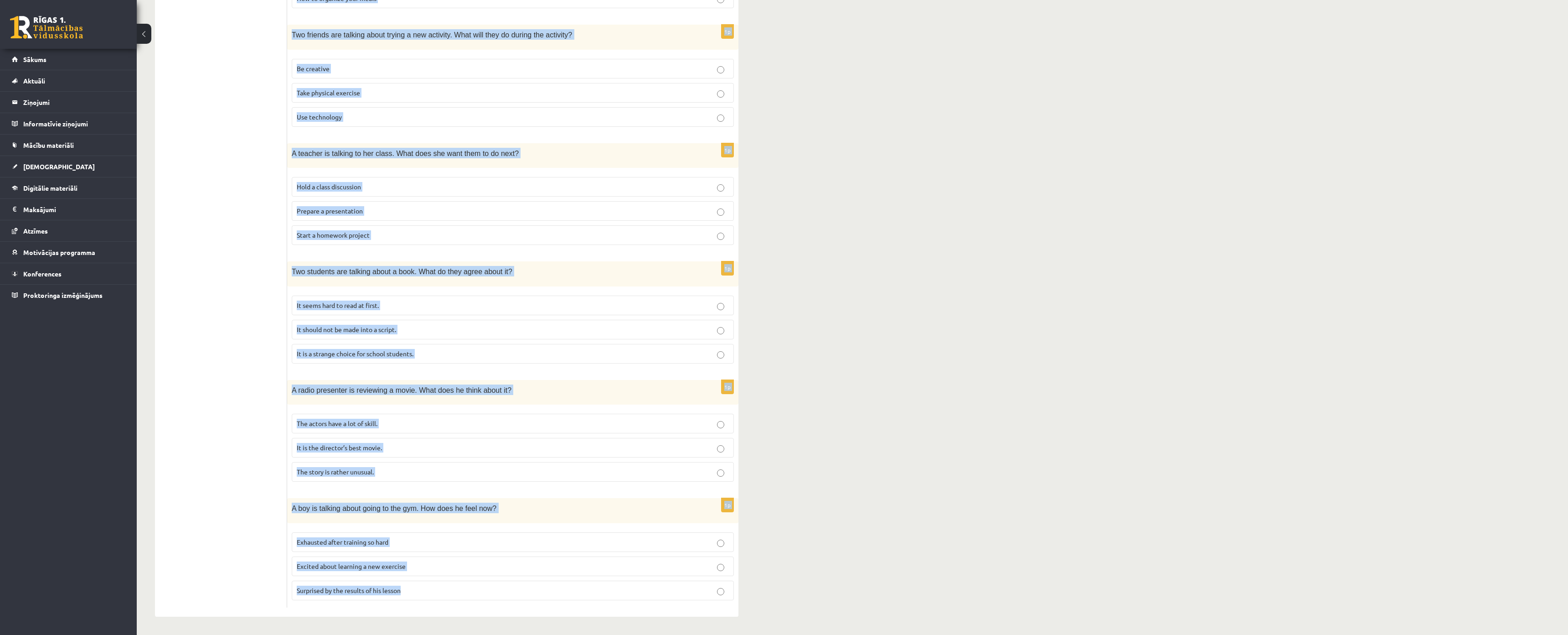
drag, startPoint x: 292, startPoint y: 143, endPoint x: 449, endPoint y: 549, distance: 435.3
click at [449, 549] on form "Listen to the conversation and answer the question. 1p Two friends are talking …" at bounding box center [512, 226] width 433 height 762
copy form "Two friends are talking about a cookery class. What did they learn about in cla…"
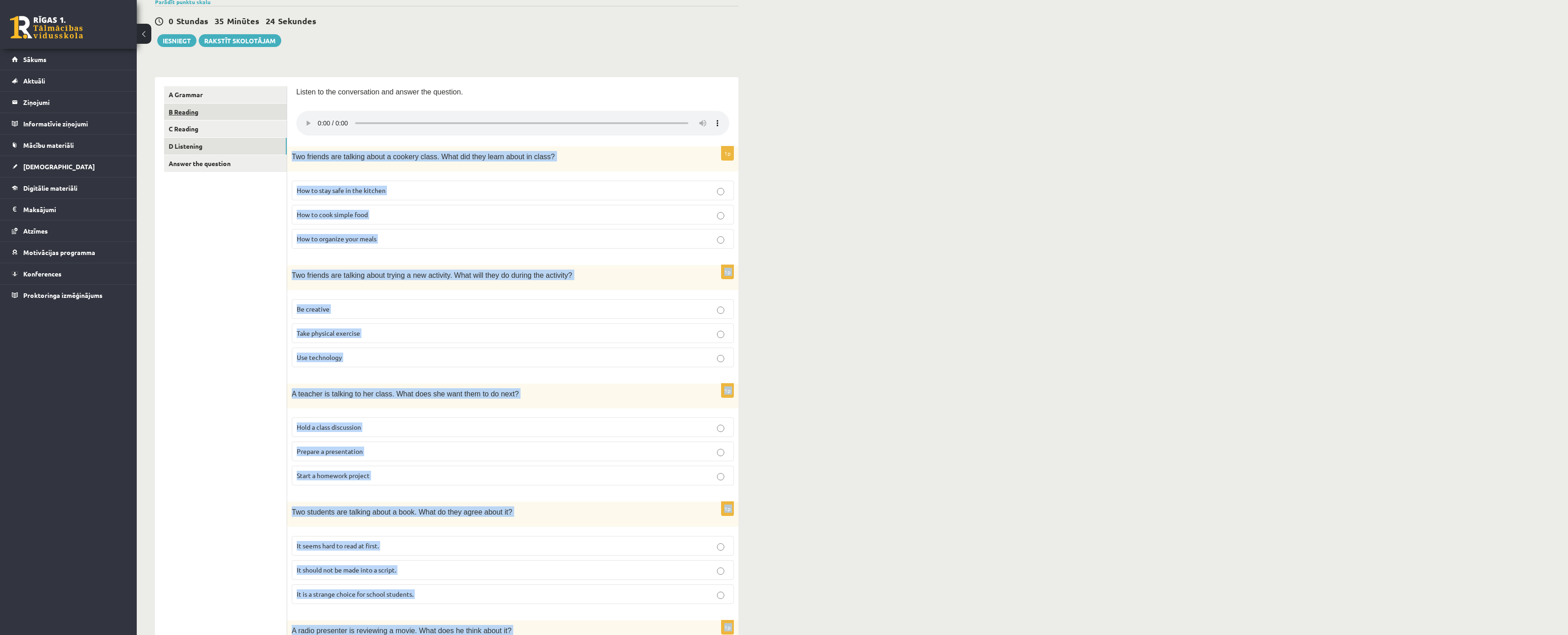
scroll to position [0, 0]
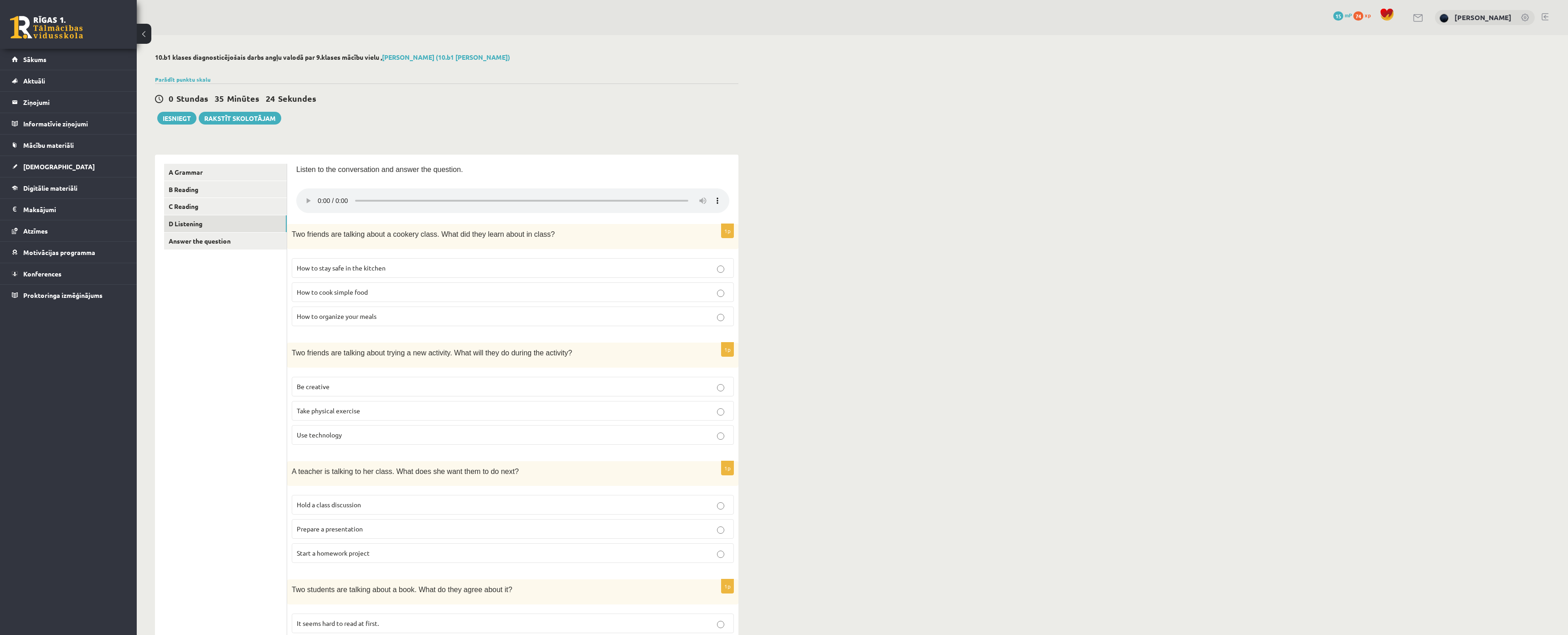
click at [386, 92] on div "0 Stundas 35 Minūtes 24 Sekundes Ieskaite saglabāta! Iesniegt Rakstīt skolotājam" at bounding box center [447, 104] width 583 height 41
click at [247, 327] on ul "A Grammar B Reading C Reading D Listening Answer the question" at bounding box center [226, 544] width 123 height 762
click at [334, 264] on p "How to stay safe in the kitchen" at bounding box center [513, 268] width 432 height 9
click at [313, 386] on span "Be creative" at bounding box center [313, 386] width 33 height 8
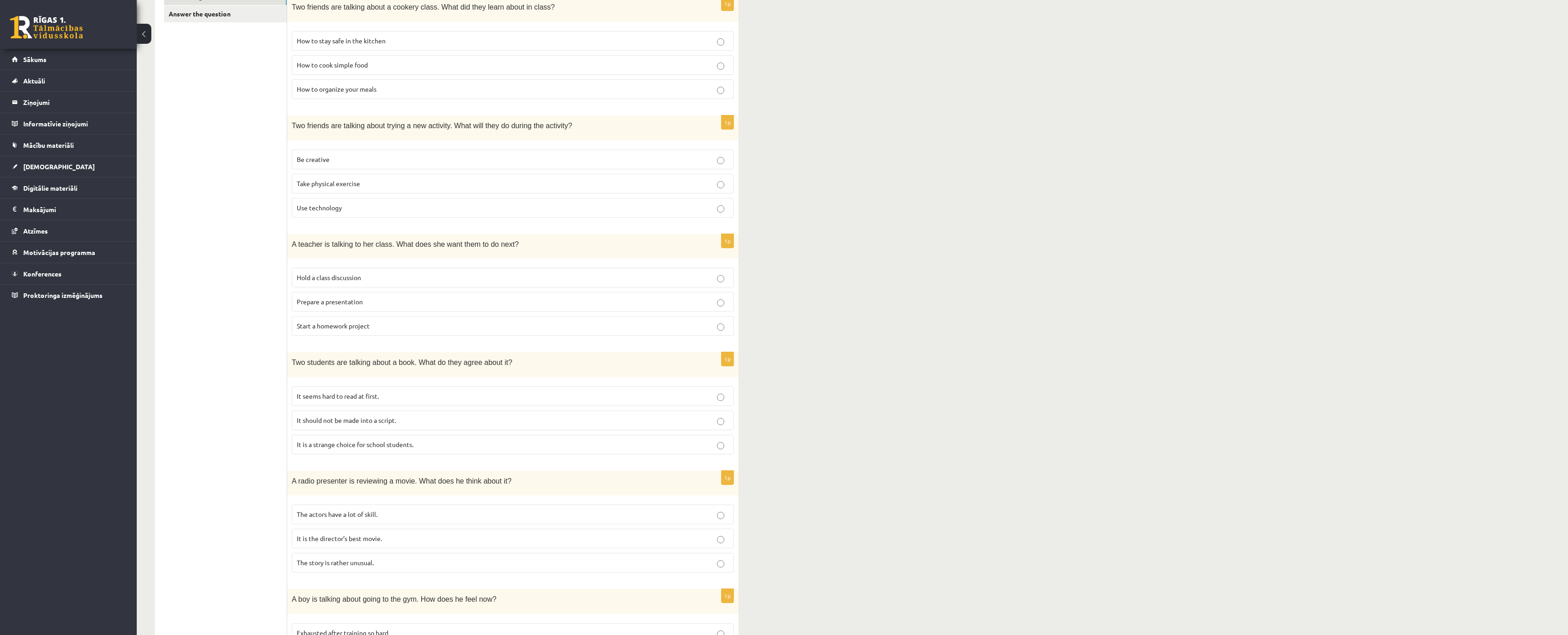
scroll to position [228, 0]
click at [321, 274] on span "Hold a class discussion" at bounding box center [329, 276] width 64 height 8
click at [365, 329] on p "Start a homework project" at bounding box center [513, 325] width 432 height 9
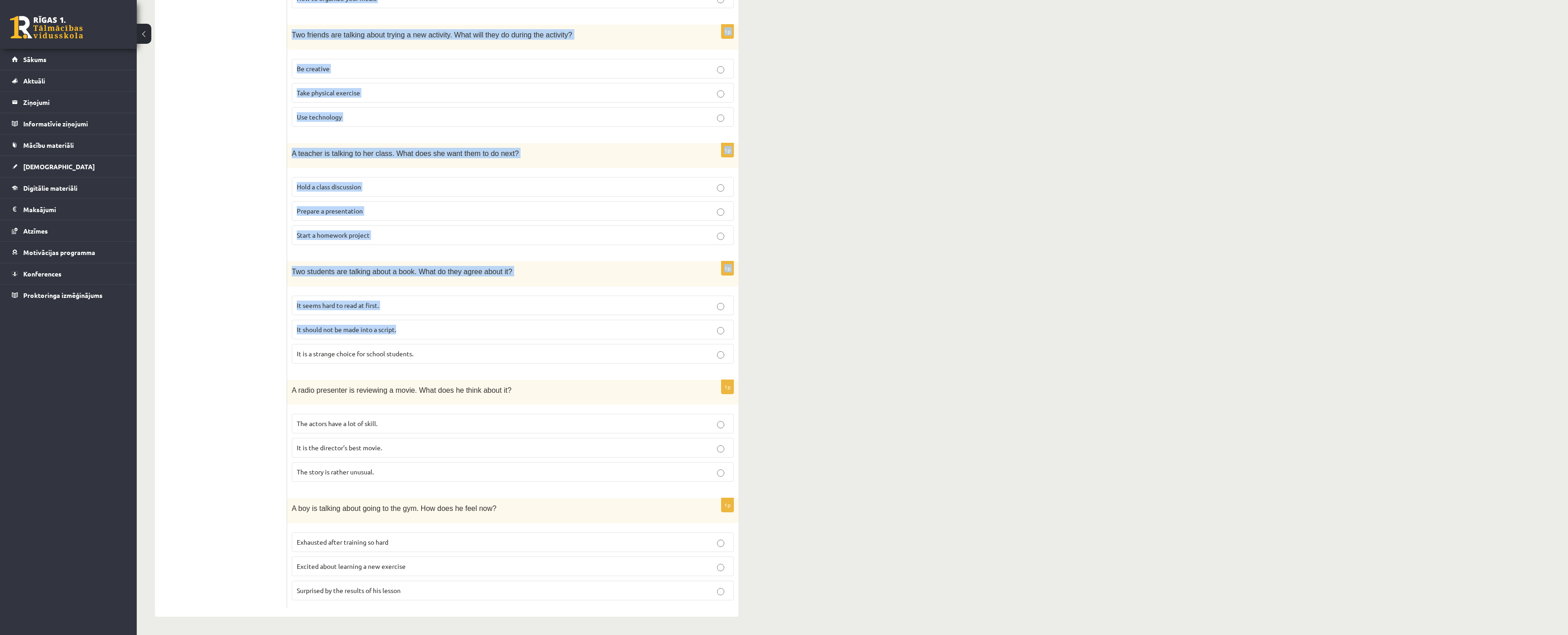
scroll to position [374, 0]
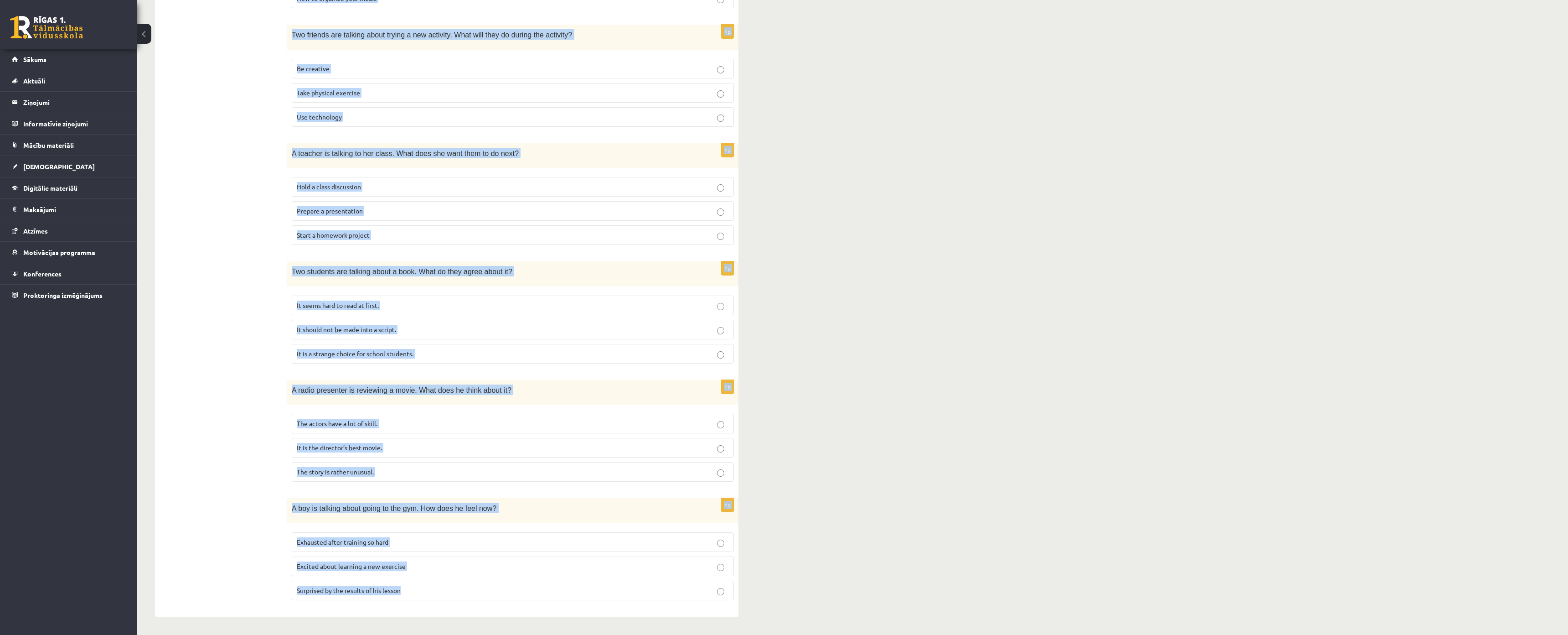
drag, startPoint x: 293, startPoint y: 234, endPoint x: 474, endPoint y: 555, distance: 368.5
click at [474, 555] on div "Listen to the conversation and answer the question. 1p Two friends are talking …" at bounding box center [512, 227] width 451 height 779
copy form "Two friends are talking about a cookery class. What did they learn about in cla…"
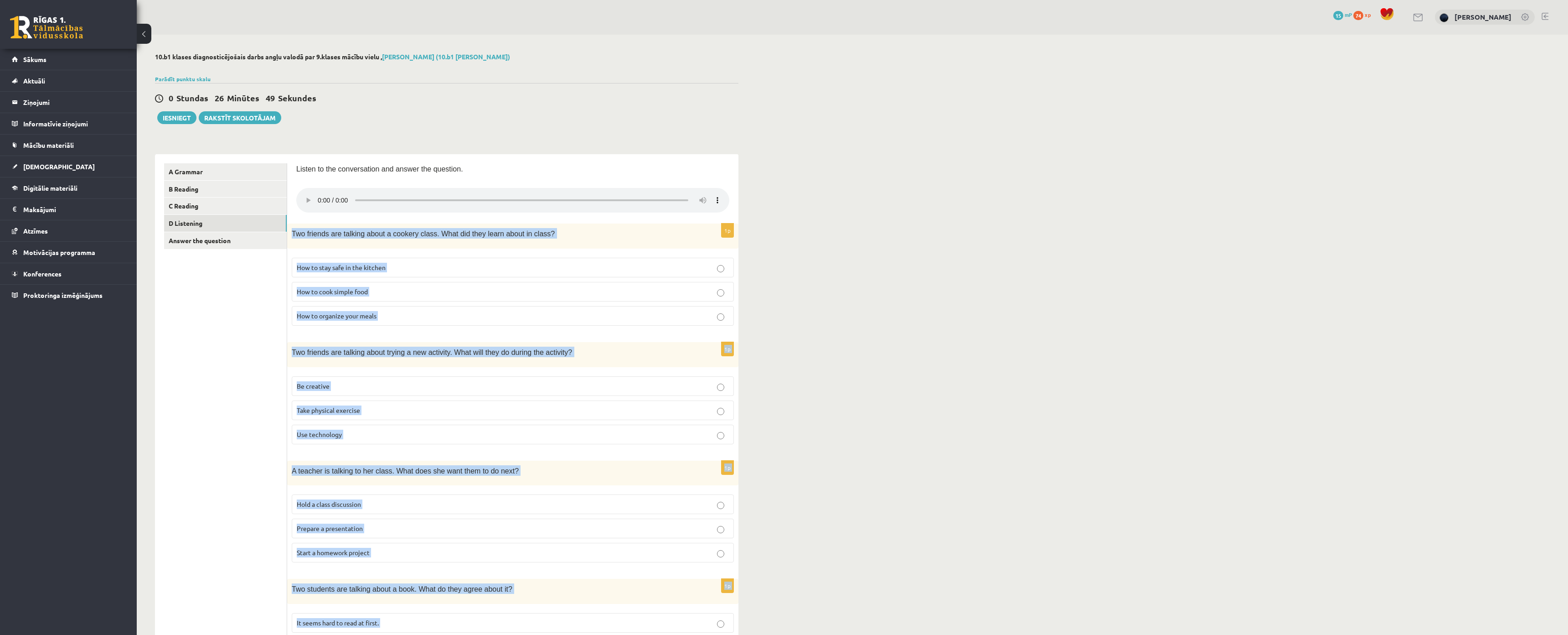
scroll to position [0, 0]
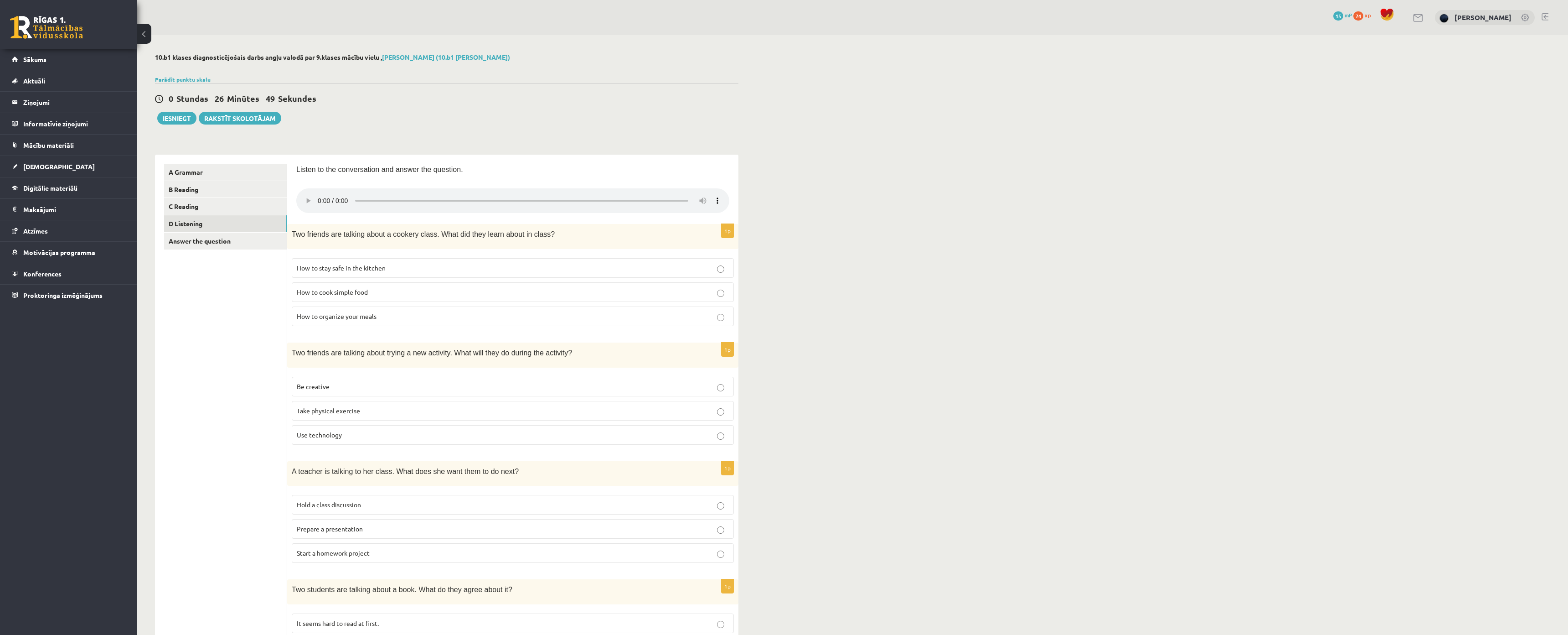
click at [209, 323] on ul "A Grammar B Reading C Reading D Listening Answer the question" at bounding box center [226, 544] width 123 height 762
click at [337, 270] on span "How to stay safe in the kitchen" at bounding box center [341, 268] width 89 height 8
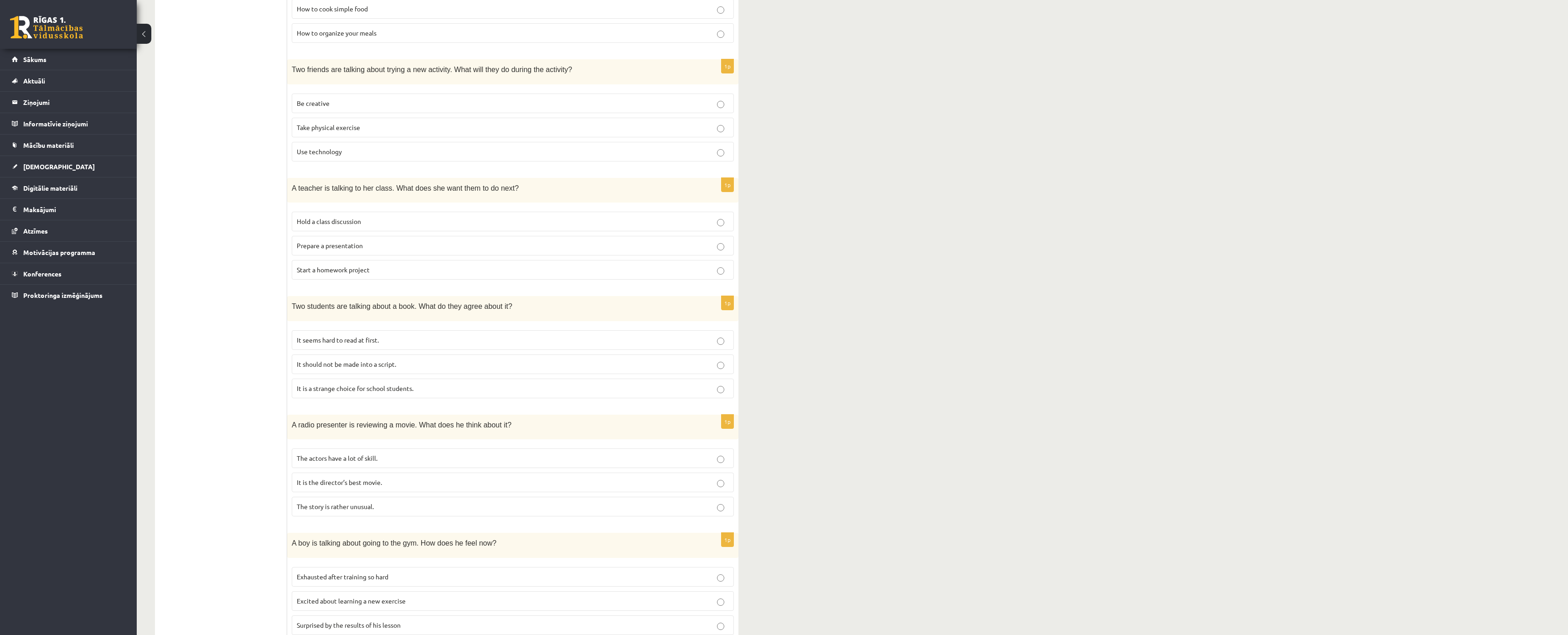
scroll to position [365, 0]
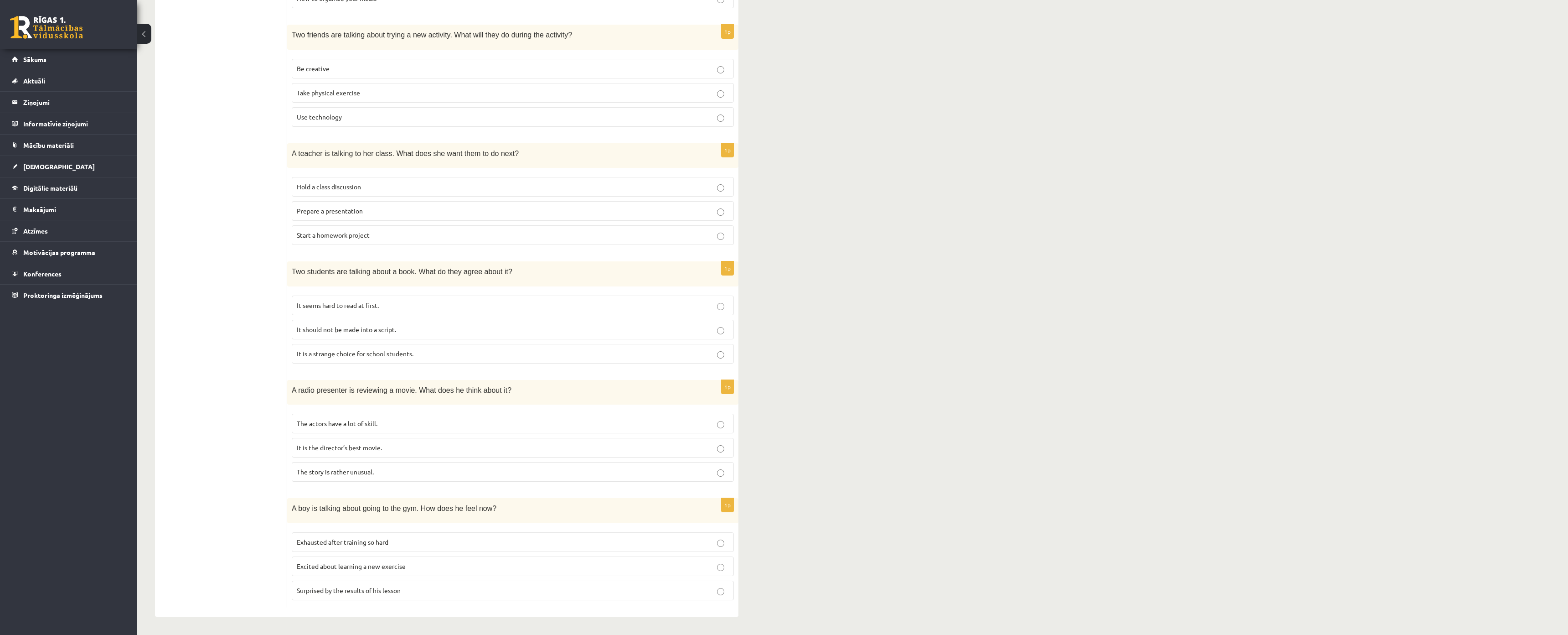
click at [334, 301] on span "It seems hard to read at first." at bounding box center [338, 305] width 82 height 8
click at [325, 443] on span "It is the director’s best movie." at bounding box center [339, 447] width 85 height 8
click at [325, 561] on span "Excited about learning a new exercise" at bounding box center [351, 565] width 109 height 8
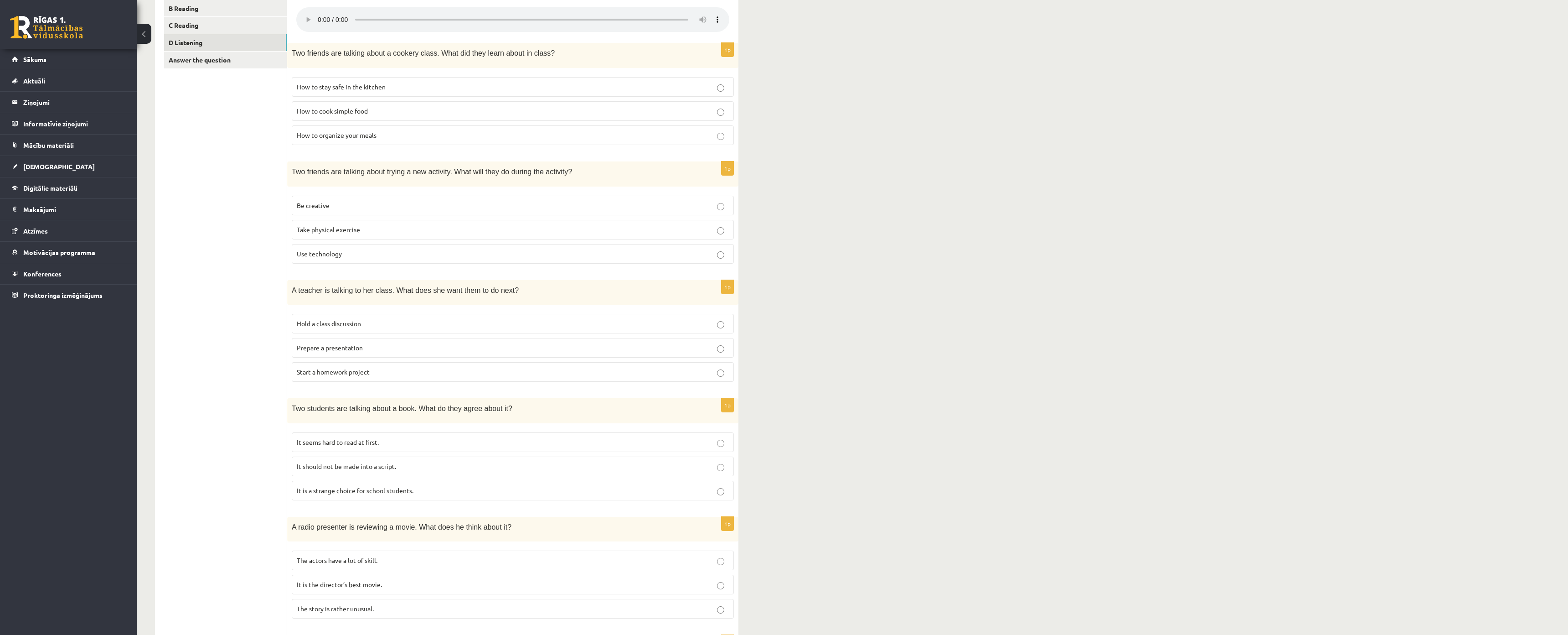
scroll to position [9, 0]
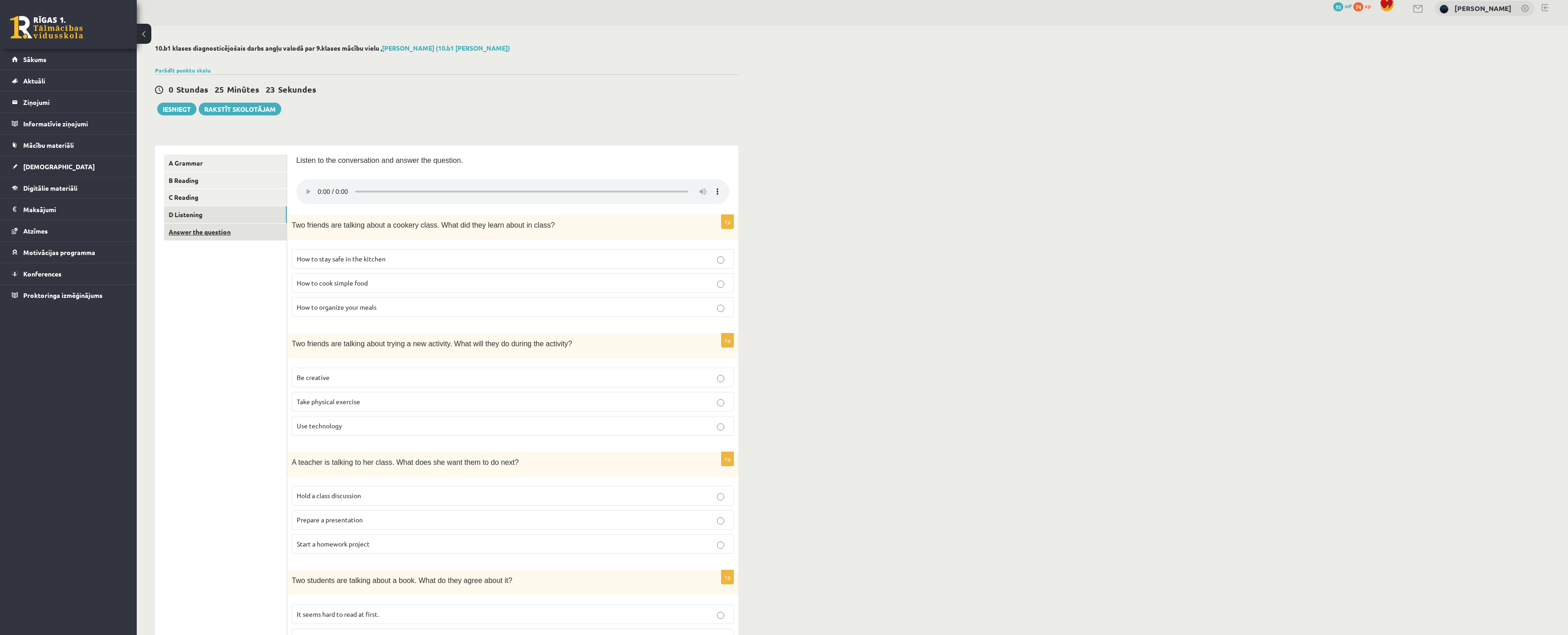
click at [211, 237] on link "Answer the question" at bounding box center [225, 231] width 123 height 17
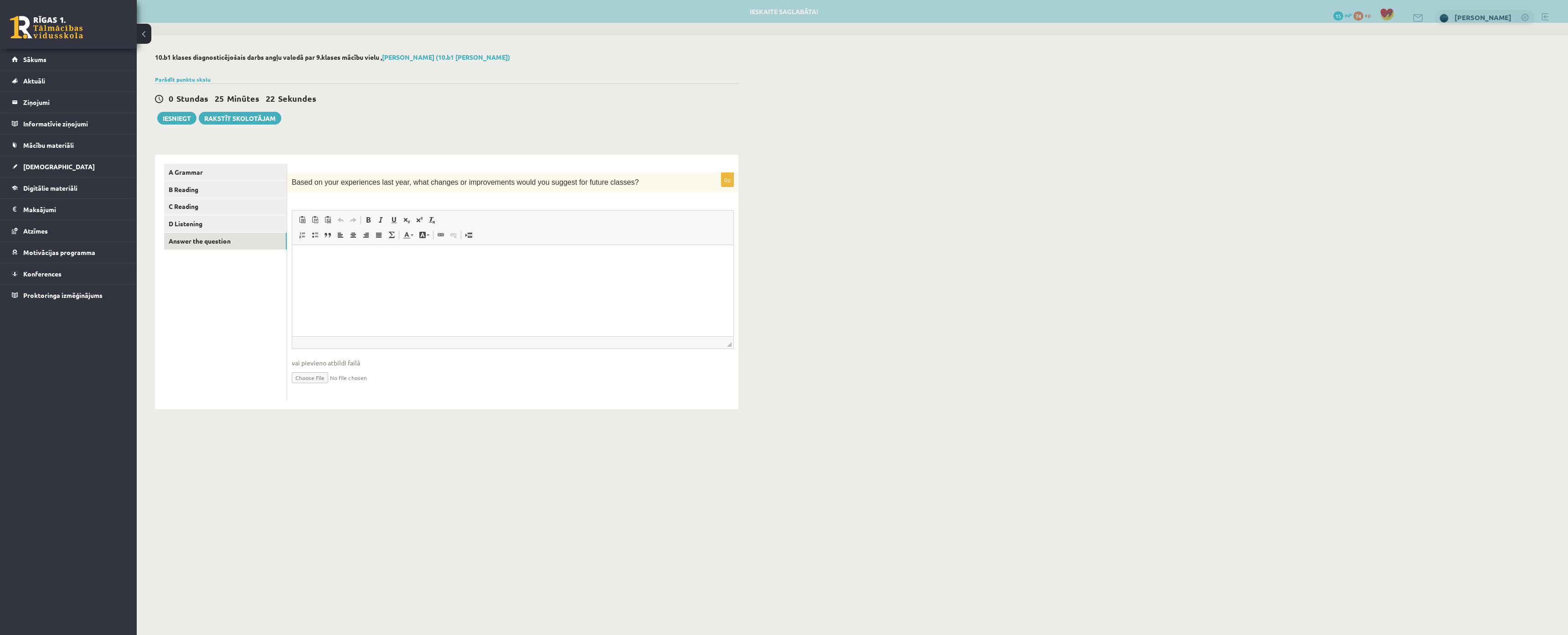
scroll to position [0, 0]
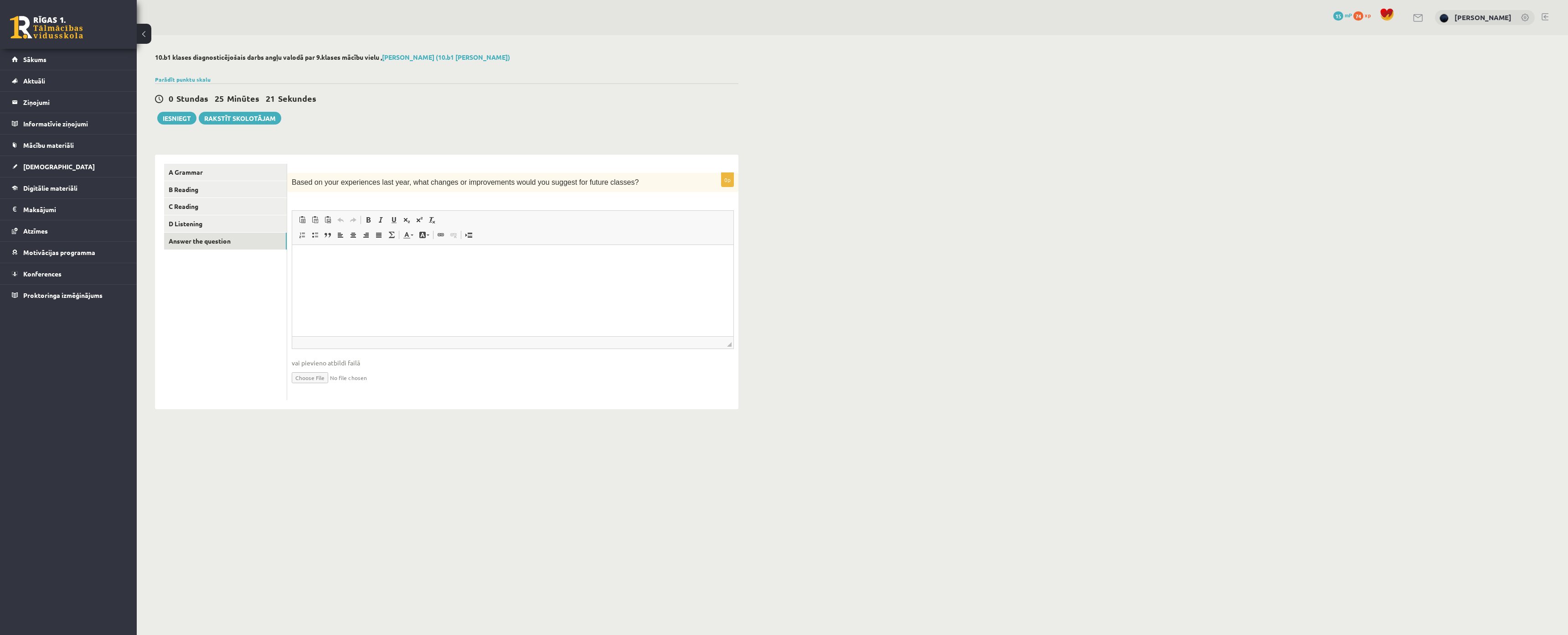
click at [334, 186] on span "Based on your experiences last year, what changes or improvements would you sug…" at bounding box center [465, 182] width 347 height 8
click at [409, 183] on span "Based on your experiences last year, what changes or improvements would you sug…" at bounding box center [465, 182] width 347 height 8
click at [215, 229] on link "D Listening" at bounding box center [225, 223] width 123 height 17
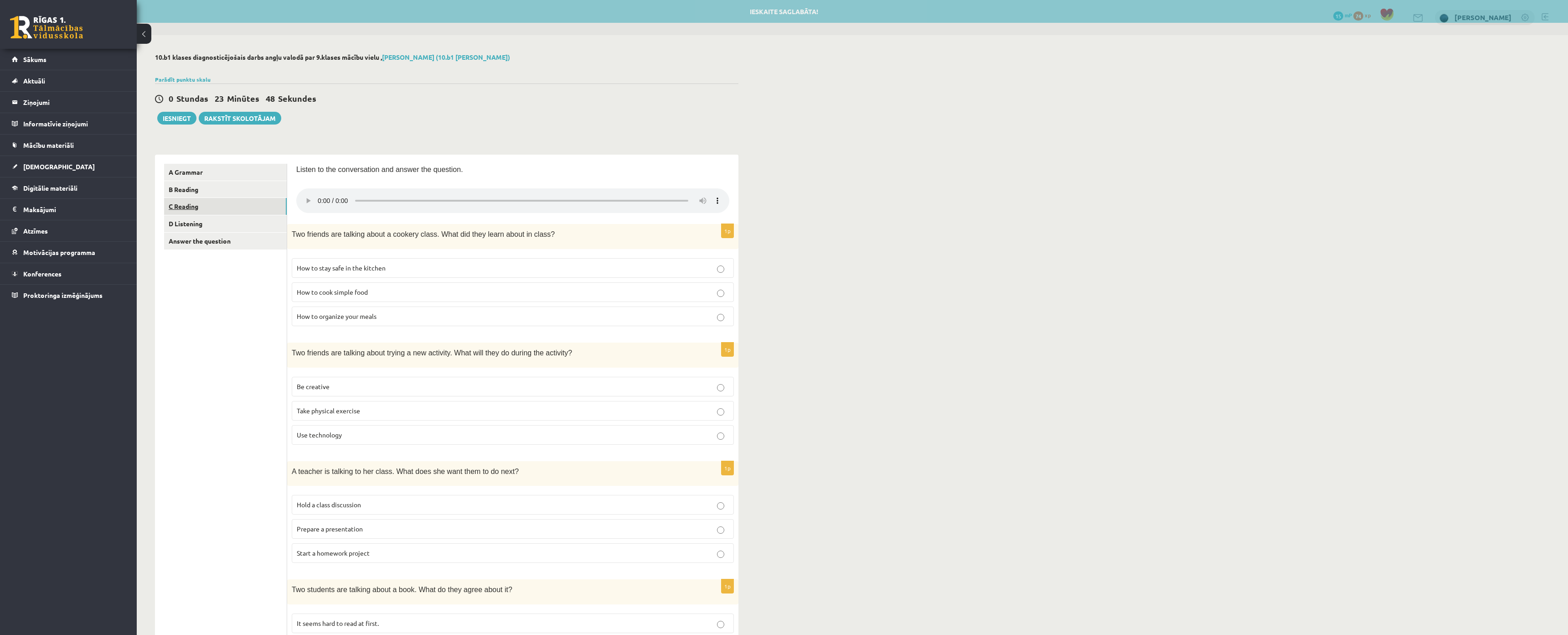
click at [207, 214] on link "C Reading" at bounding box center [225, 206] width 123 height 17
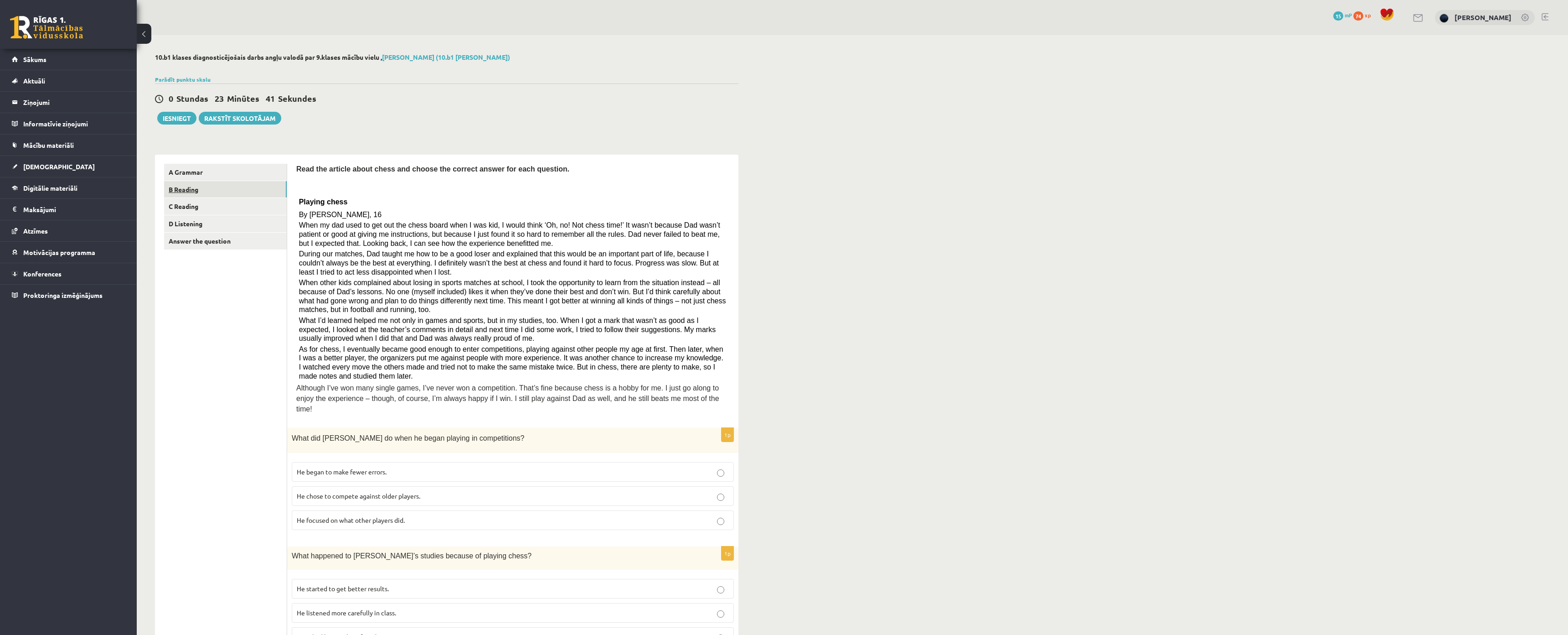
click at [202, 194] on link "B Reading" at bounding box center [225, 189] width 123 height 17
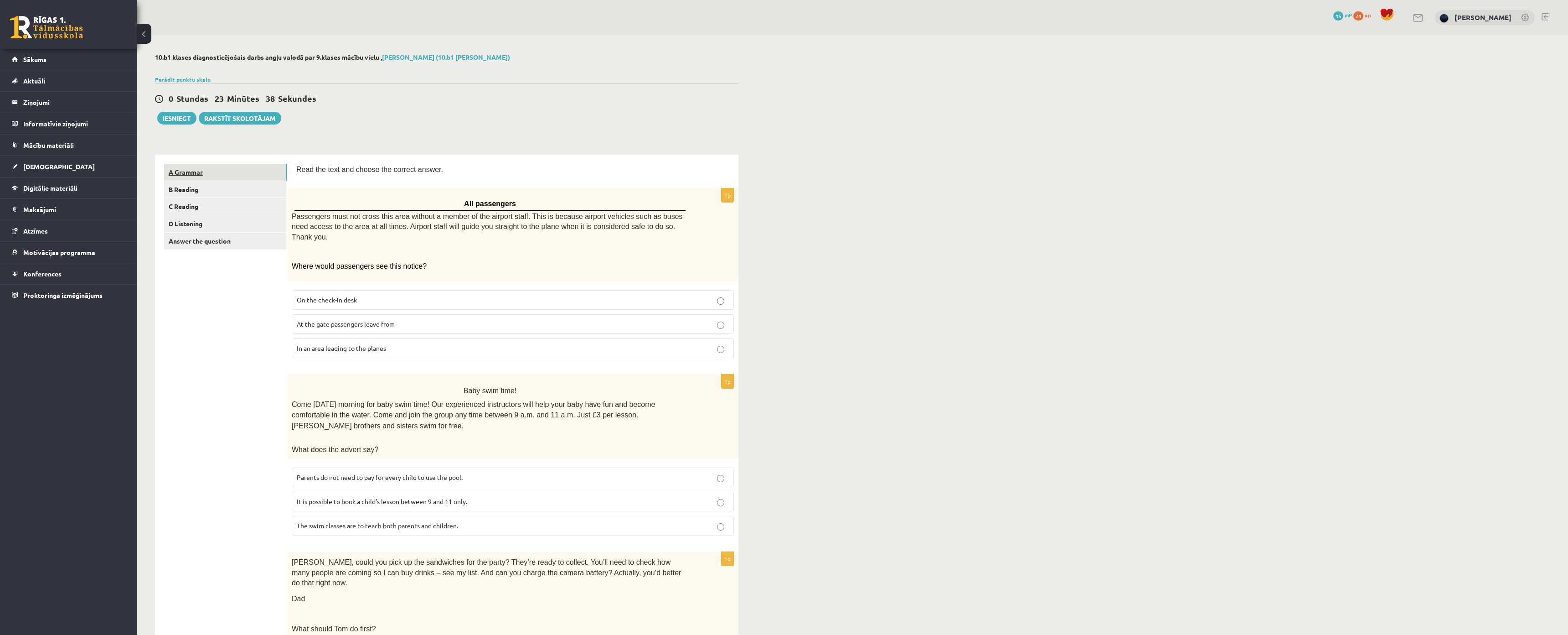
click at [198, 174] on link "A Grammar" at bounding box center [225, 172] width 123 height 17
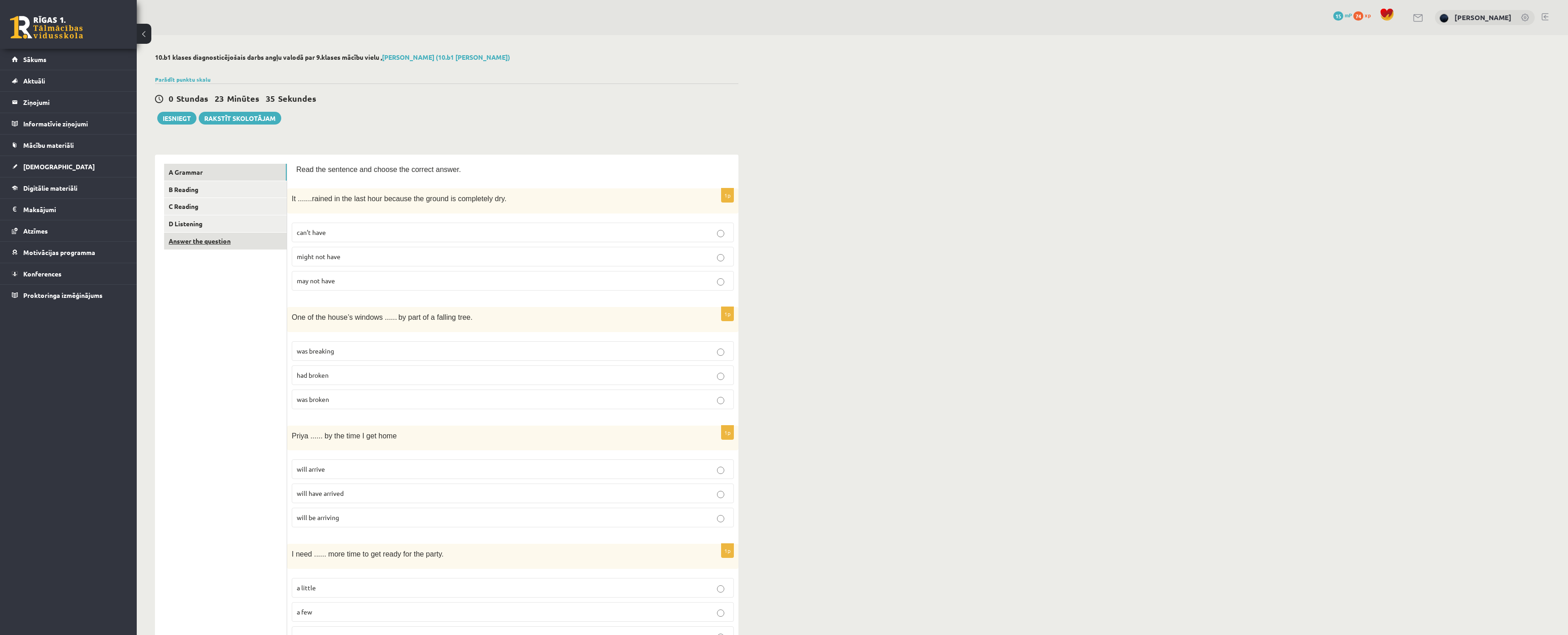
click at [194, 244] on link "Answer the question" at bounding box center [225, 241] width 123 height 17
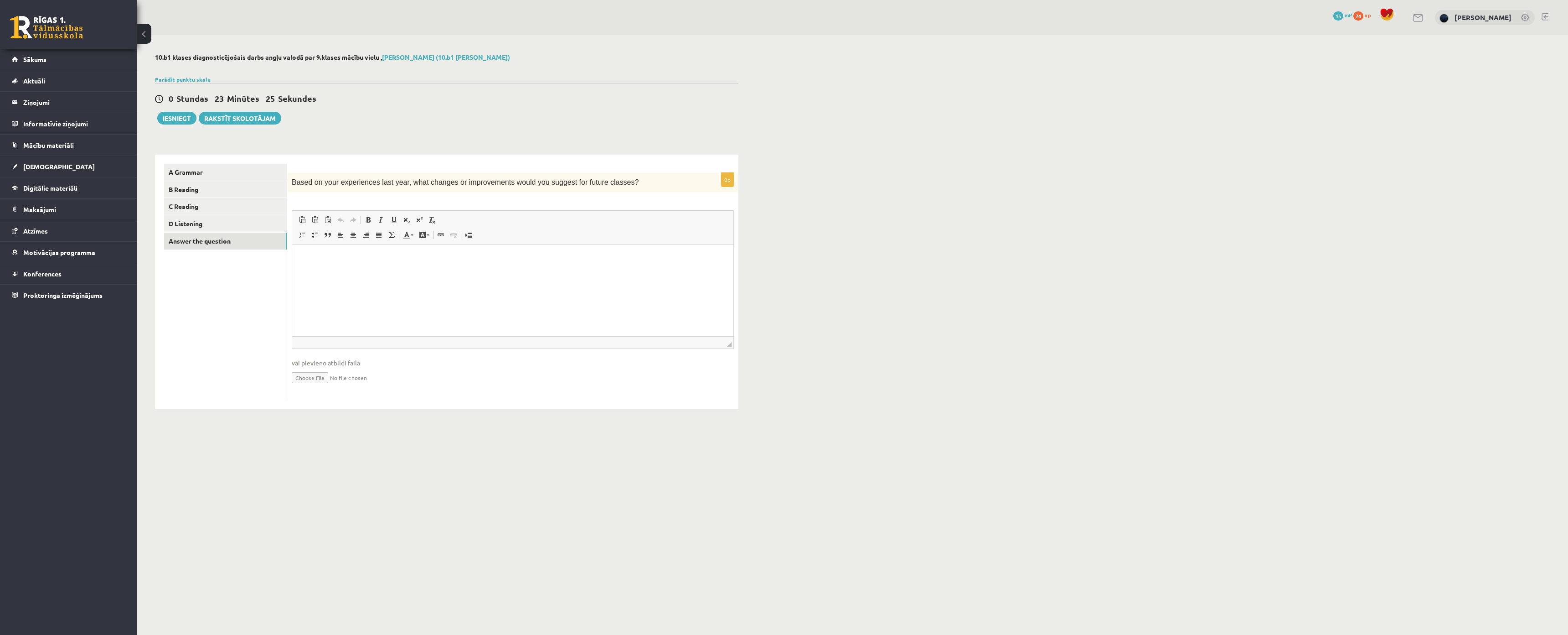
click at [449, 186] on span "Based on your experiences last year, what changes or improvements would you sug…" at bounding box center [465, 182] width 347 height 8
click at [448, 184] on span "Based on your experiences last year, what changes or improvements would you sug…" at bounding box center [465, 182] width 347 height 8
click at [448, 185] on span "Based on your experiences last year, what changes or improvements would you sug…" at bounding box center [465, 182] width 347 height 8
copy div "Based on your experiences last year, what changes or improvements would you sug…"
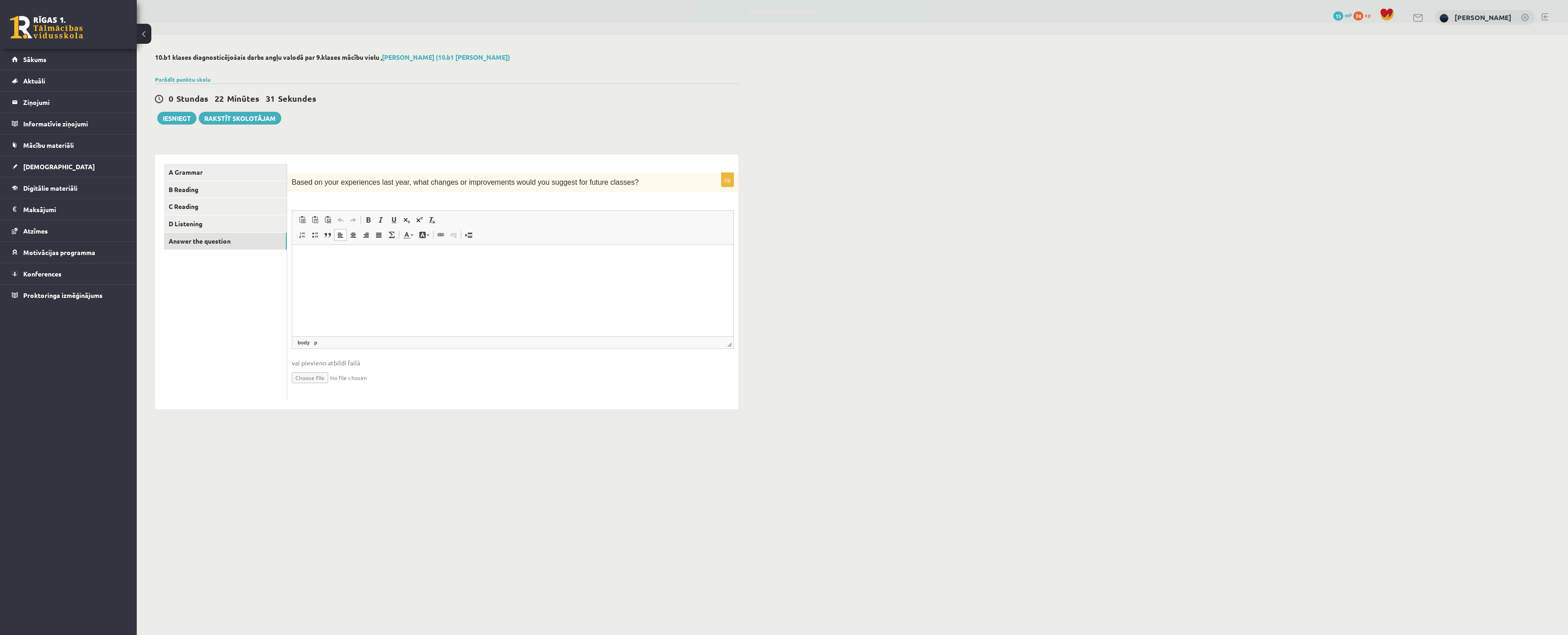
click at [437, 264] on html at bounding box center [513, 259] width 441 height 28
paste body "Визуальный текстовый редактор, wiswyg-editor-user-answer-47024838100140"
click at [230, 322] on ul "A Grammar B Reading C Reading D Listening Answer the question" at bounding box center [226, 282] width 123 height 236
click at [317, 363] on span "vai pievieno atbildi failā" at bounding box center [512, 363] width 442 height 9
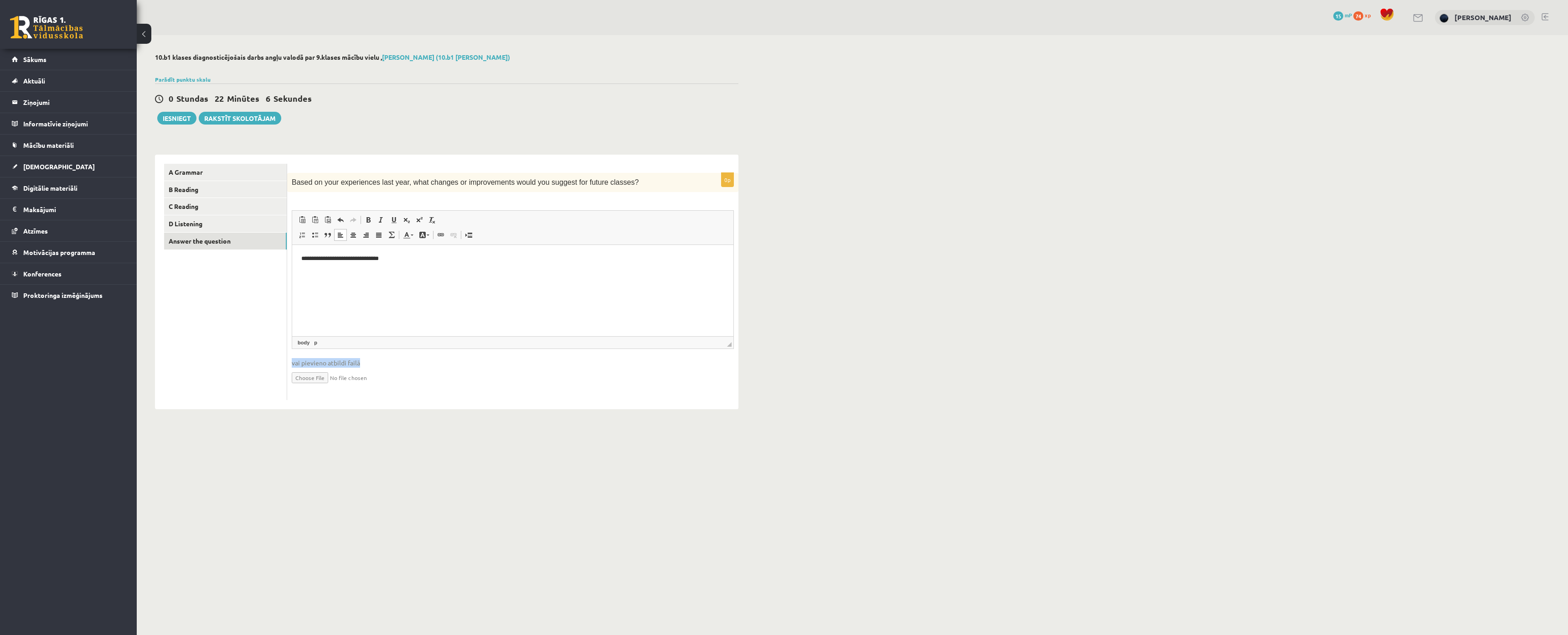
click at [317, 363] on span "vai pievieno atbildi failā" at bounding box center [512, 363] width 442 height 9
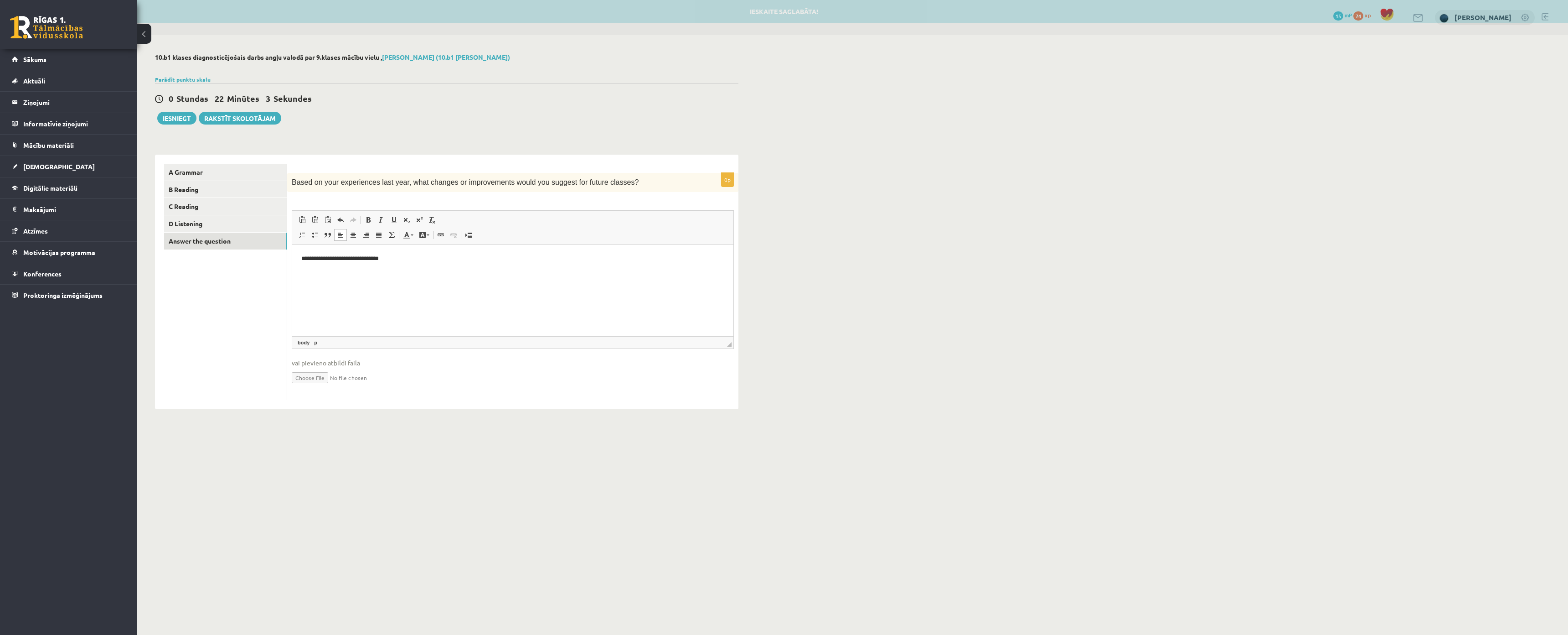
click at [357, 436] on body "0 Dāvanas 15 mP 74 xp Nikolass Karpjuks Sākums Aktuāli Kā mācīties eSKOLĀ Konta…" at bounding box center [784, 318] width 1568 height 635
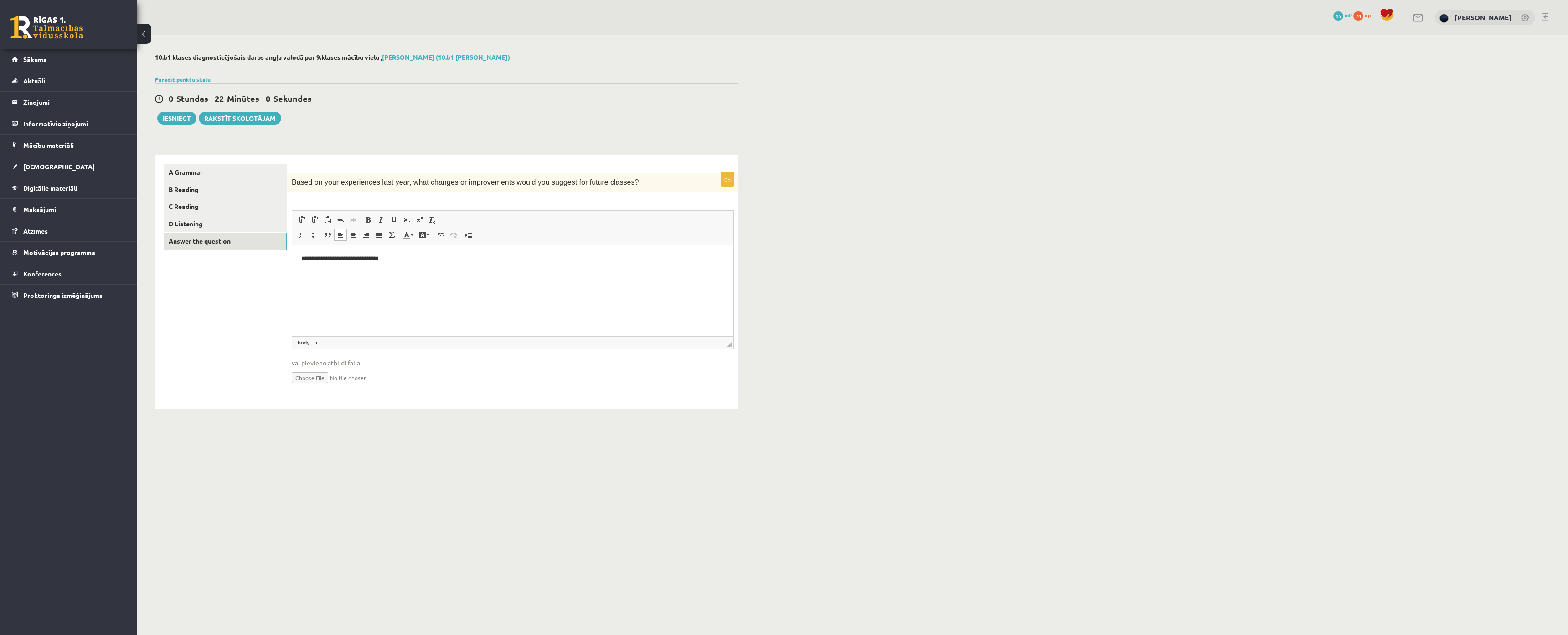
click at [347, 347] on span "◢ Путь элементов body p" at bounding box center [513, 342] width 441 height 13
click at [452, 260] on p "**********" at bounding box center [513, 259] width 423 height 9
click at [304, 375] on input "file" at bounding box center [512, 376] width 442 height 19
click at [728, 178] on p "0p" at bounding box center [727, 180] width 13 height 15
click at [184, 116] on button "Iesniegt" at bounding box center [176, 118] width 39 height 13
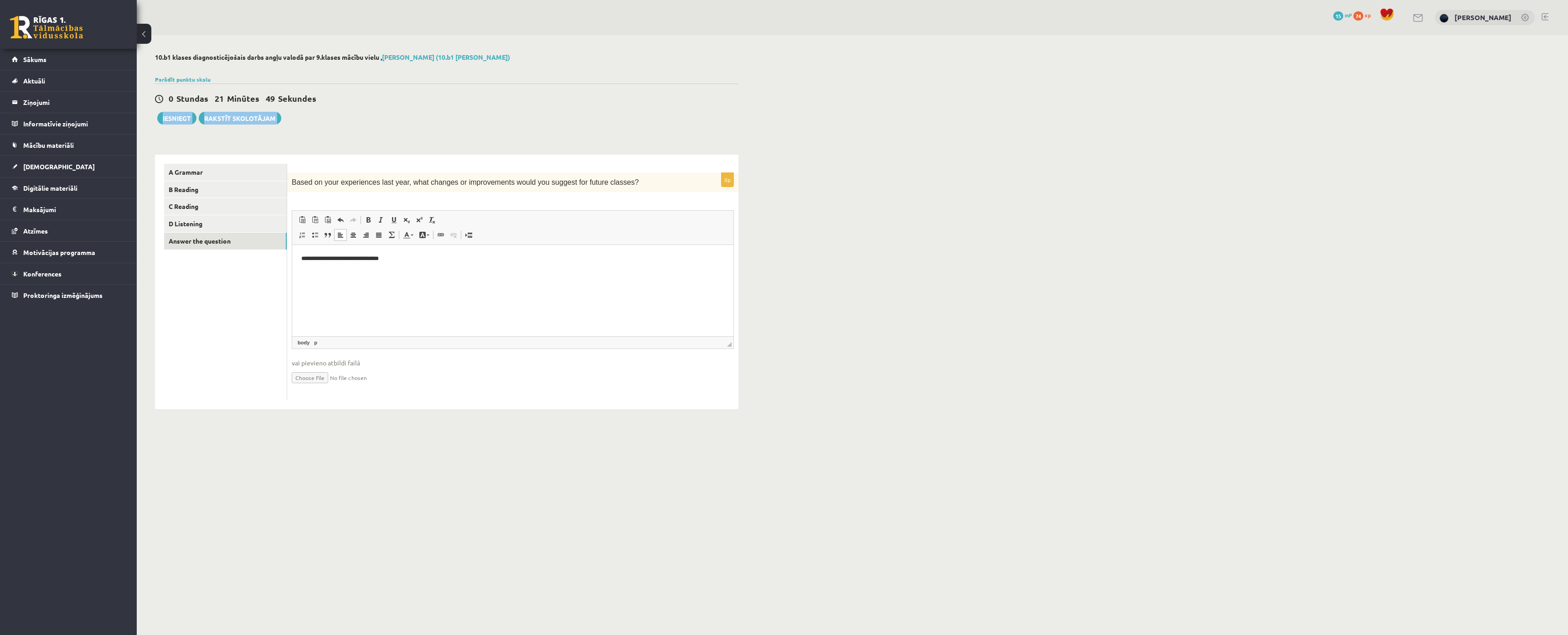
drag, startPoint x: 302, startPoint y: 120, endPoint x: 164, endPoint y: 128, distance: 138.2
click at [164, 128] on div "10.b1 klases diagnosticējošais darbs angļu valodā par 9.klases mācību vielu , N…" at bounding box center [447, 231] width 620 height 392
click at [156, 134] on div "10.b1 klases diagnosticējošais darbs angļu valodā par 9.klases mācību vielu , N…" at bounding box center [447, 231] width 620 height 392
drag, startPoint x: 152, startPoint y: 117, endPoint x: 194, endPoint y: 121, distance: 42.2
click at [194, 121] on div "10.b1 klases diagnosticējošais darbs angļu valodā par 9.klases mācību vielu , N…" at bounding box center [447, 231] width 620 height 392
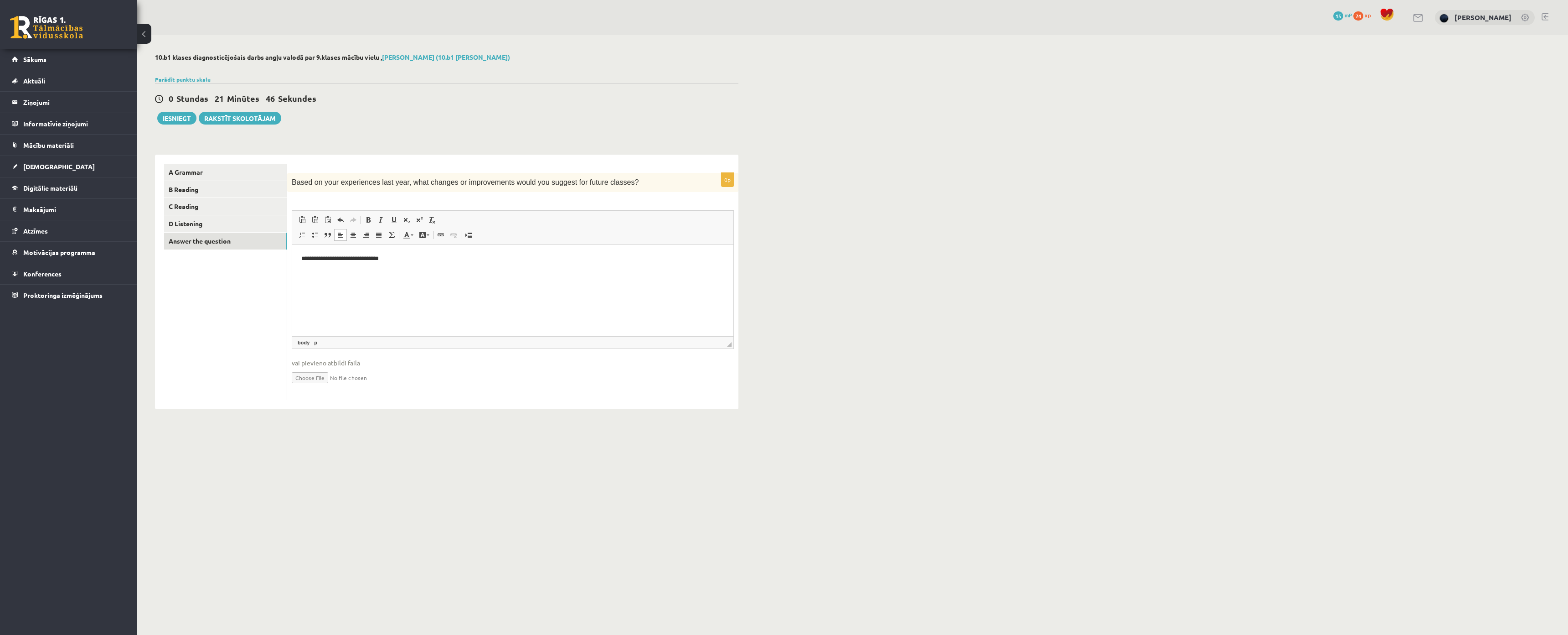
click at [150, 131] on div "10.b1 klases diagnosticējošais darbs angļu valodā par 9.klases mācību vielu , N…" at bounding box center [447, 231] width 620 height 392
drag, startPoint x: 156, startPoint y: 116, endPoint x: 192, endPoint y: 119, distance: 36.1
click at [192, 119] on div "Iesniegt Rakstīt skolotājam" at bounding box center [218, 118] width 127 height 13
click at [464, 122] on div "0 Stundas 21 Minūtes 41 Sekundes Ieskaite saglabāta! Iesniegt Rakstīt skolotājam" at bounding box center [447, 104] width 583 height 41
click at [174, 120] on button "Iesniegt" at bounding box center [176, 118] width 39 height 13
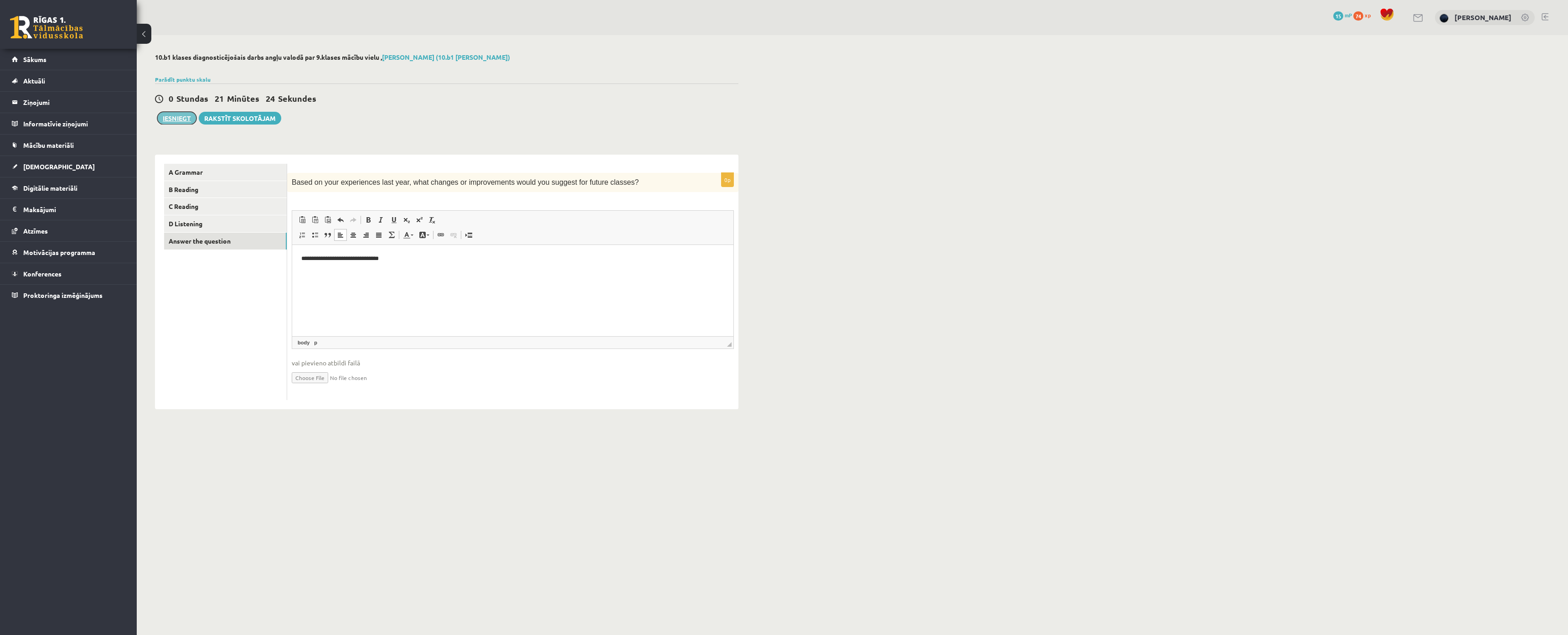
click at [180, 119] on button "Iesniegt" at bounding box center [176, 118] width 39 height 13
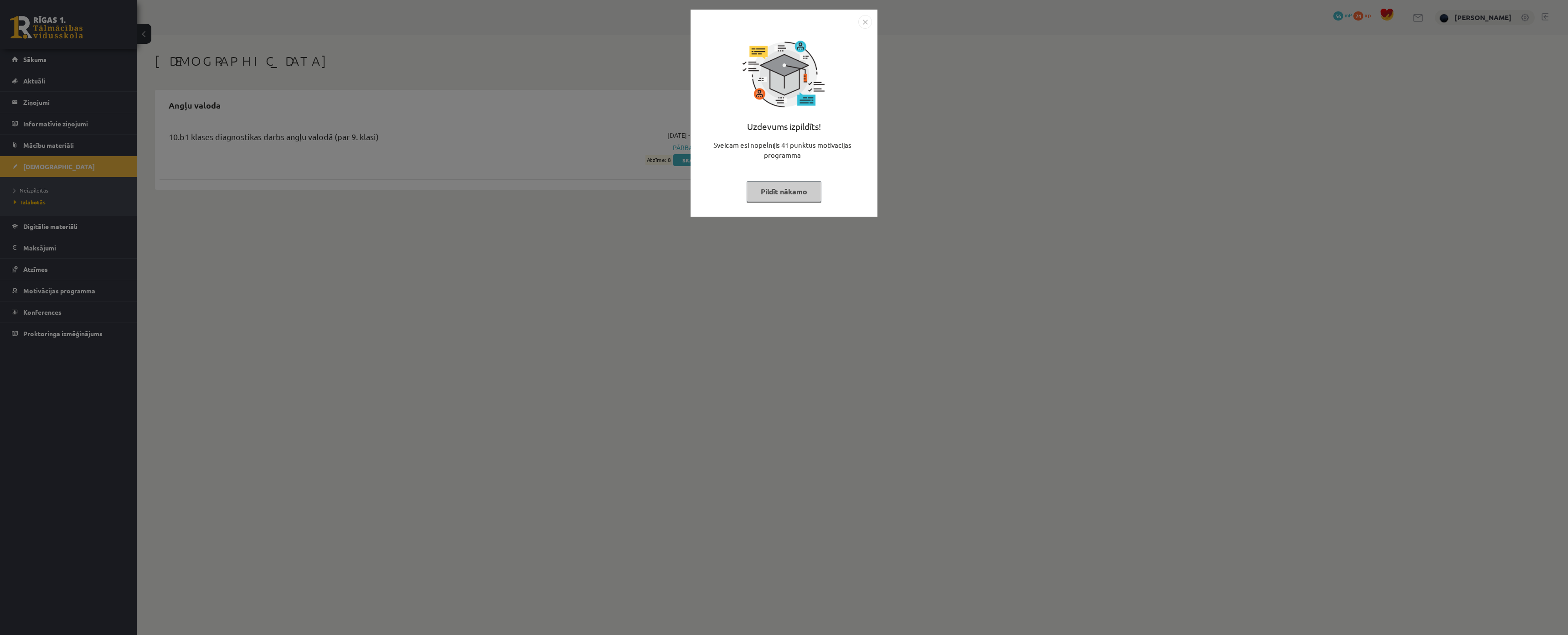
click at [794, 199] on button "Pildīt nākamo" at bounding box center [784, 192] width 75 height 21
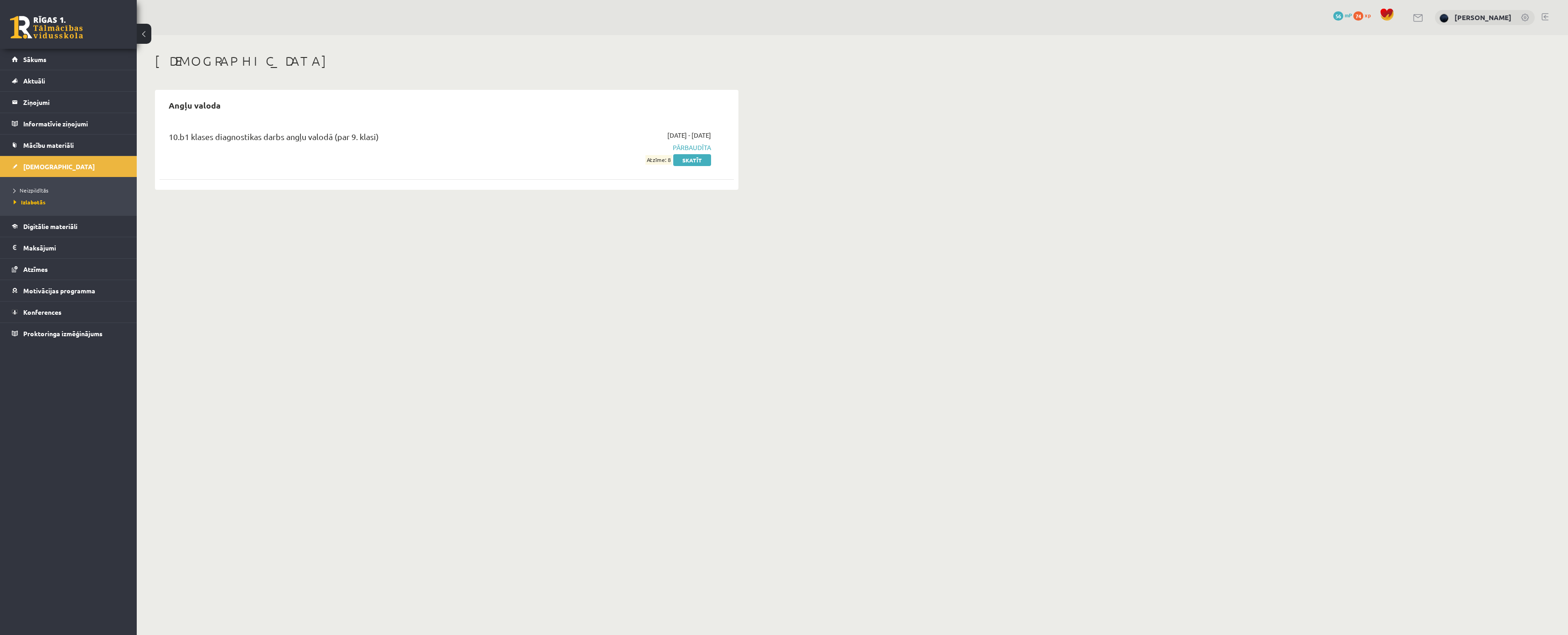
click at [668, 162] on span "Atzīme: 8" at bounding box center [659, 160] width 27 height 9
click at [655, 229] on body "0 Dāvanas 56 mP 74 xp [PERSON_NAME] Sākums Aktuāli Kā mācīties eSKOLĀ Kontakti …" at bounding box center [784, 318] width 1568 height 635
click at [657, 156] on span "Atzīme: 8" at bounding box center [659, 160] width 27 height 9
click at [658, 160] on span "Atzīme: 8" at bounding box center [659, 160] width 27 height 9
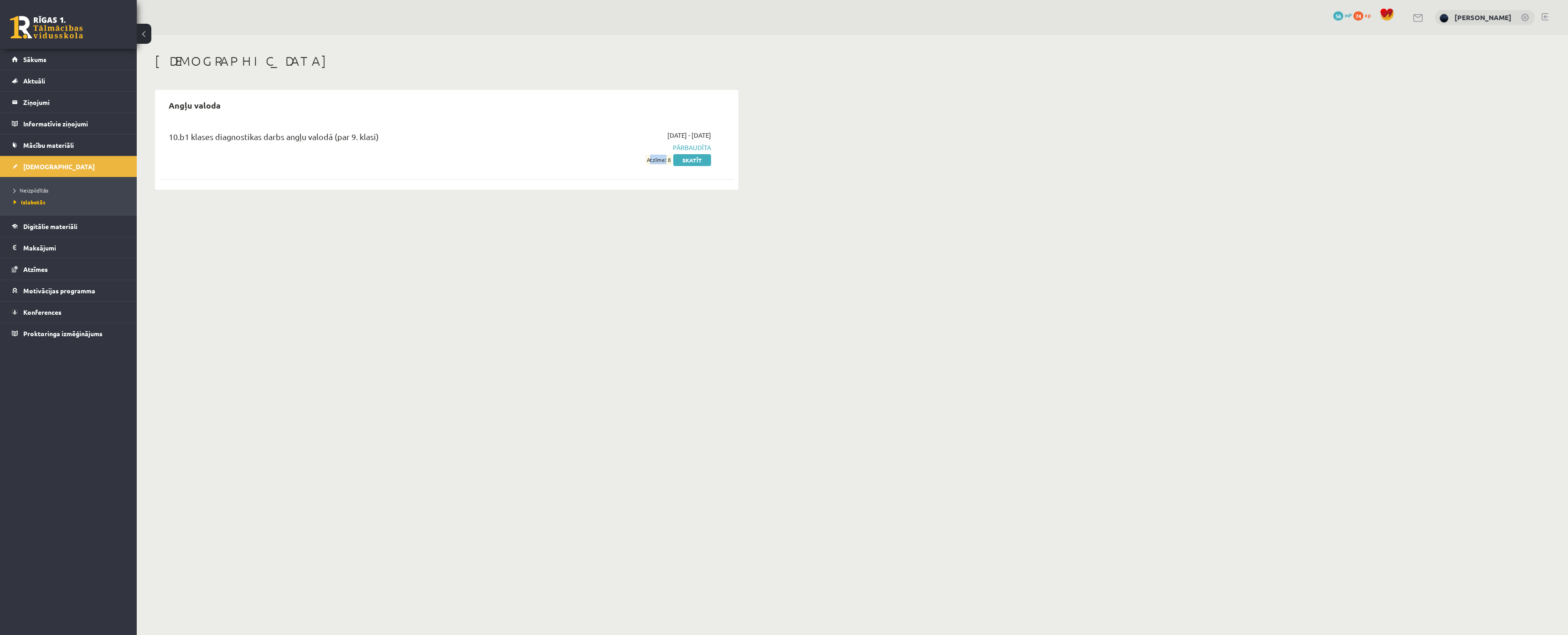
click at [658, 160] on span "Atzīme: 8" at bounding box center [659, 160] width 27 height 9
click at [685, 235] on body "0 Dāvanas 56 mP 74 xp [PERSON_NAME] Sākums Aktuāli Kā mācīties eSKOLĀ Kontakti …" at bounding box center [784, 318] width 1568 height 635
click at [702, 160] on link "Skatīt" at bounding box center [692, 160] width 38 height 12
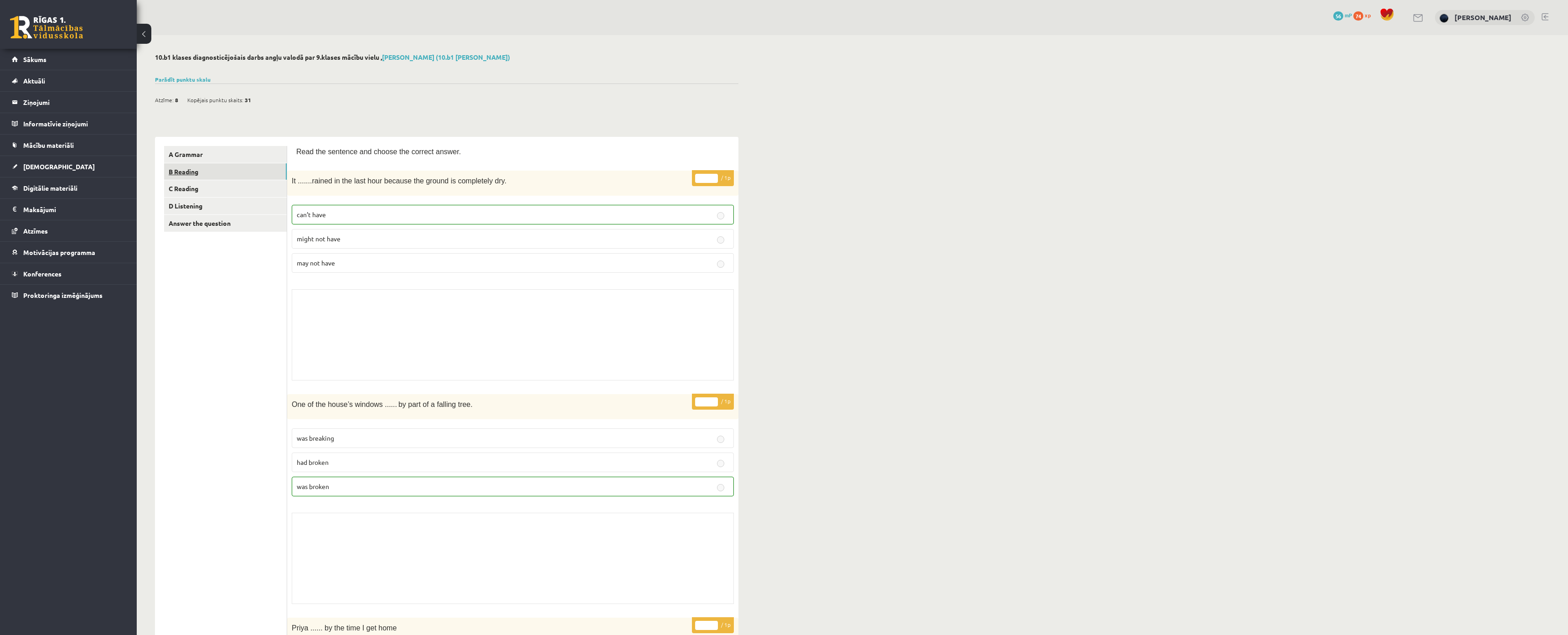
click at [194, 170] on link "B Reading" at bounding box center [225, 171] width 123 height 17
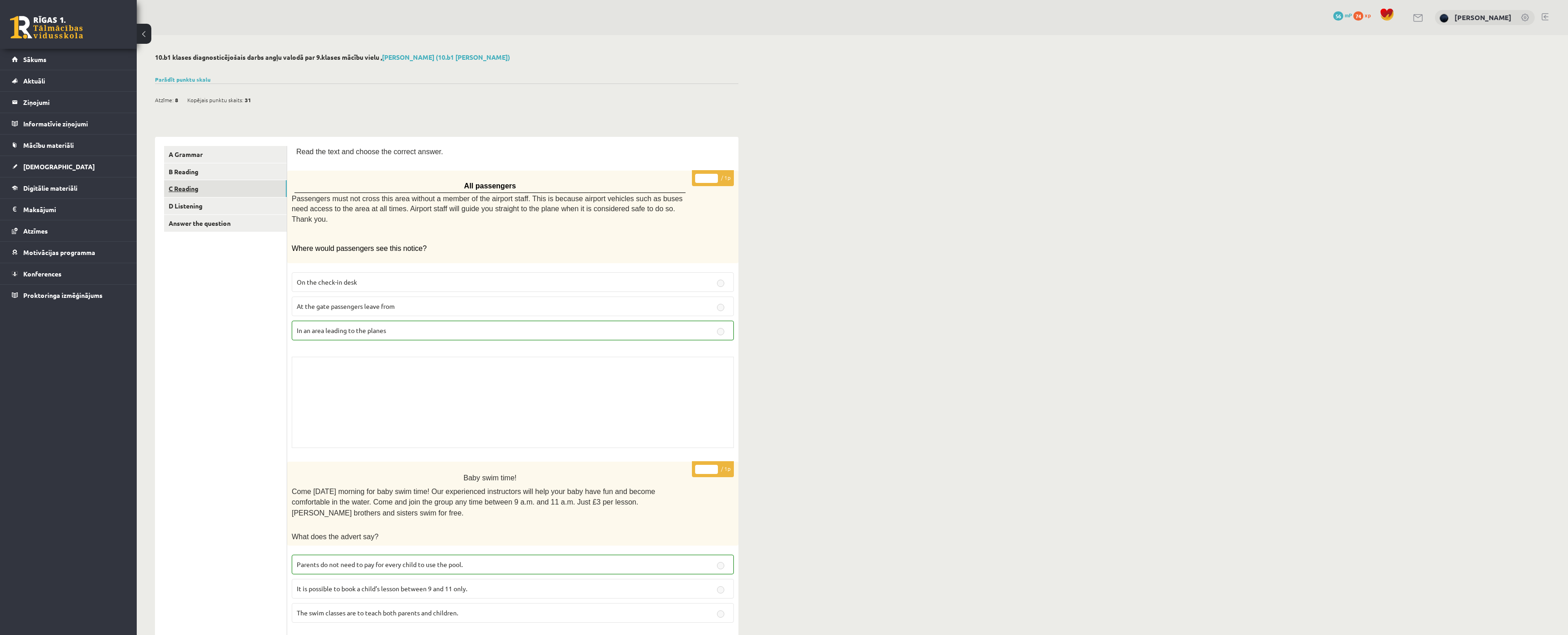
click at [202, 189] on link "C Reading" at bounding box center [225, 188] width 123 height 17
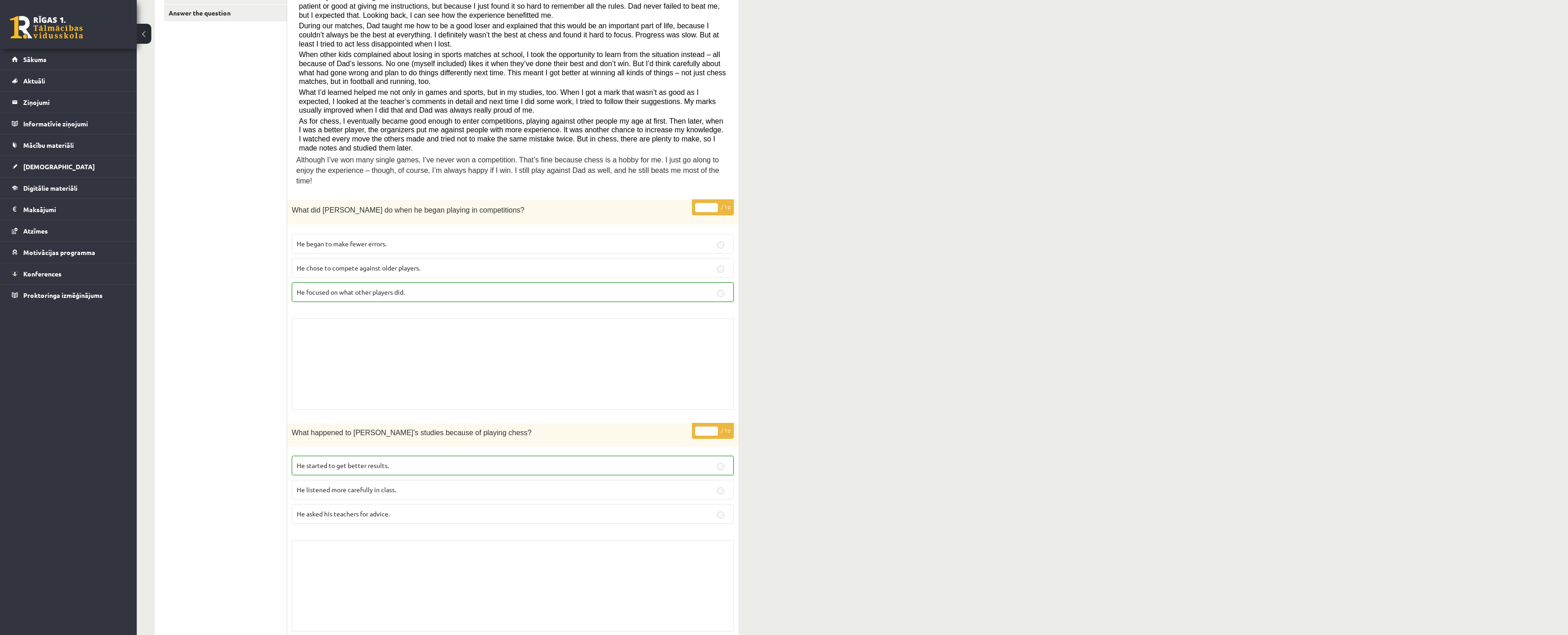
scroll to position [91, 0]
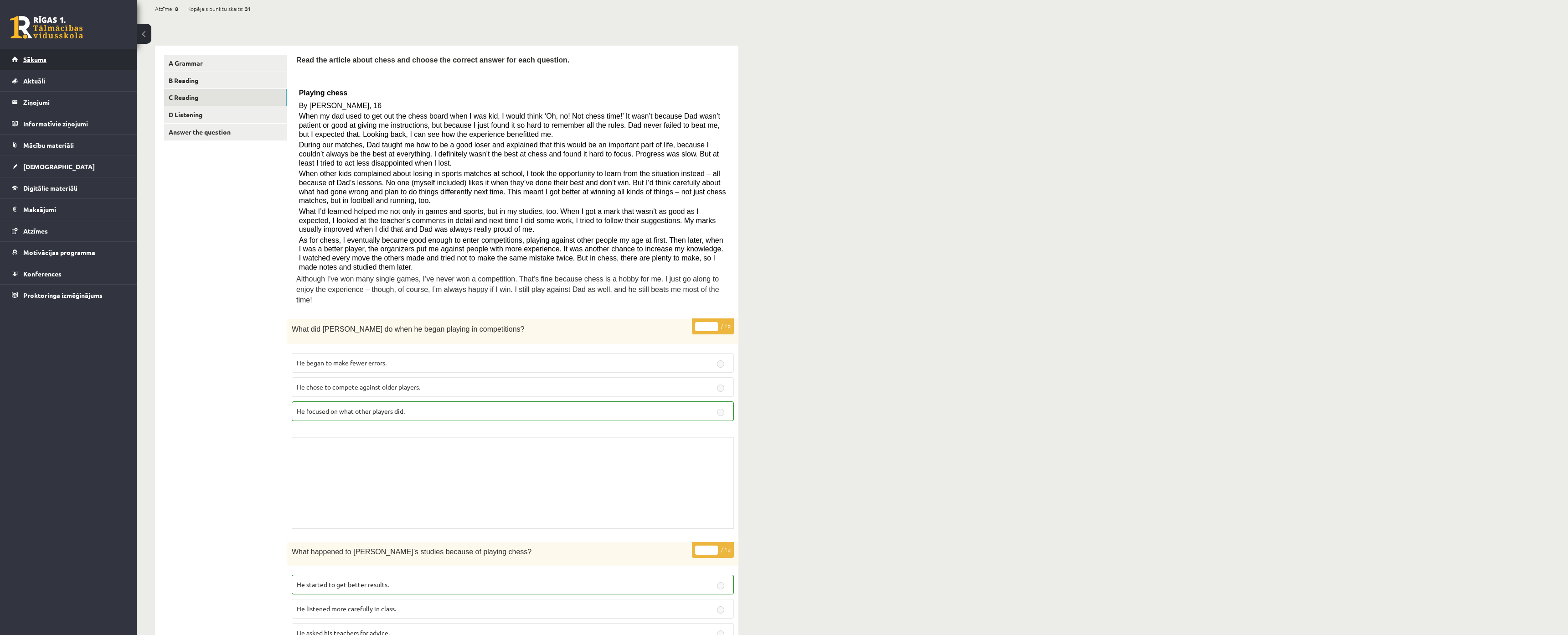
click at [82, 62] on link "Sākums" at bounding box center [68, 60] width 113 height 21
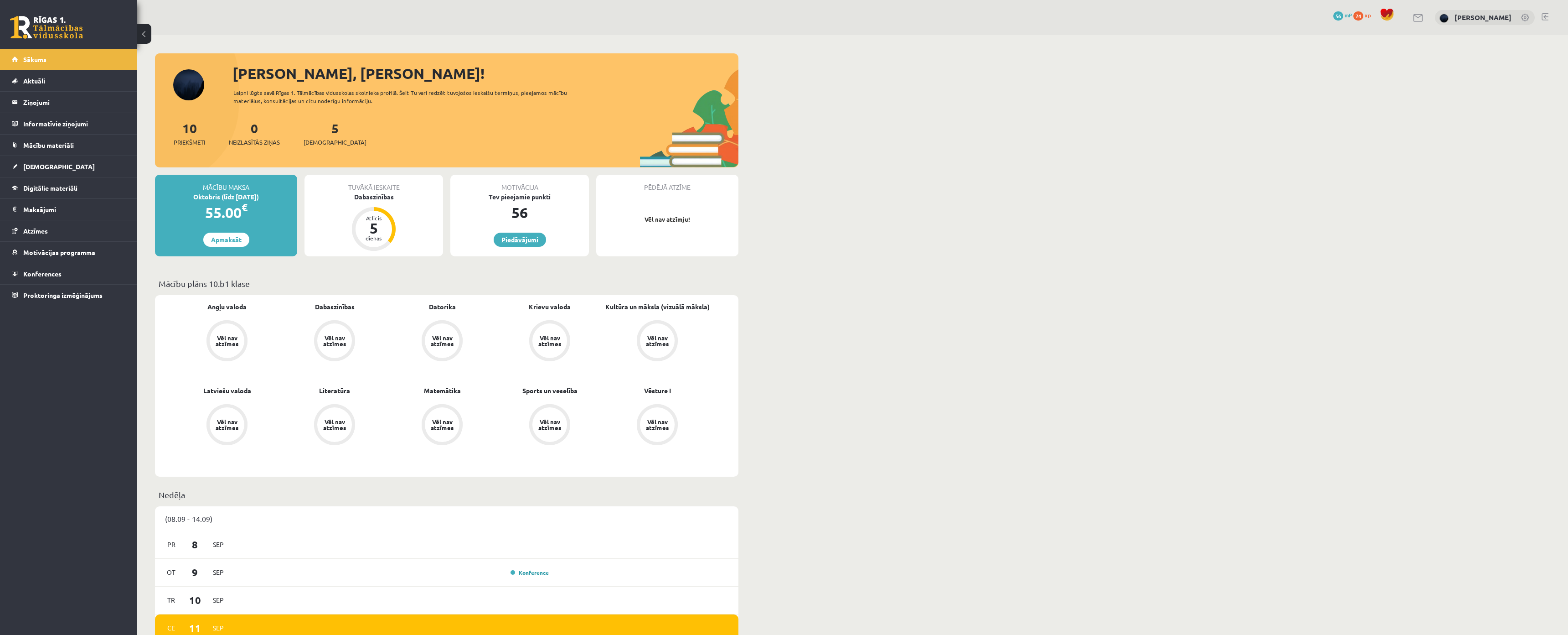
click at [510, 244] on link "Piedāvājumi" at bounding box center [520, 239] width 52 height 14
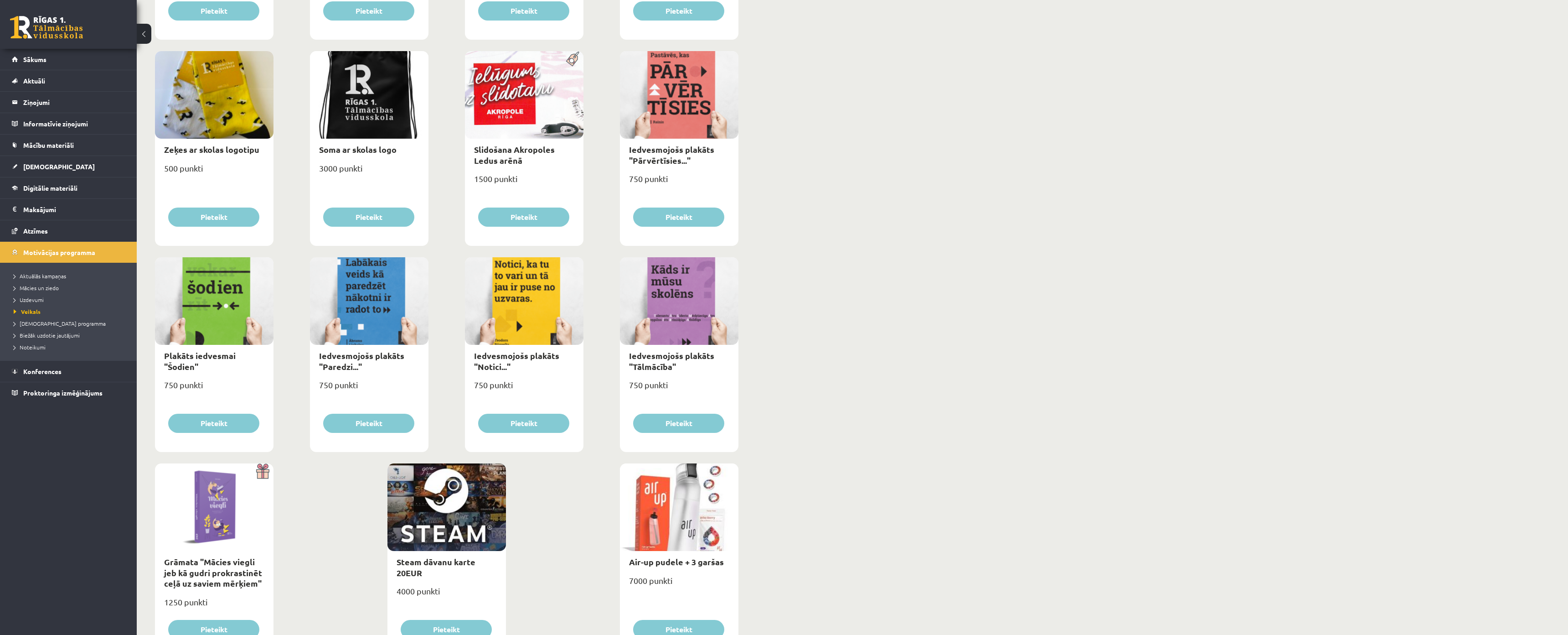
scroll to position [775, 0]
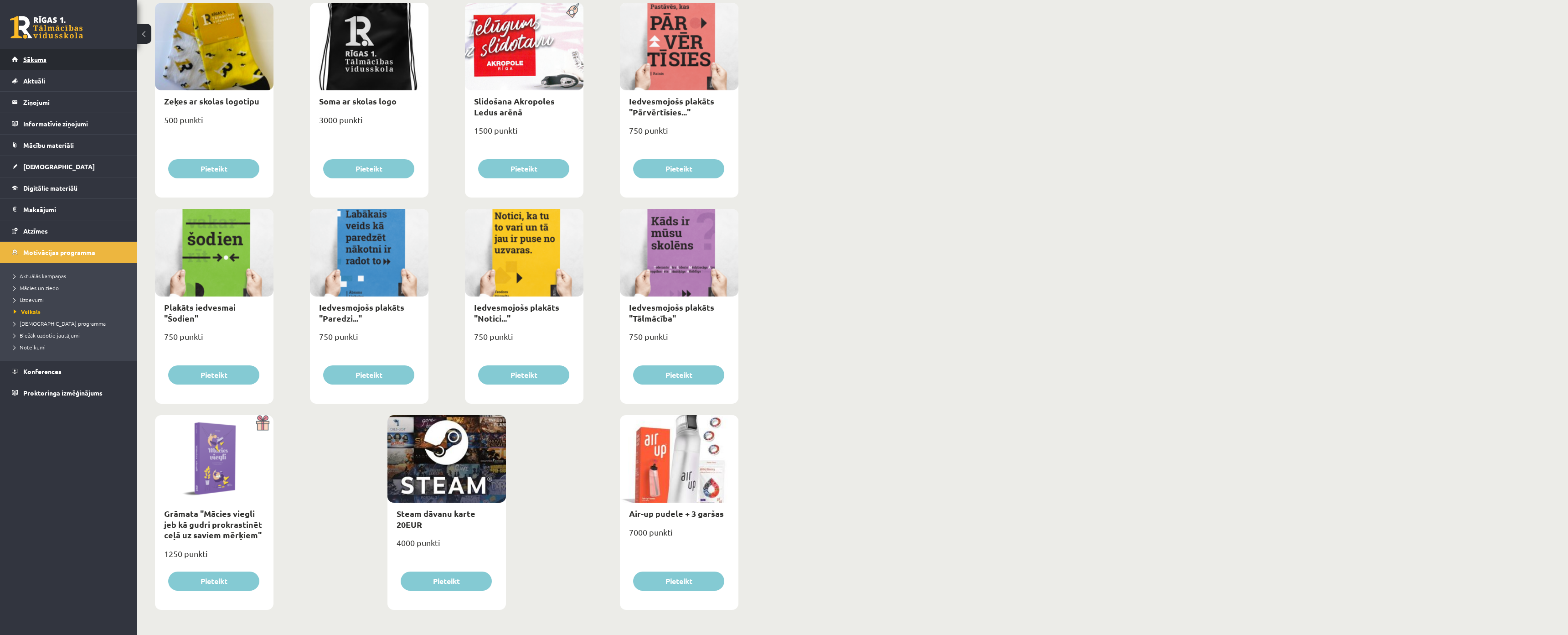
click at [64, 57] on link "Sākums" at bounding box center [68, 60] width 113 height 21
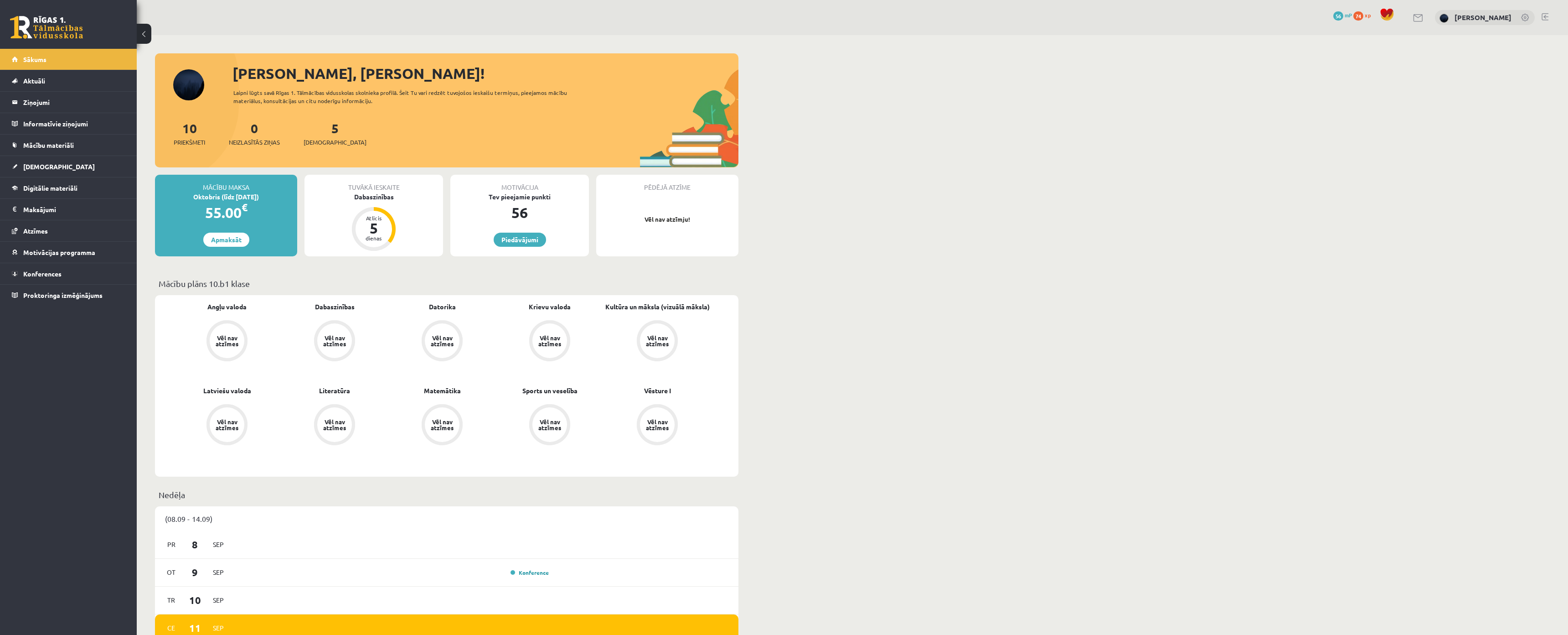
click at [380, 184] on div "Tuvākā ieskaite" at bounding box center [374, 183] width 139 height 17
click at [380, 184] on div "Tuvākā ieskaite" at bounding box center [374, 183] width 139 height 17
click at [421, 259] on div "Mācību maksa Oktobris (līdz [DATE]) 55.00 € Apmaksāt Tuvākā ieskaite Dabaszinīb…" at bounding box center [447, 219] width 583 height 89
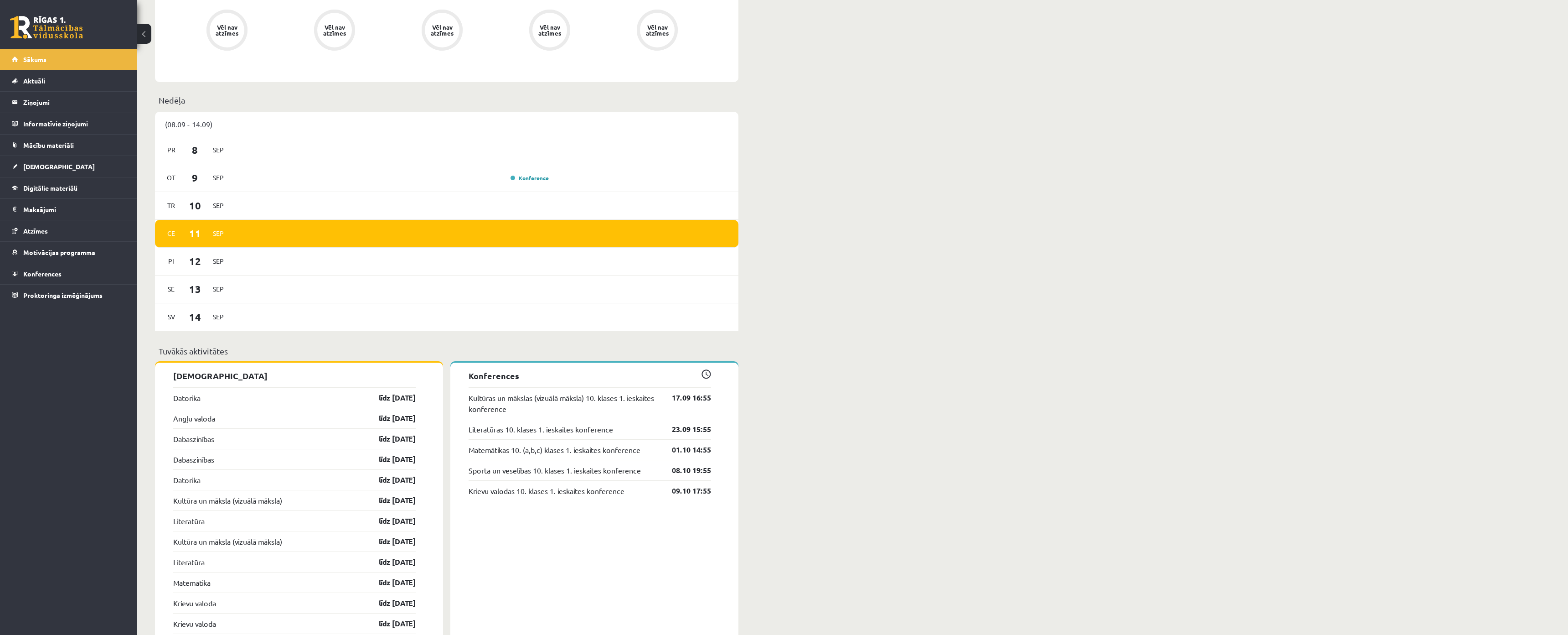
scroll to position [456, 0]
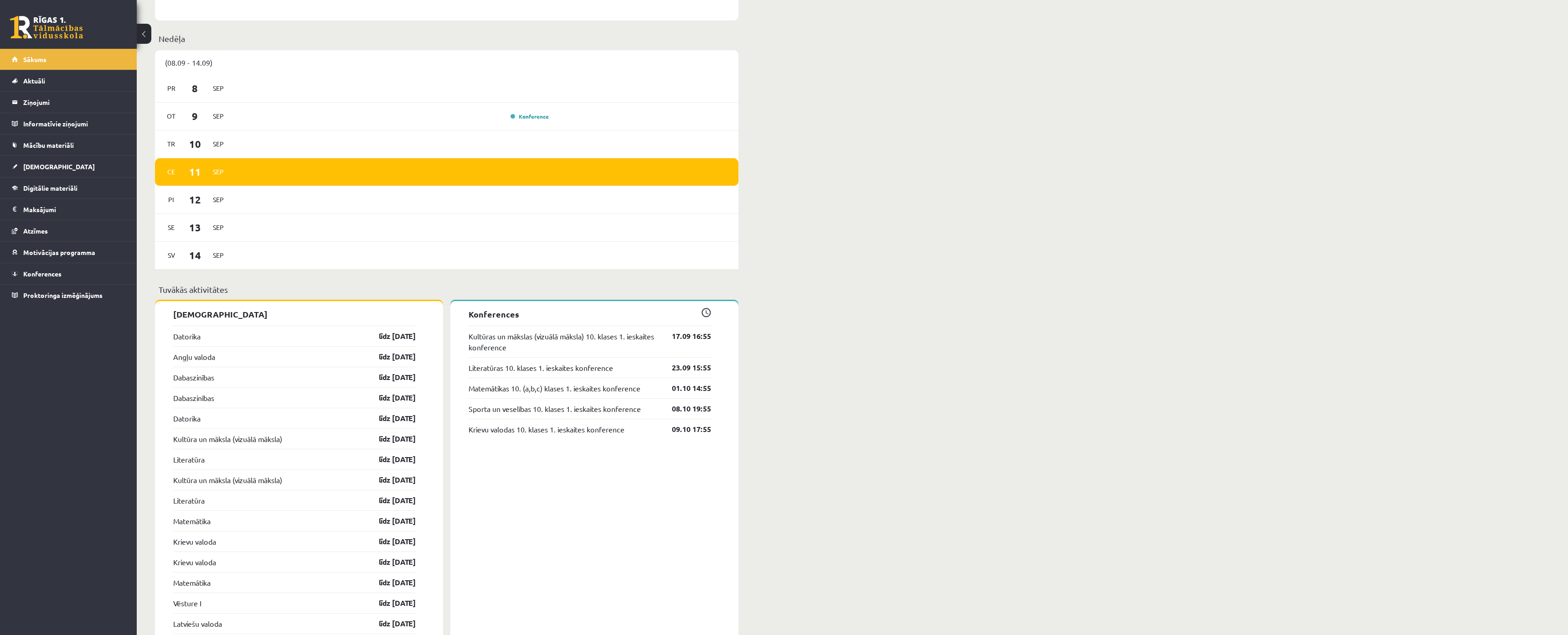
drag, startPoint x: 1026, startPoint y: 207, endPoint x: 1021, endPoint y: 203, distance: 6.4
click at [1023, 203] on div "[PERSON_NAME], [PERSON_NAME]! Laipni lūgts savā Rīgas 1. Tālmācības vidusskolas…" at bounding box center [852, 473] width 1431 height 1788
